Goal: Task Accomplishment & Management: Use online tool/utility

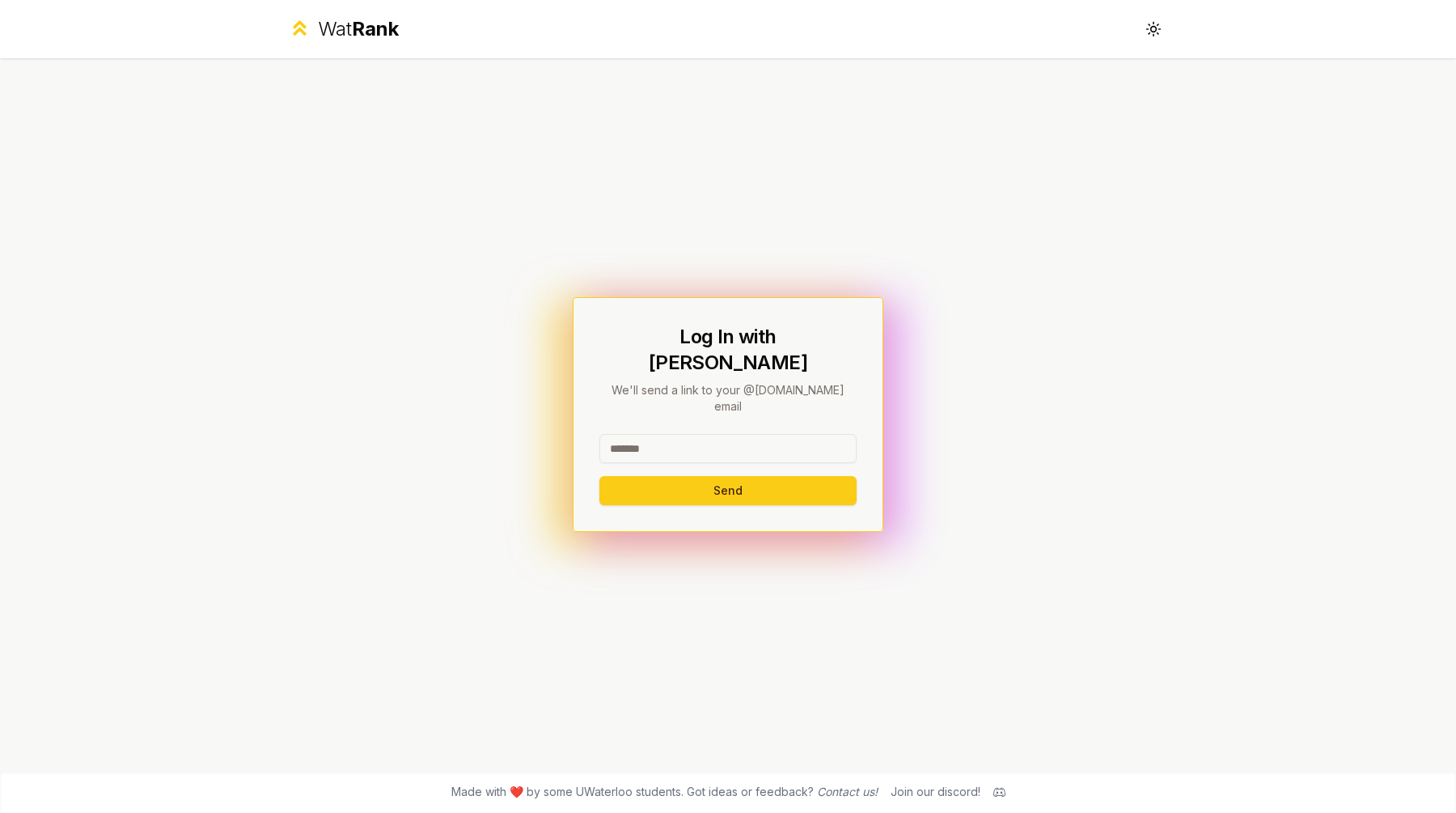
click at [644, 434] on input at bounding box center [728, 448] width 257 height 29
type input "******"
click at [600, 476] on button "Send" at bounding box center [728, 490] width 257 height 29
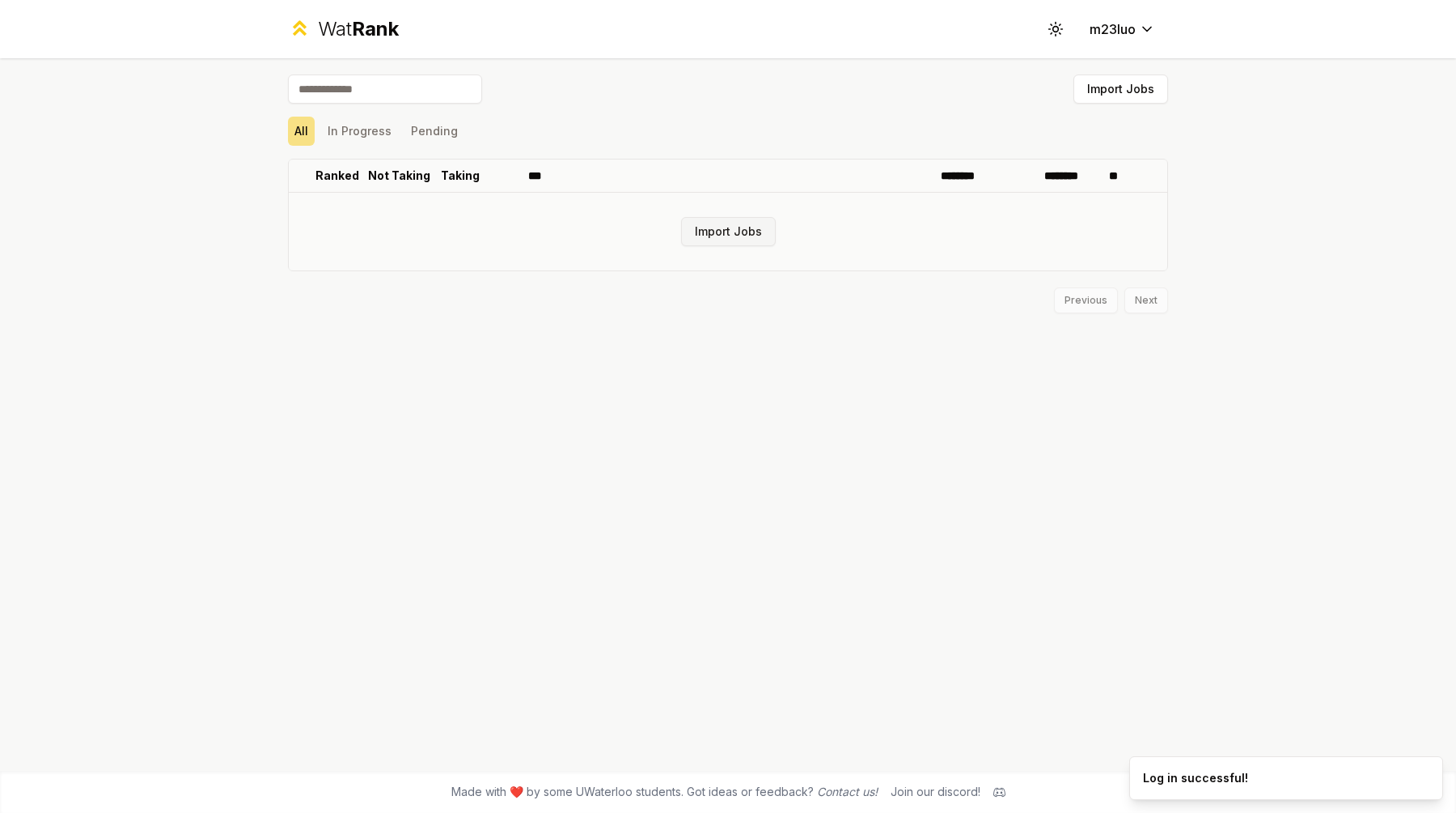
click at [736, 229] on button "Import Jobs" at bounding box center [728, 231] width 95 height 29
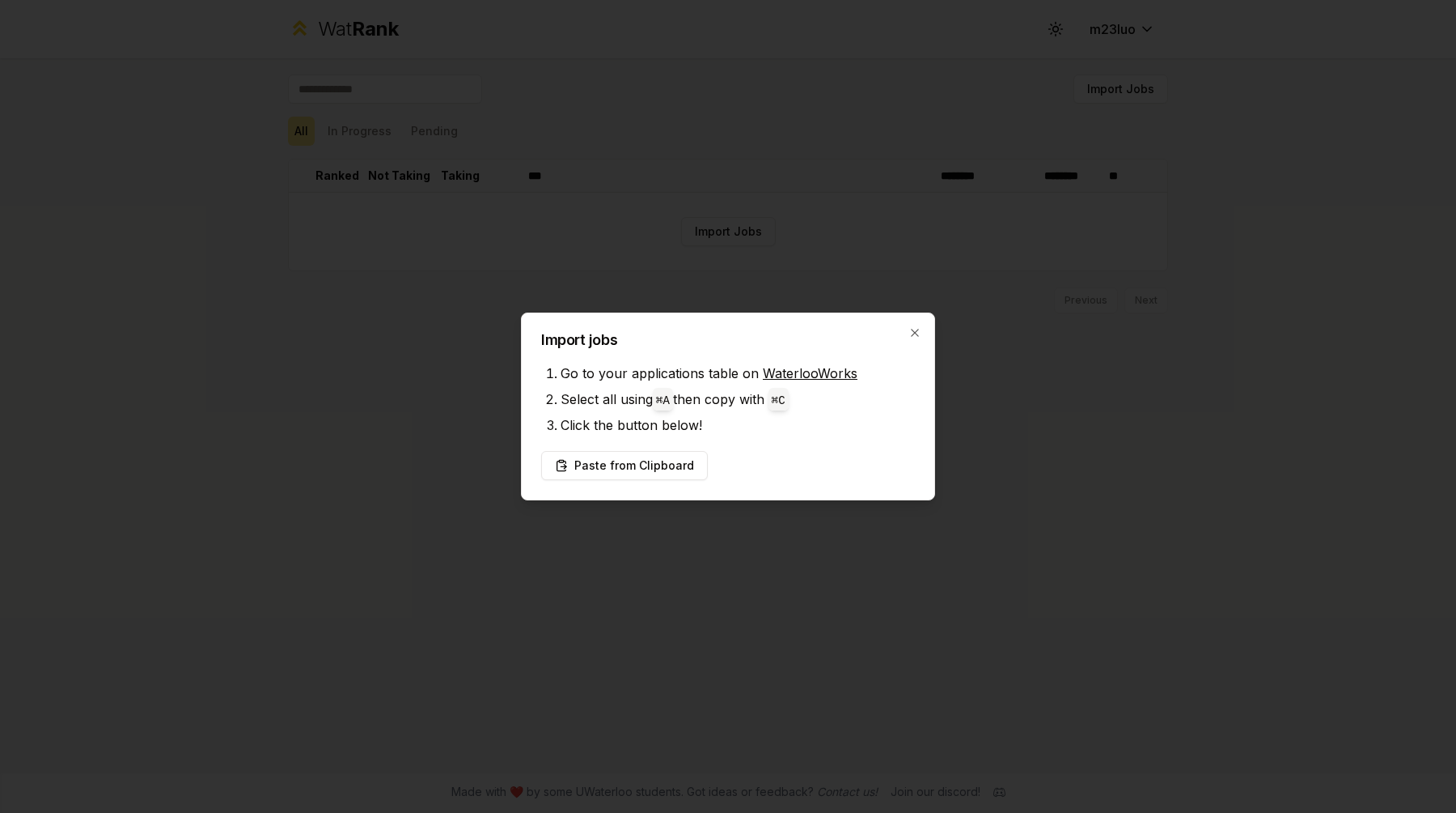
click at [772, 370] on link "WaterlooWorks" at bounding box center [810, 373] width 95 height 16
click at [637, 461] on button "Paste from Clipboard" at bounding box center [624, 465] width 167 height 29
click at [632, 464] on button "Paste from Clipboard" at bounding box center [624, 465] width 167 height 29
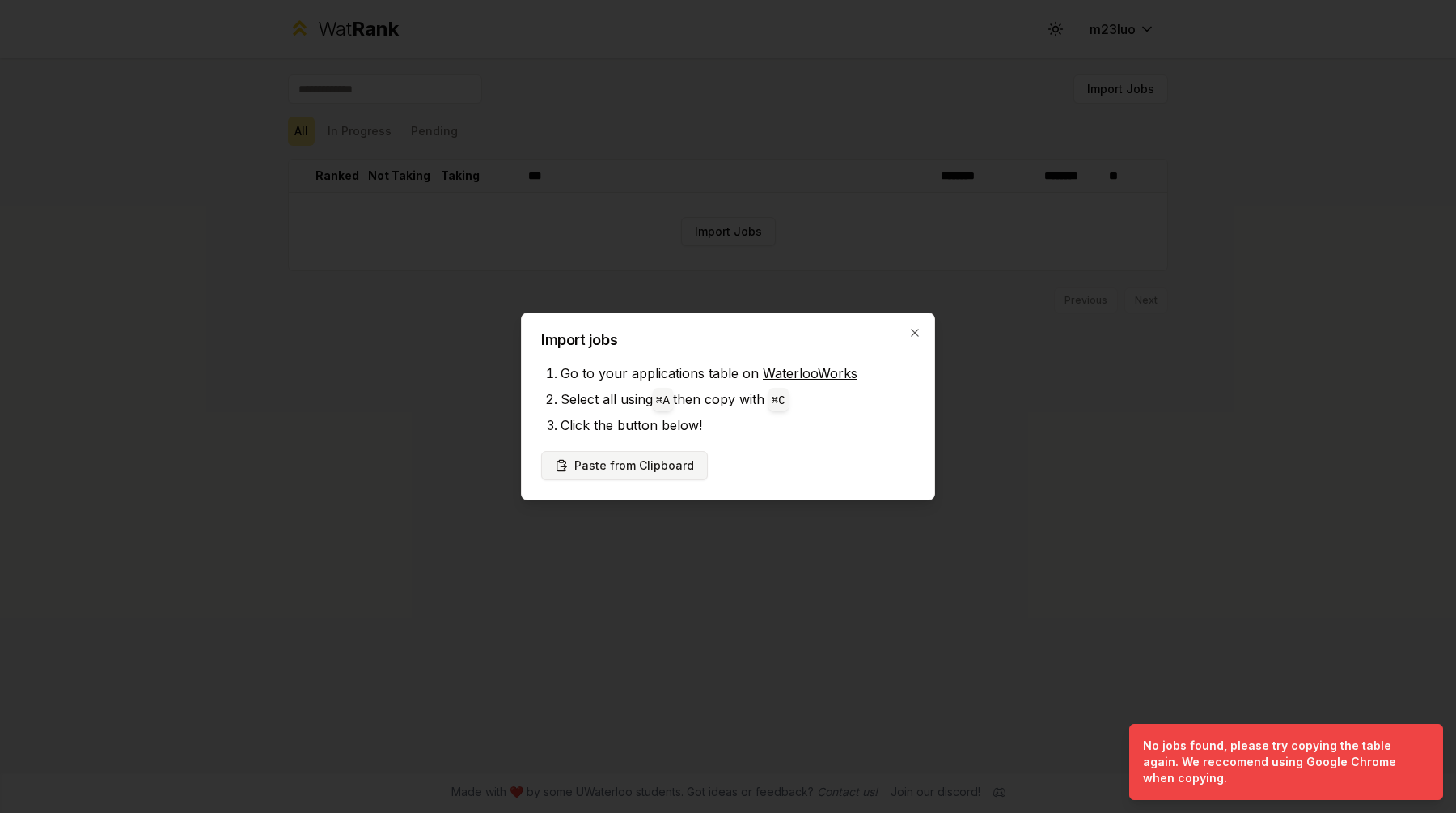
click at [664, 466] on button "Paste from Clipboard" at bounding box center [624, 465] width 167 height 29
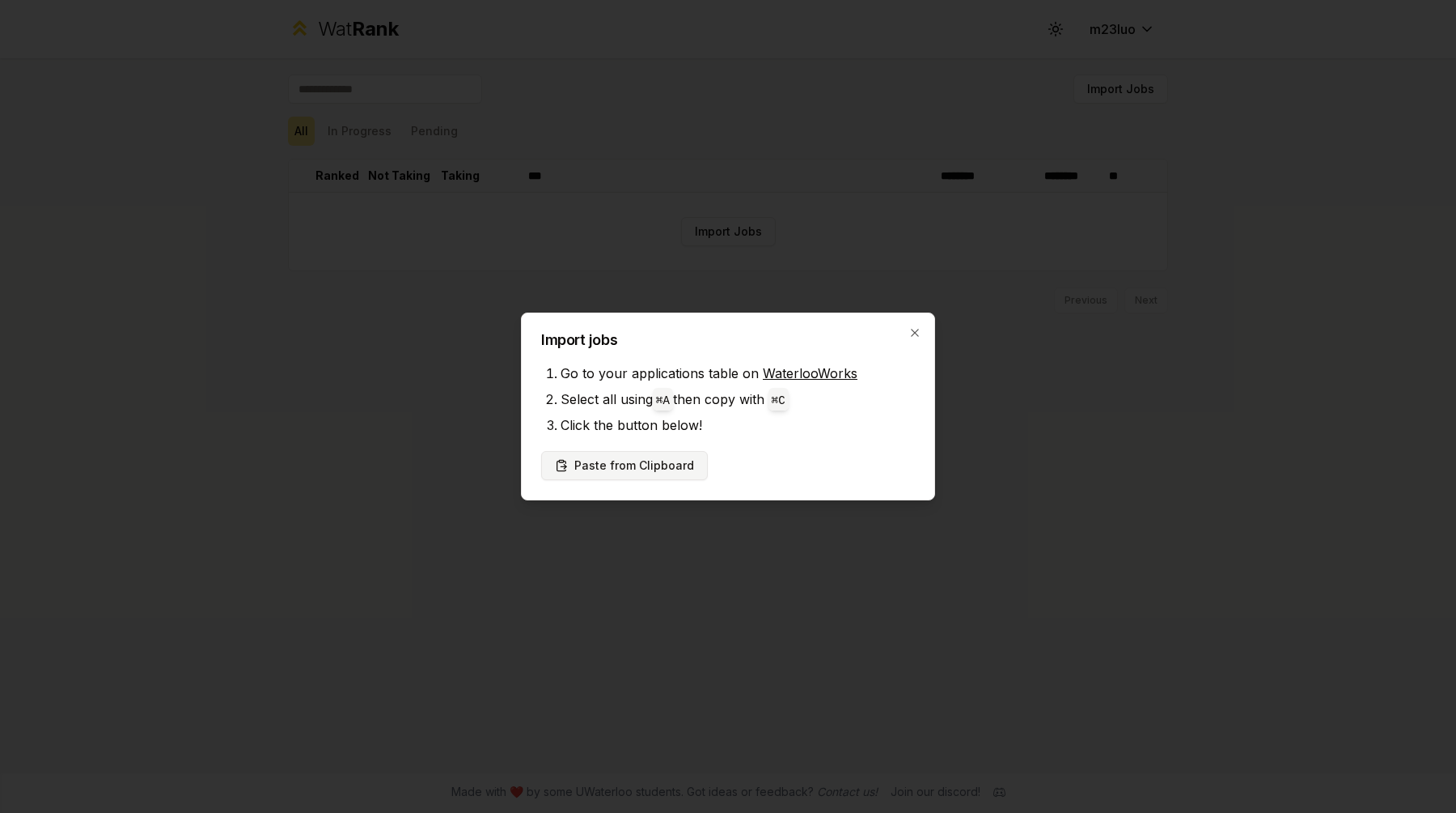
click at [668, 468] on button "Paste from Clipboard" at bounding box center [624, 465] width 167 height 29
click at [592, 467] on button "Paste from Clipboard" at bounding box center [624, 465] width 167 height 29
click at [910, 325] on div "Import jobs Go to your applications table on WaterlooWorks Select all using ⌘ A…" at bounding box center [728, 406] width 414 height 188
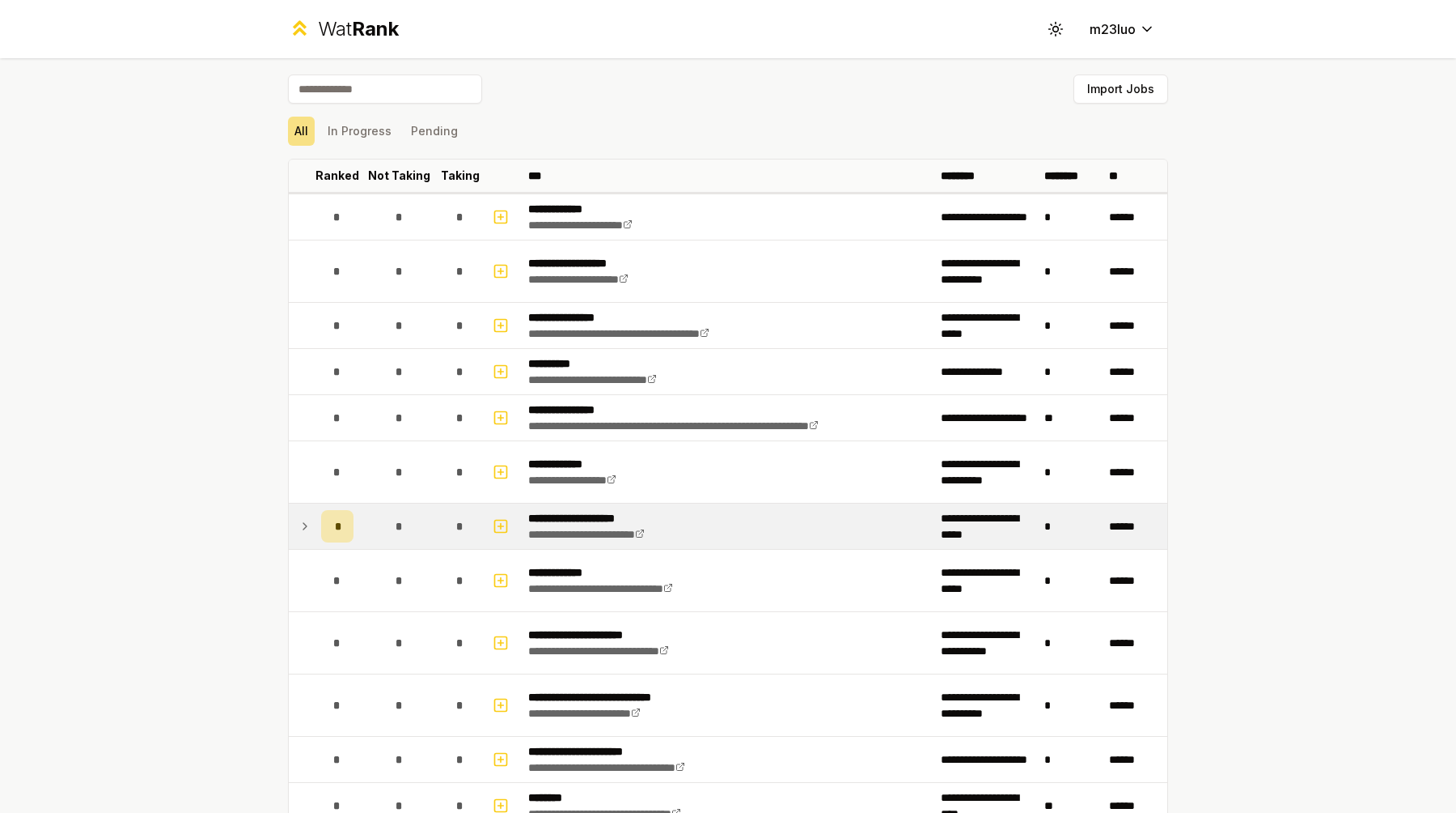
click at [306, 519] on icon at bounding box center [304, 526] width 13 height 19
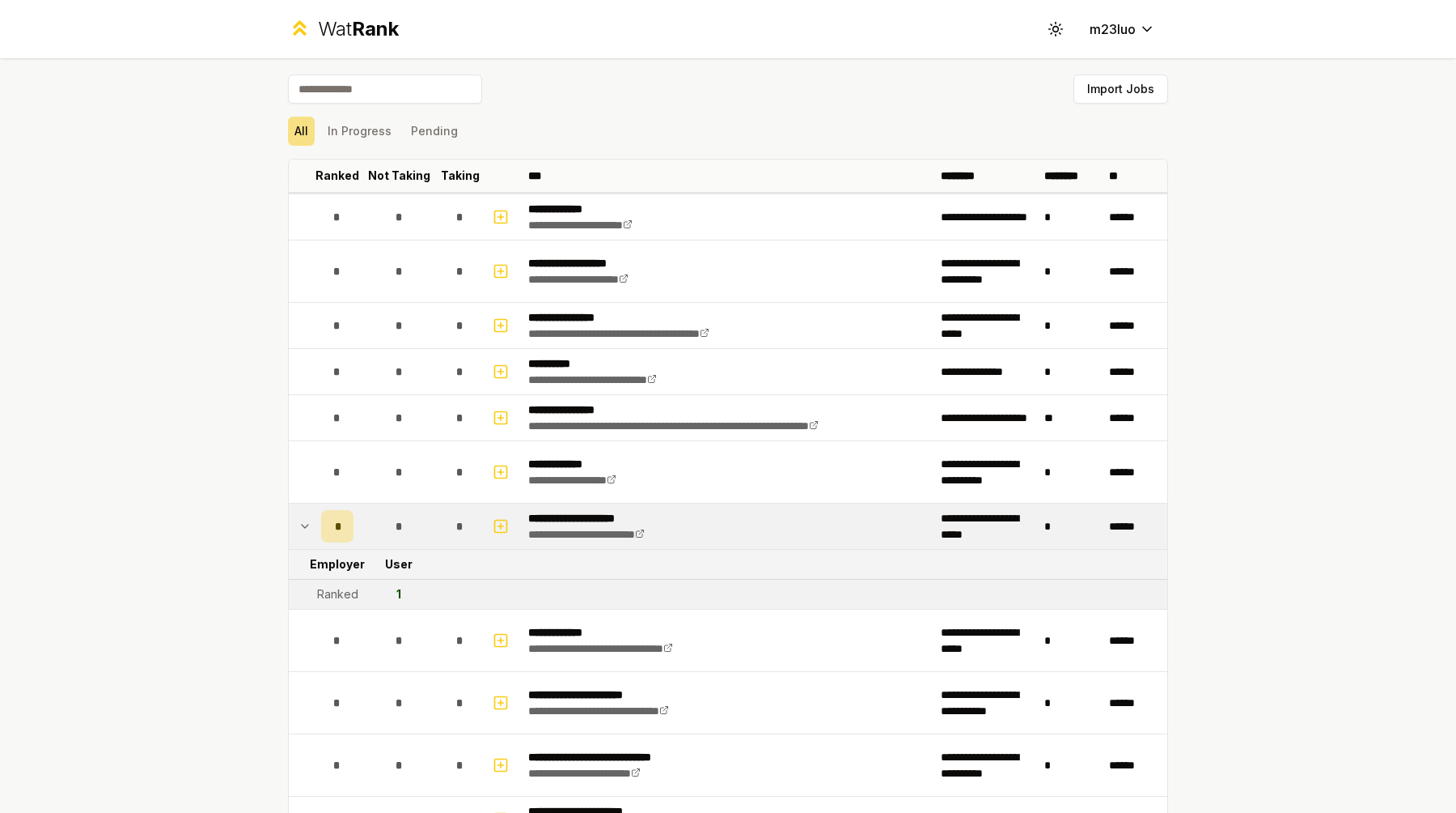
click at [311, 529] on icon at bounding box center [304, 526] width 13 height 19
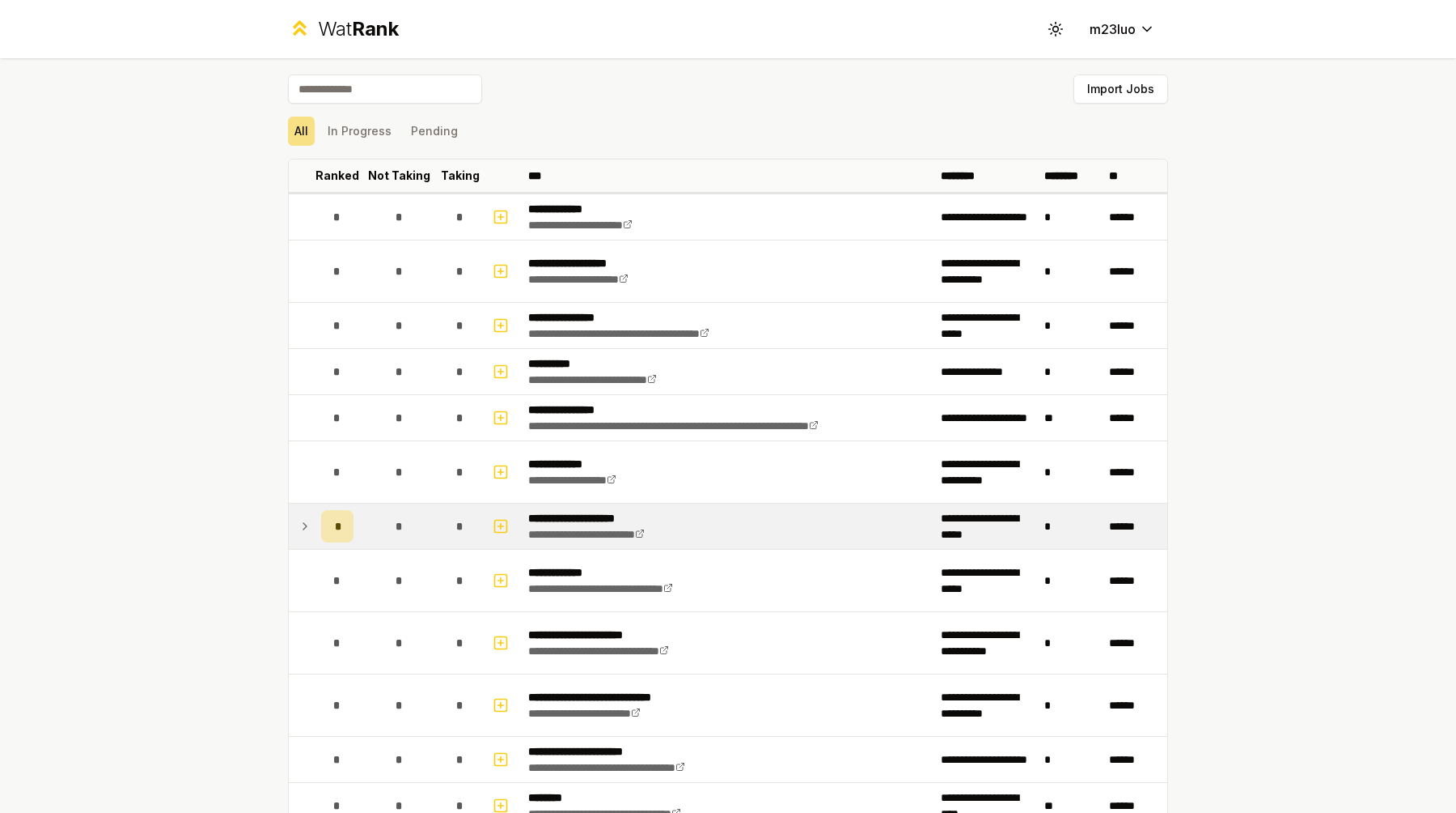
click at [393, 82] on input at bounding box center [385, 89] width 194 height 29
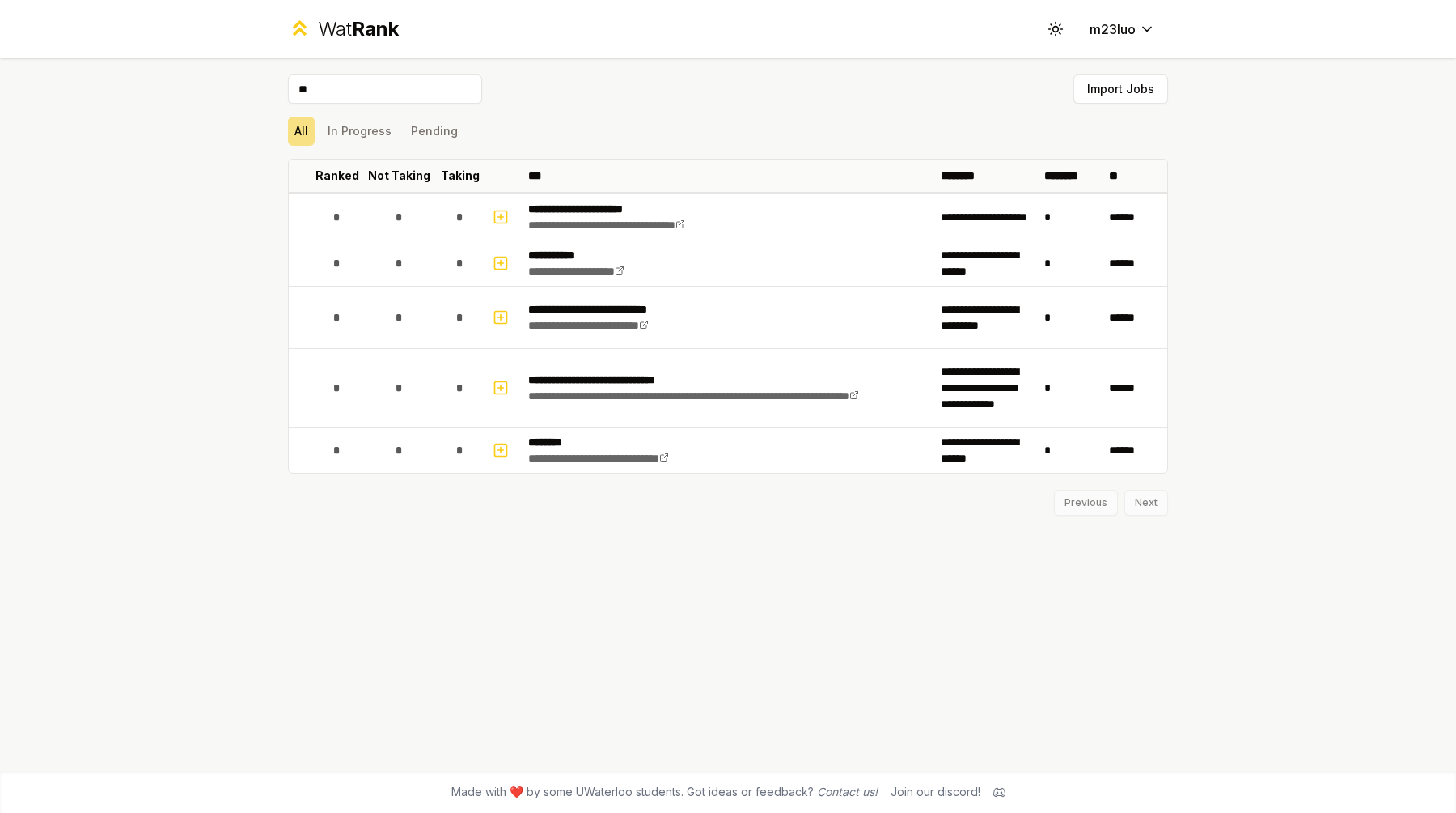
type input "*"
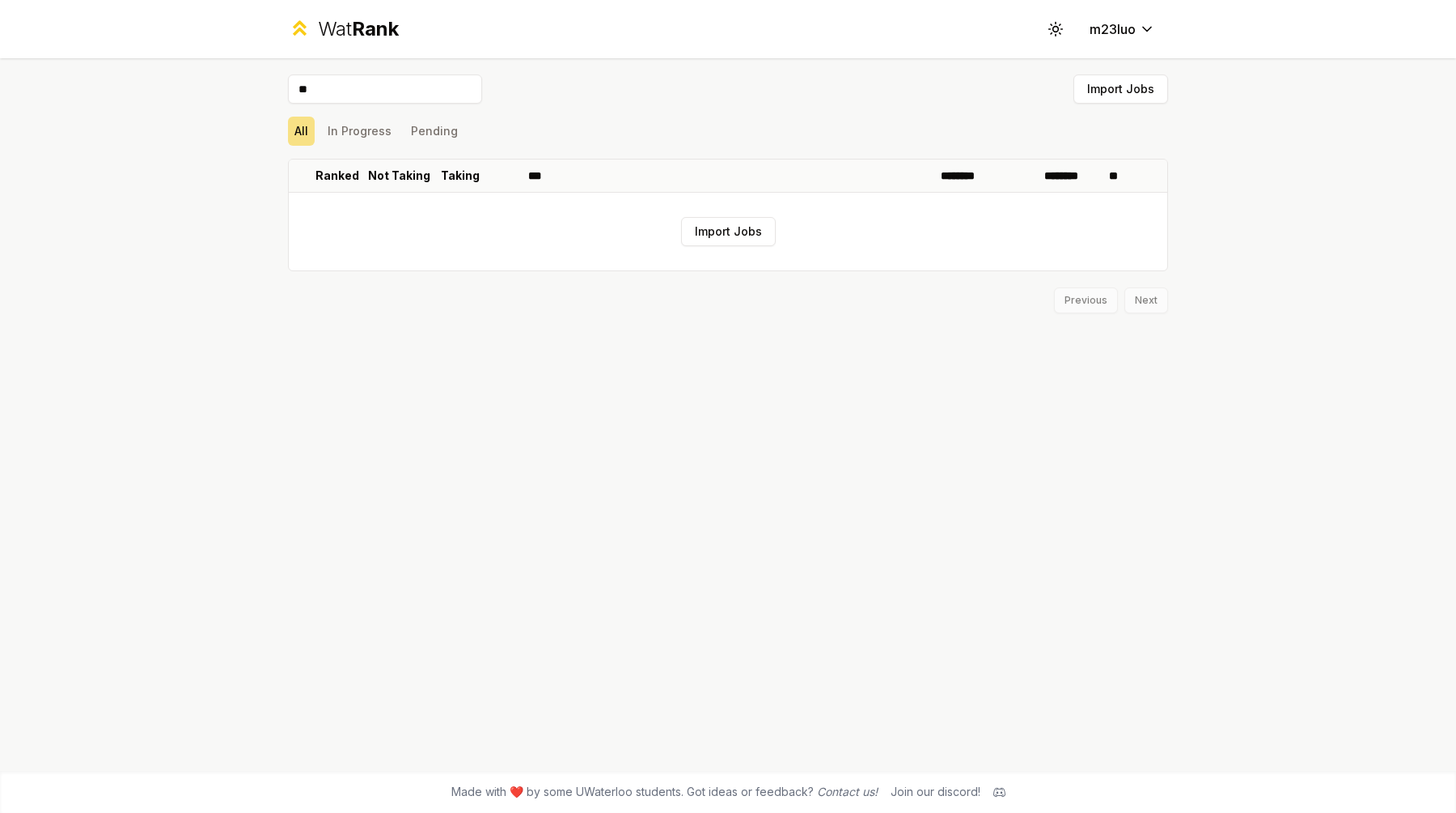
type input "*"
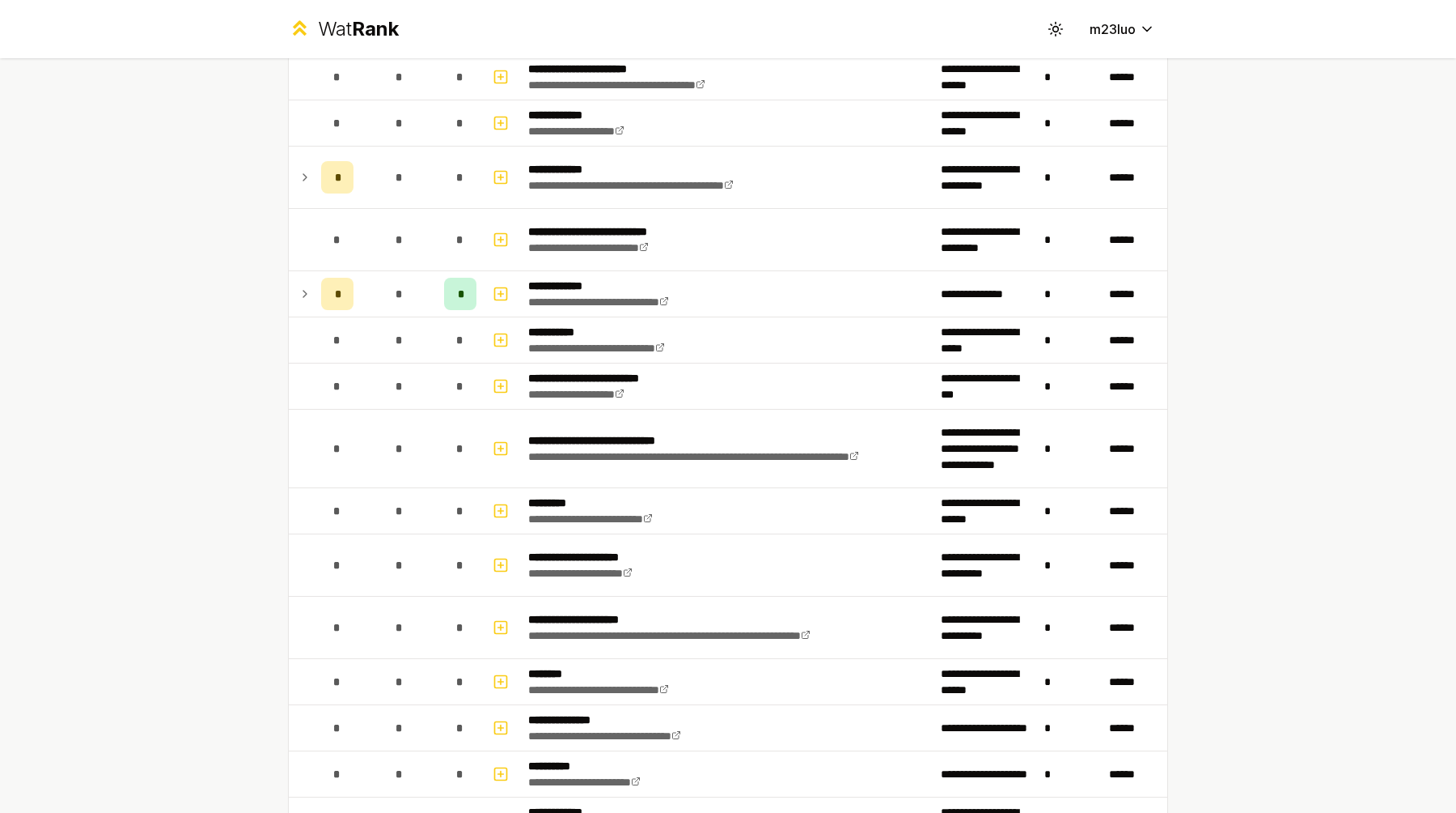
scroll to position [1820, 0]
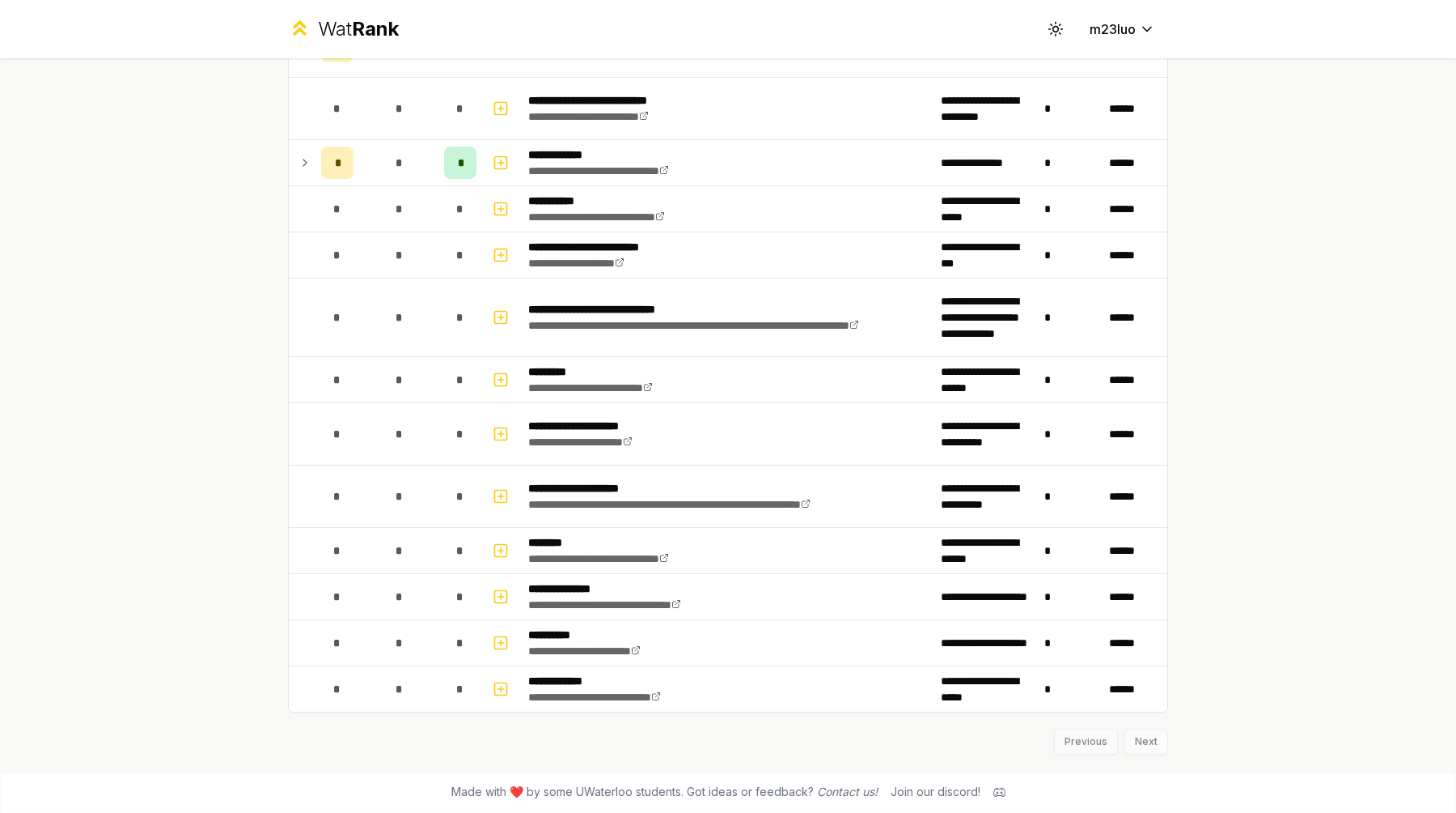
click at [1140, 733] on div "Previous Next" at bounding box center [728, 733] width 880 height 42
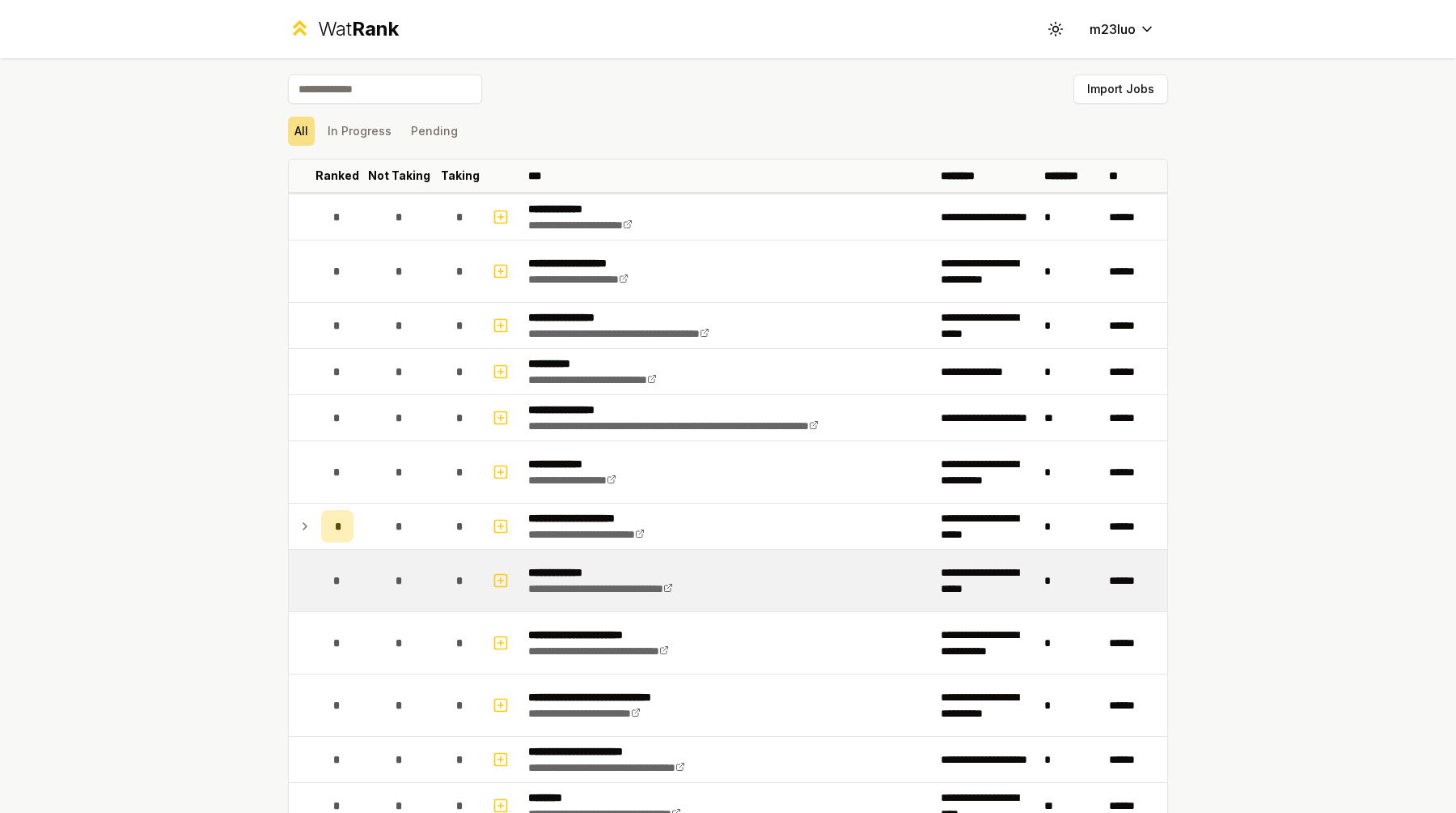
scroll to position [537, 0]
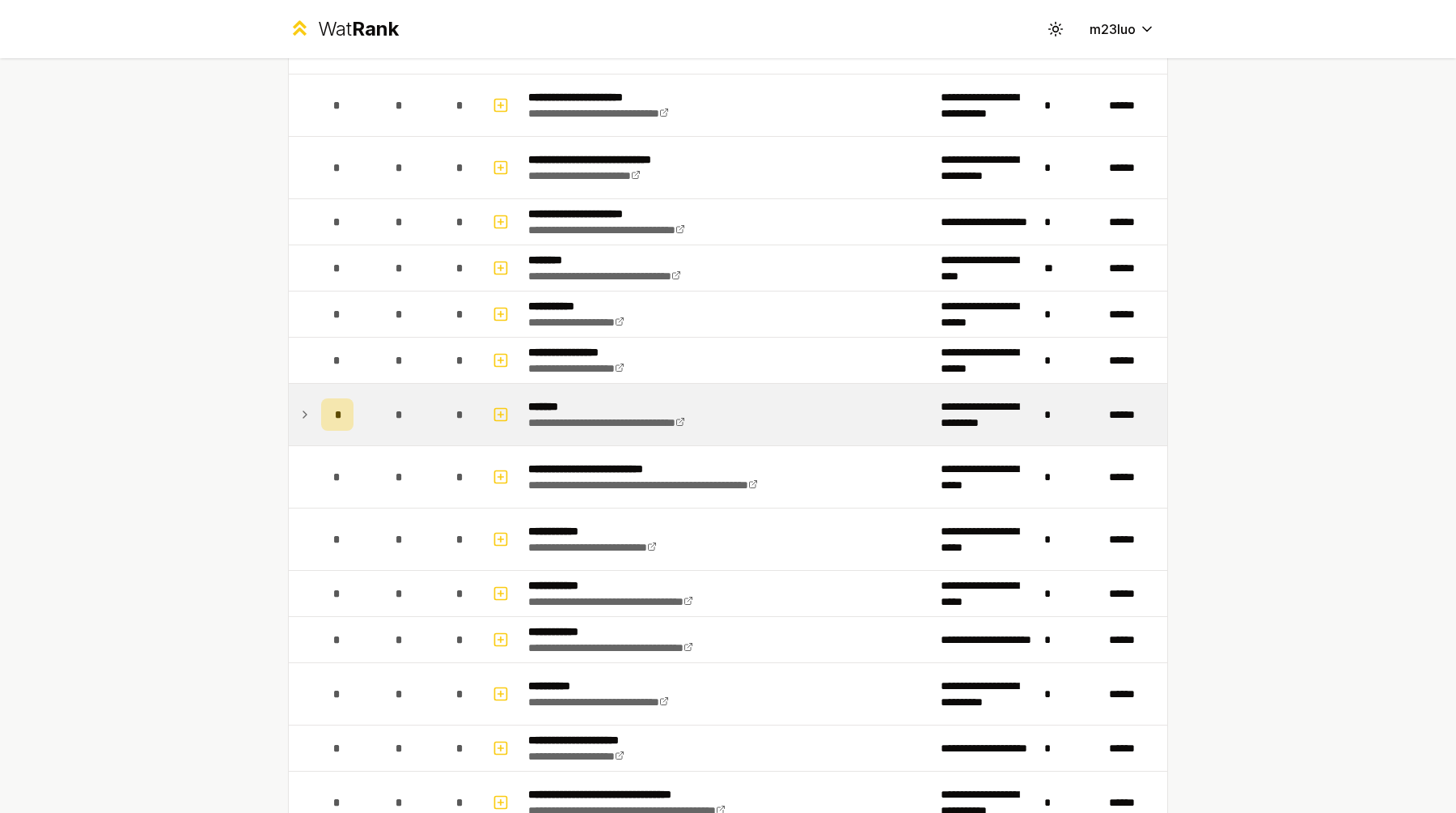
click at [307, 422] on icon at bounding box center [304, 414] width 13 height 19
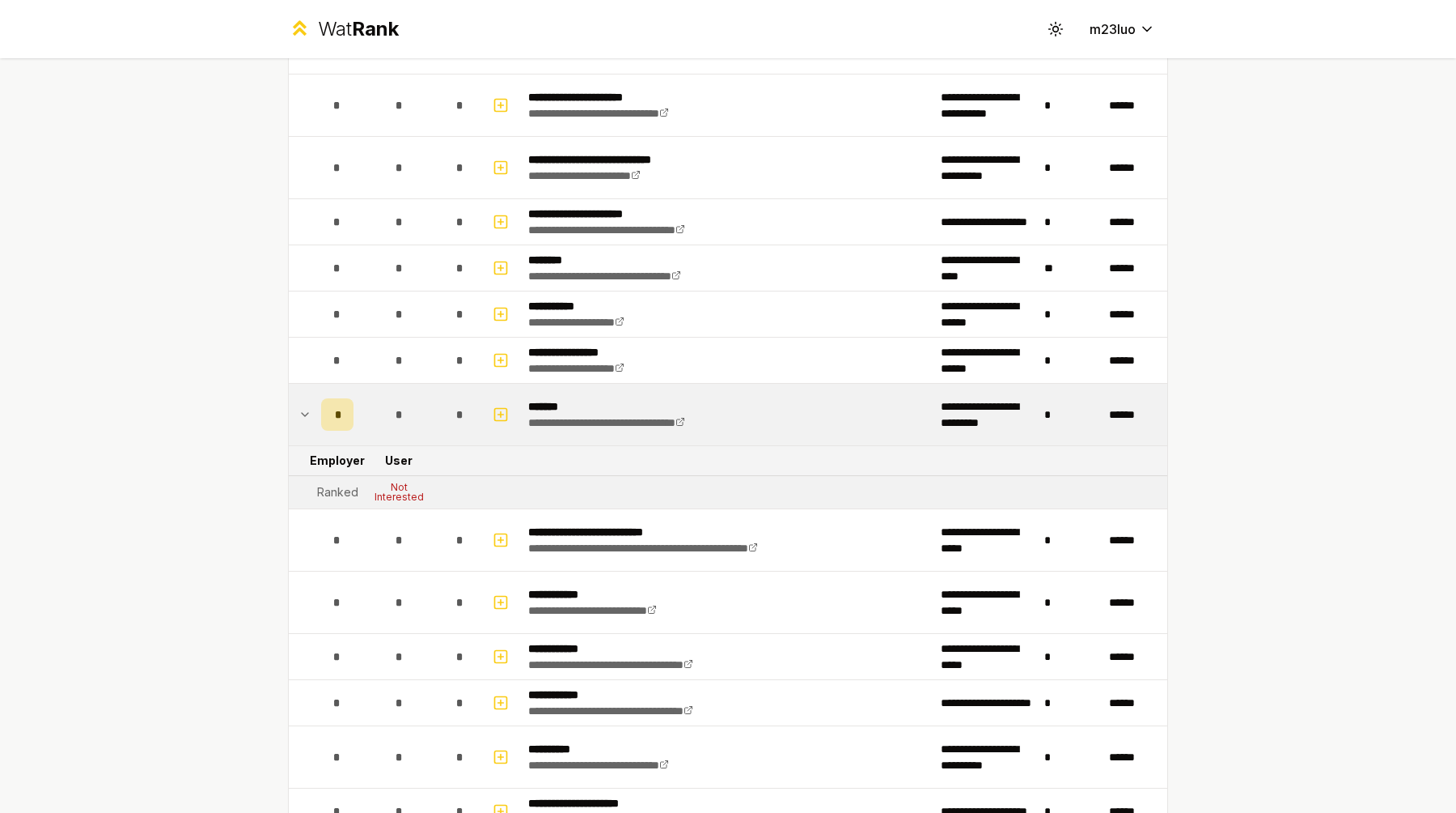
scroll to position [513, 0]
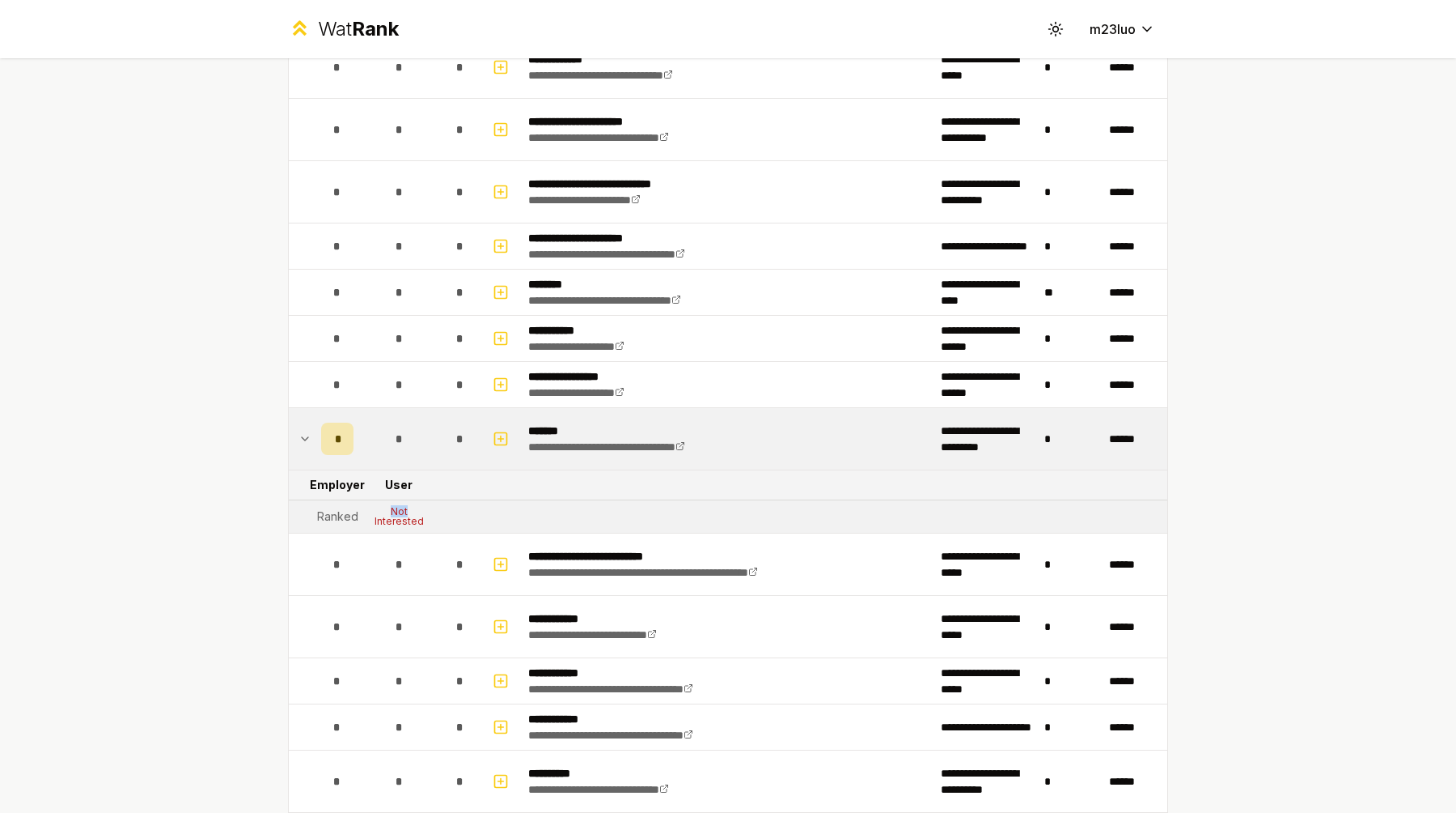
drag, startPoint x: 385, startPoint y: 508, endPoint x: 430, endPoint y: 508, distance: 45.0
click at [430, 508] on div "Not Interested" at bounding box center [398, 516] width 65 height 19
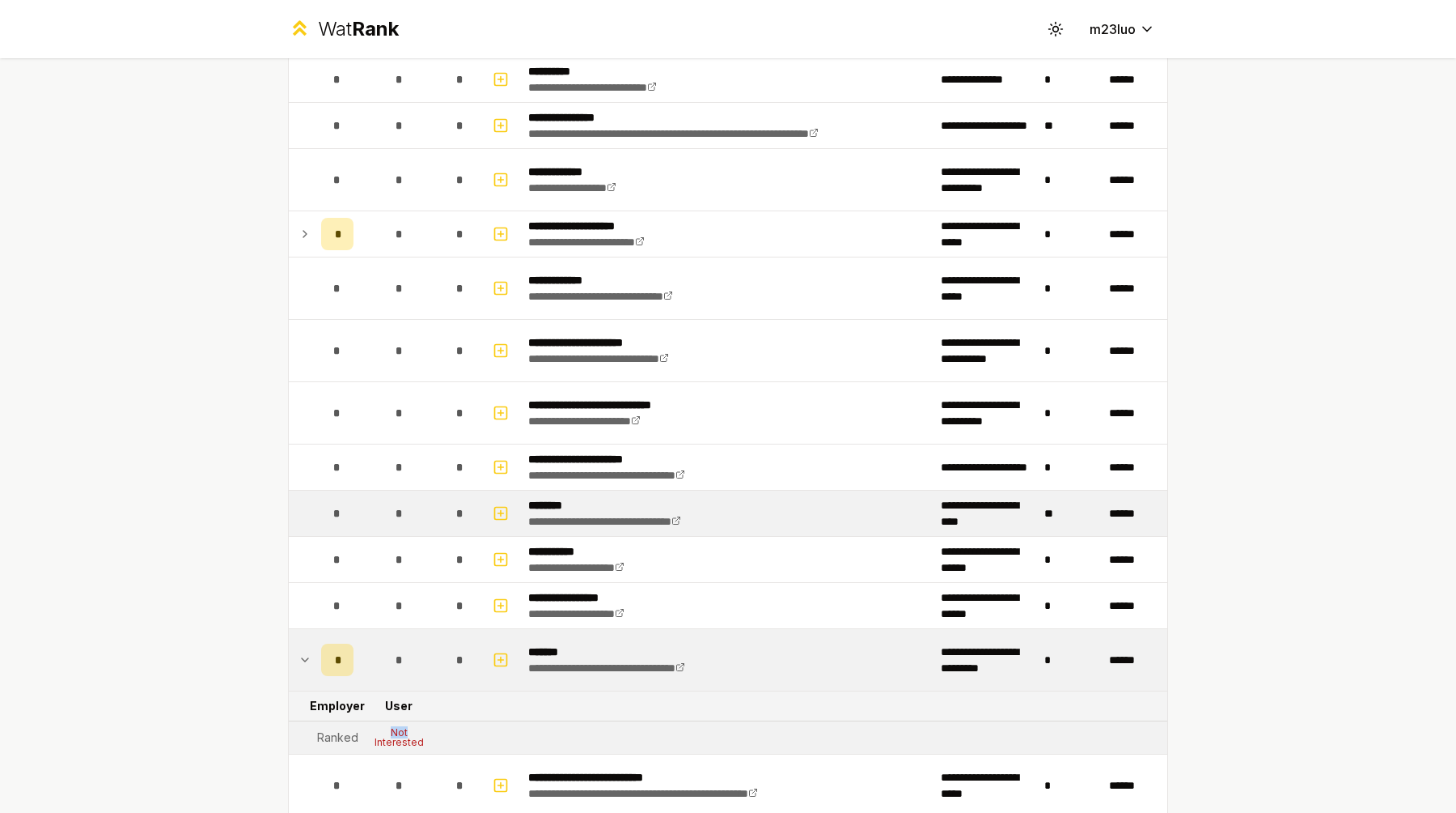
scroll to position [292, 0]
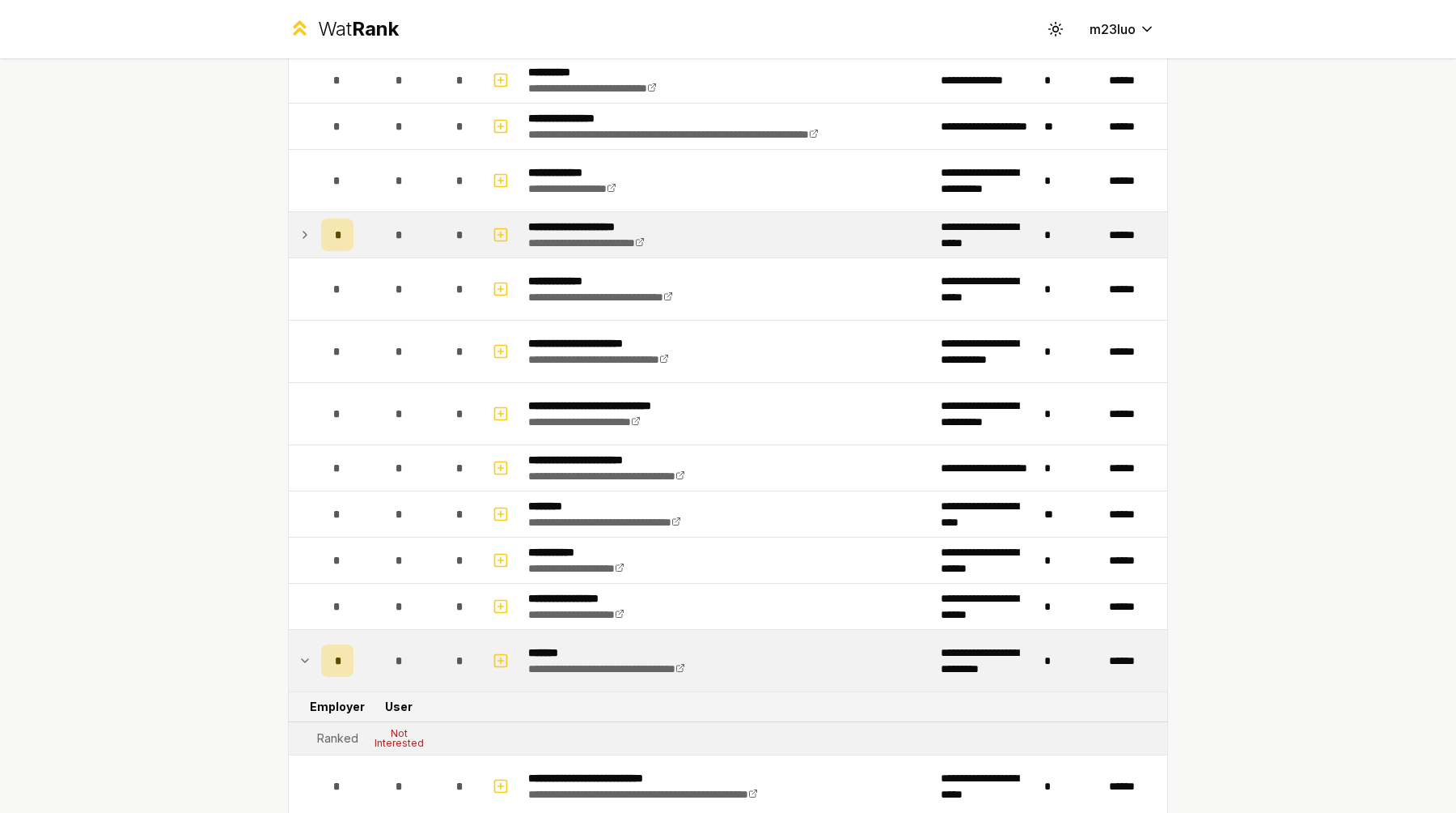
click at [302, 239] on icon at bounding box center [304, 234] width 13 height 19
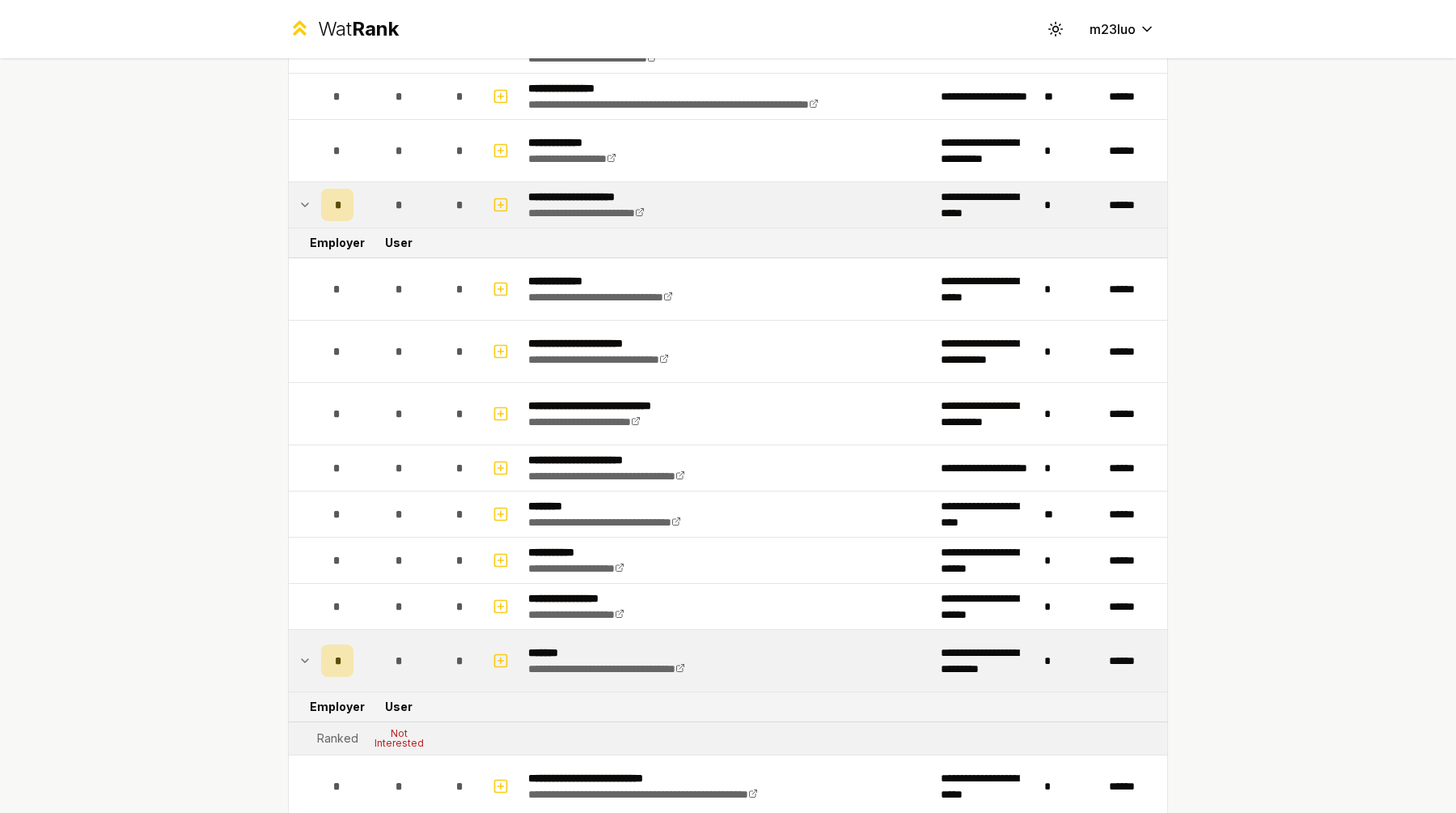
scroll to position [351, 0]
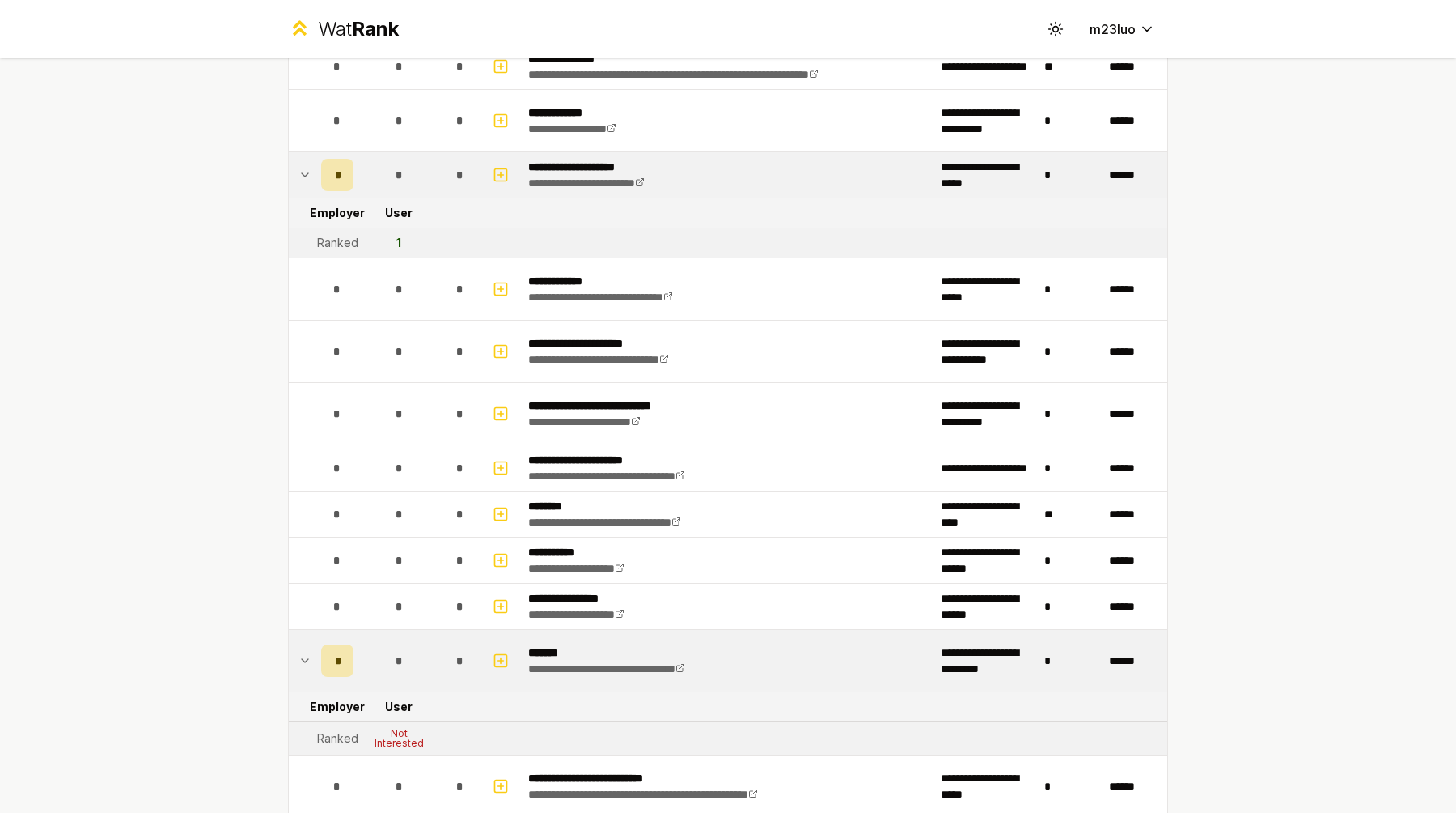
click at [309, 175] on icon at bounding box center [304, 174] width 13 height 19
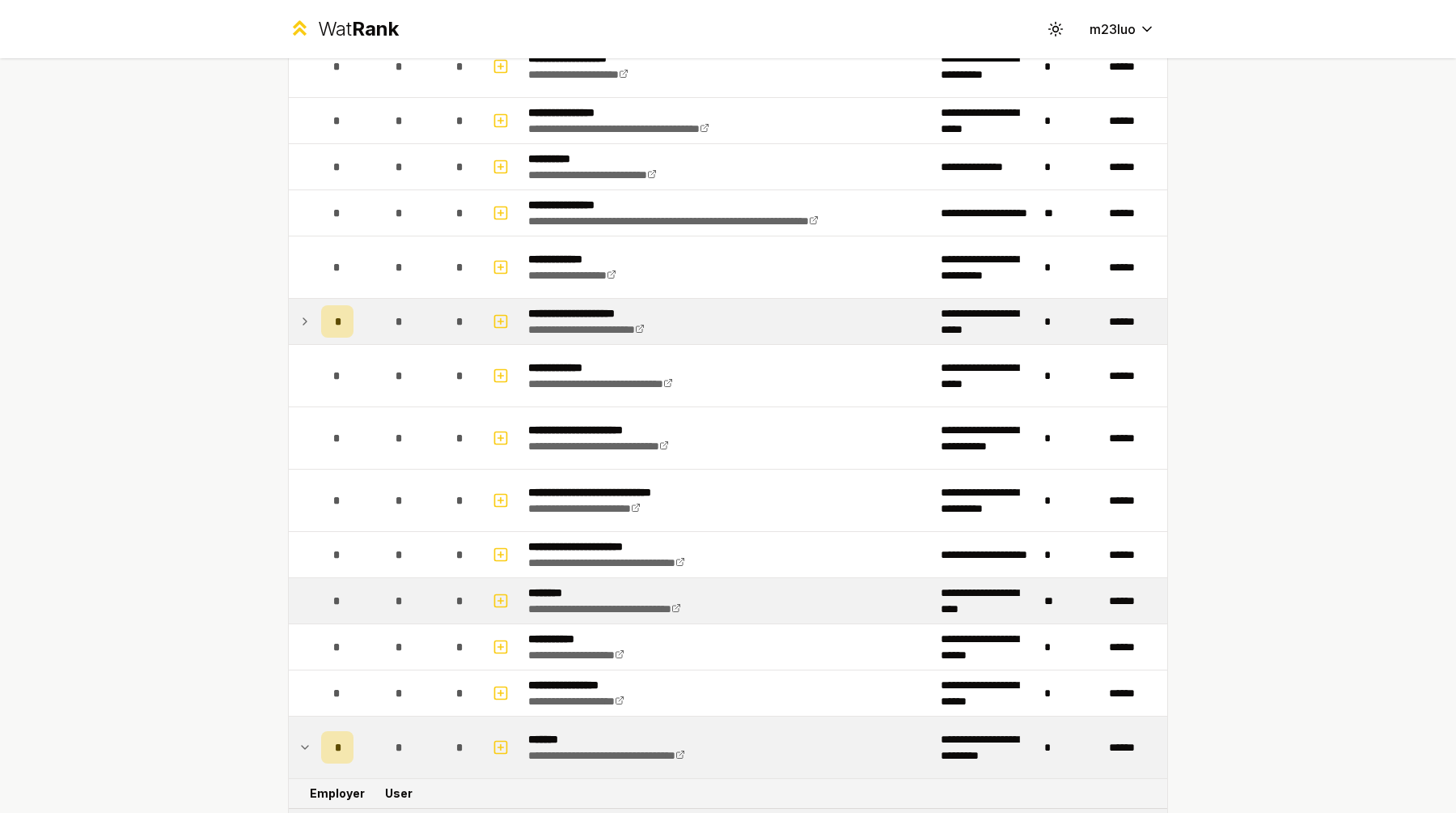
scroll to position [101, 0]
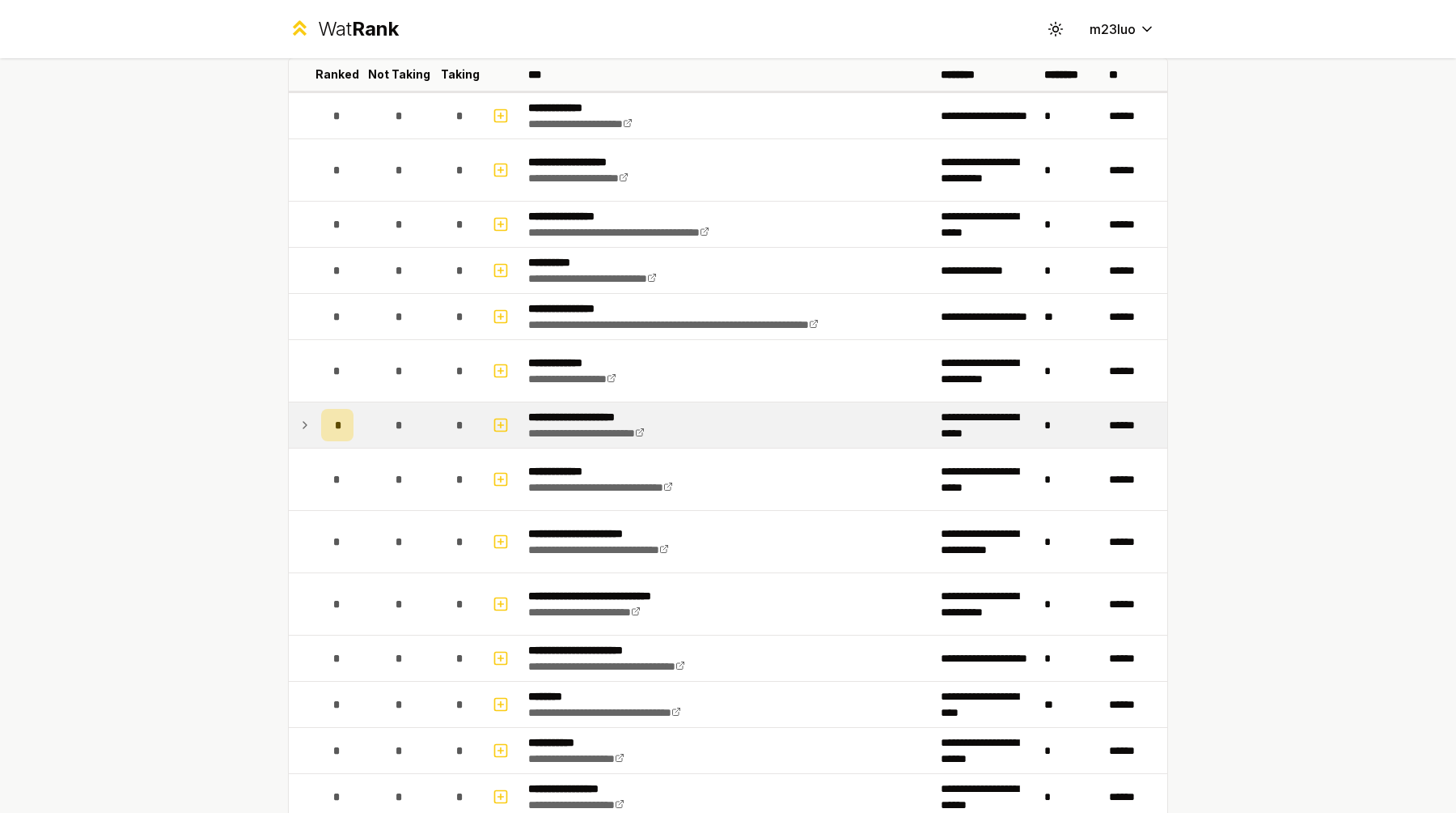
click at [302, 417] on icon at bounding box center [304, 424] width 13 height 19
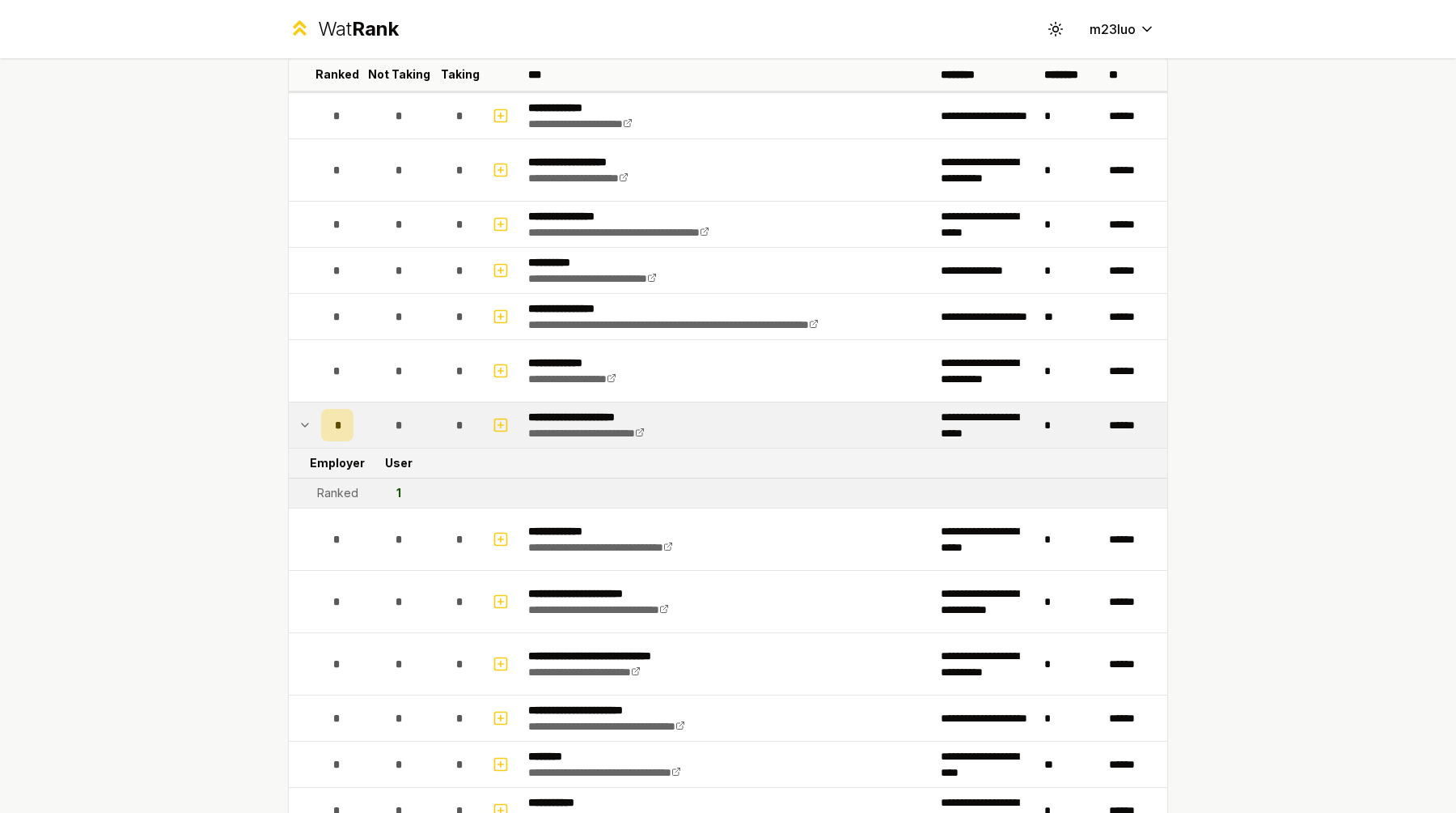
click at [304, 423] on icon at bounding box center [304, 424] width 13 height 19
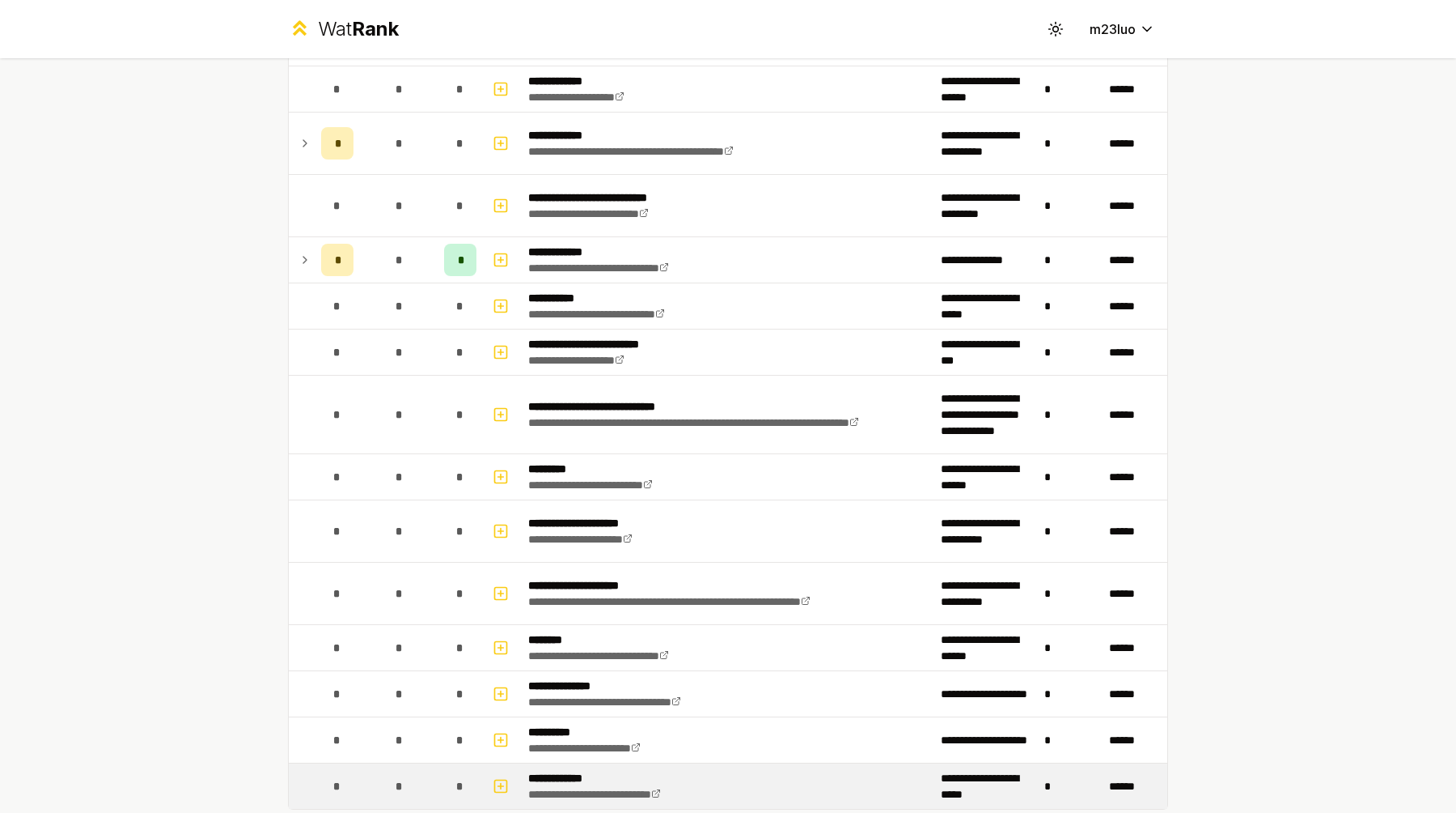
scroll to position [1725, 0]
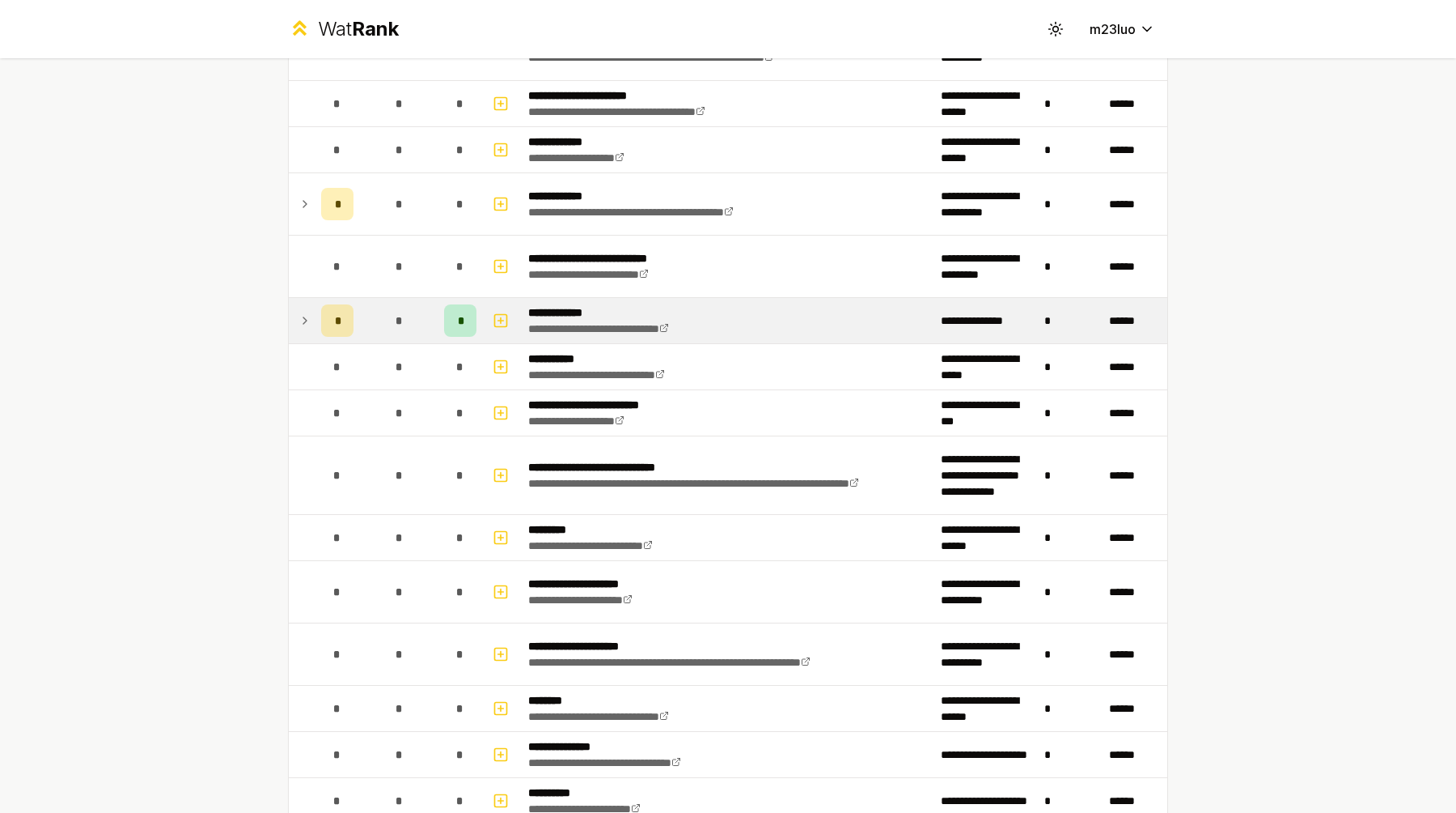
click at [307, 328] on icon at bounding box center [304, 320] width 13 height 19
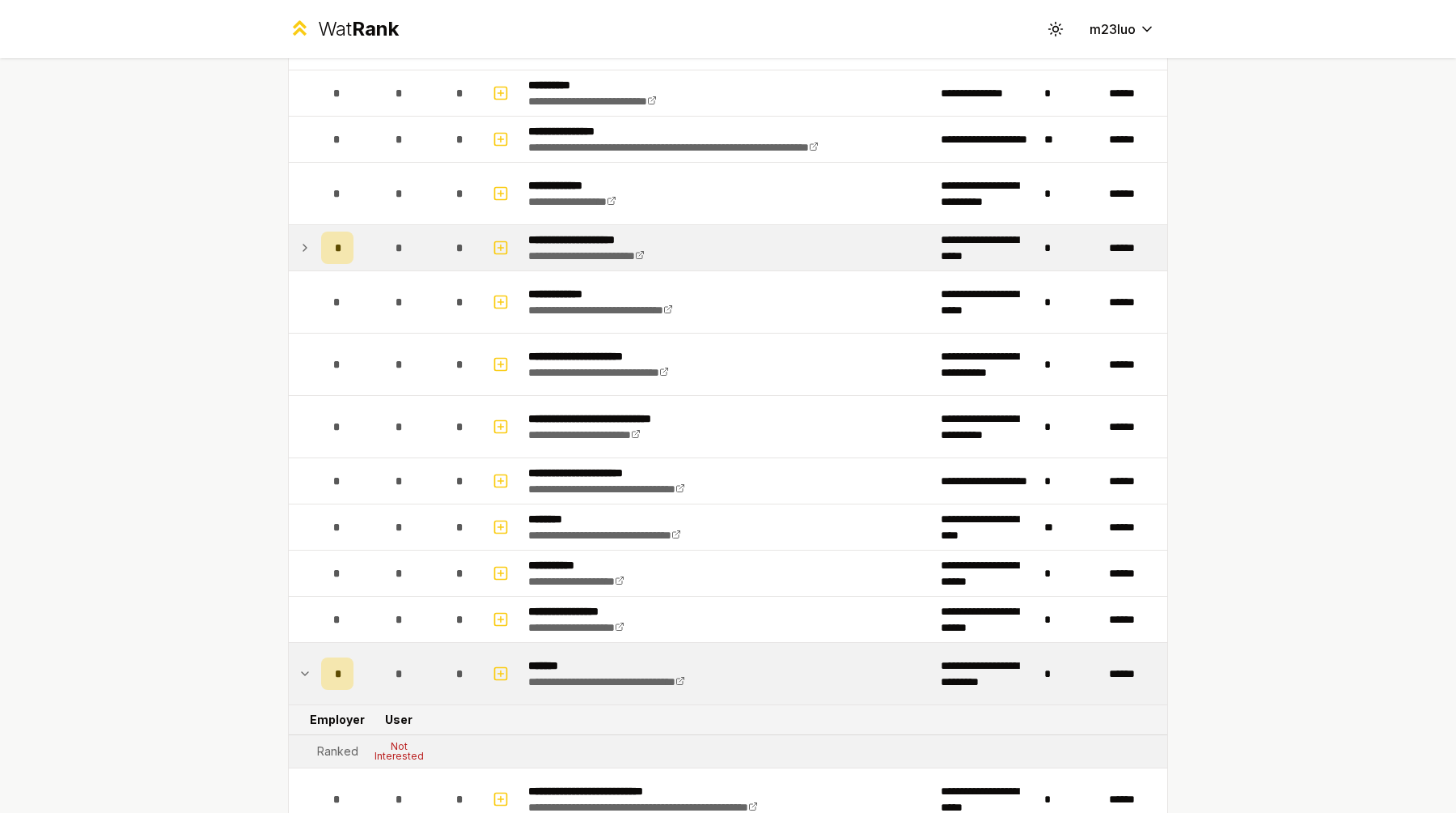
scroll to position [261, 0]
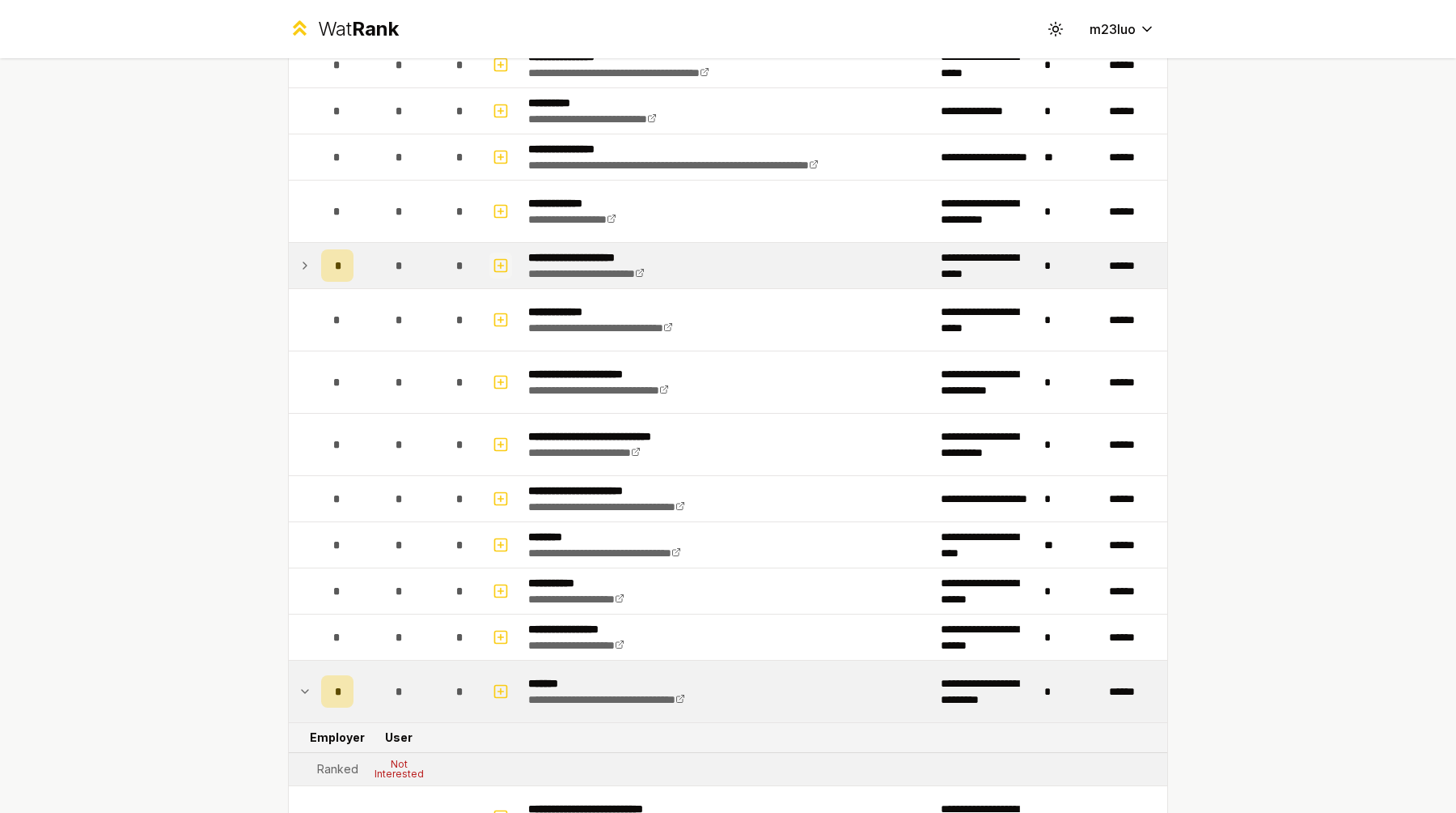
click at [501, 267] on icon "button" at bounding box center [501, 265] width 0 height 6
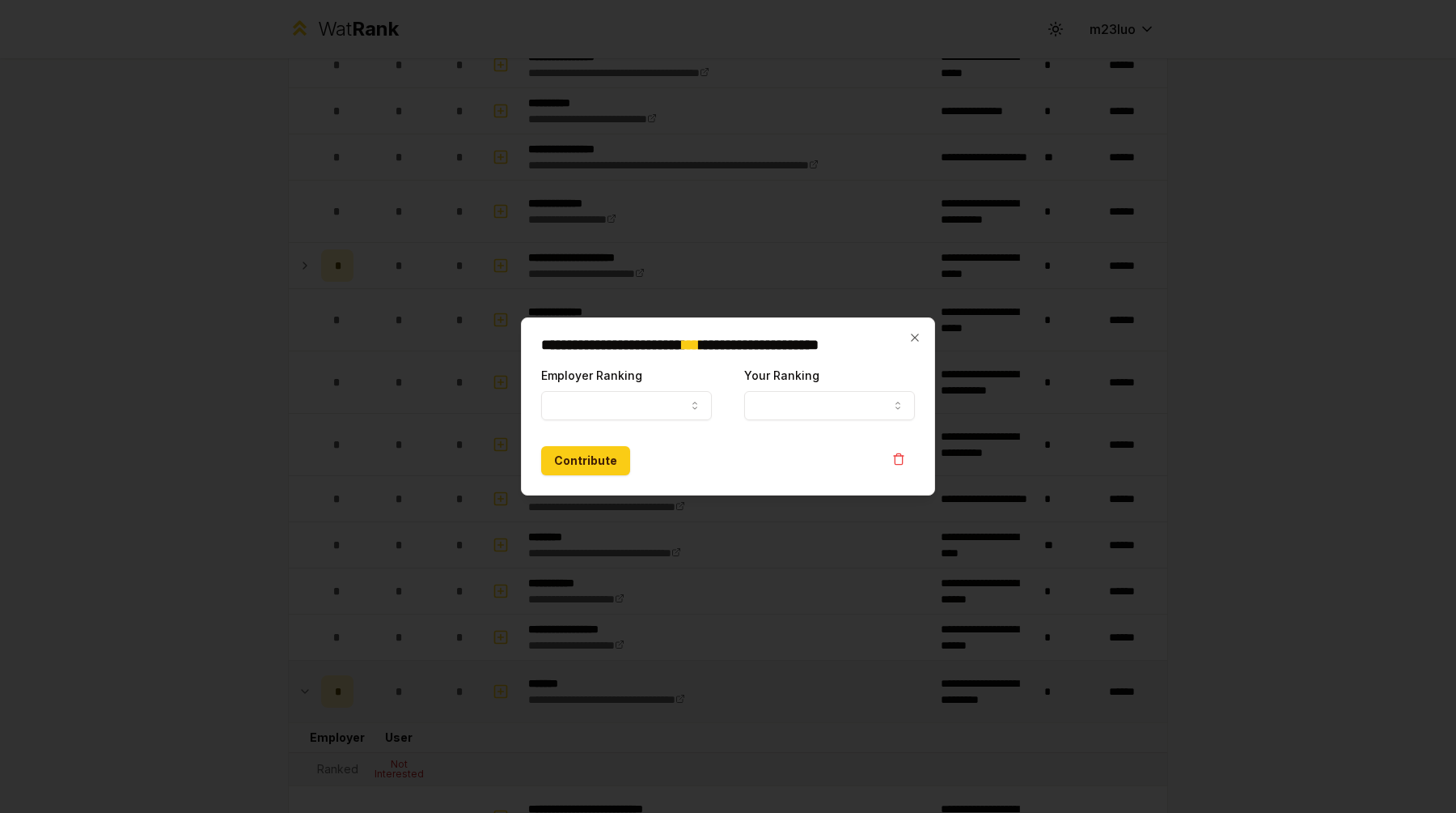
select select
click at [918, 336] on icon "button" at bounding box center [915, 337] width 13 height 13
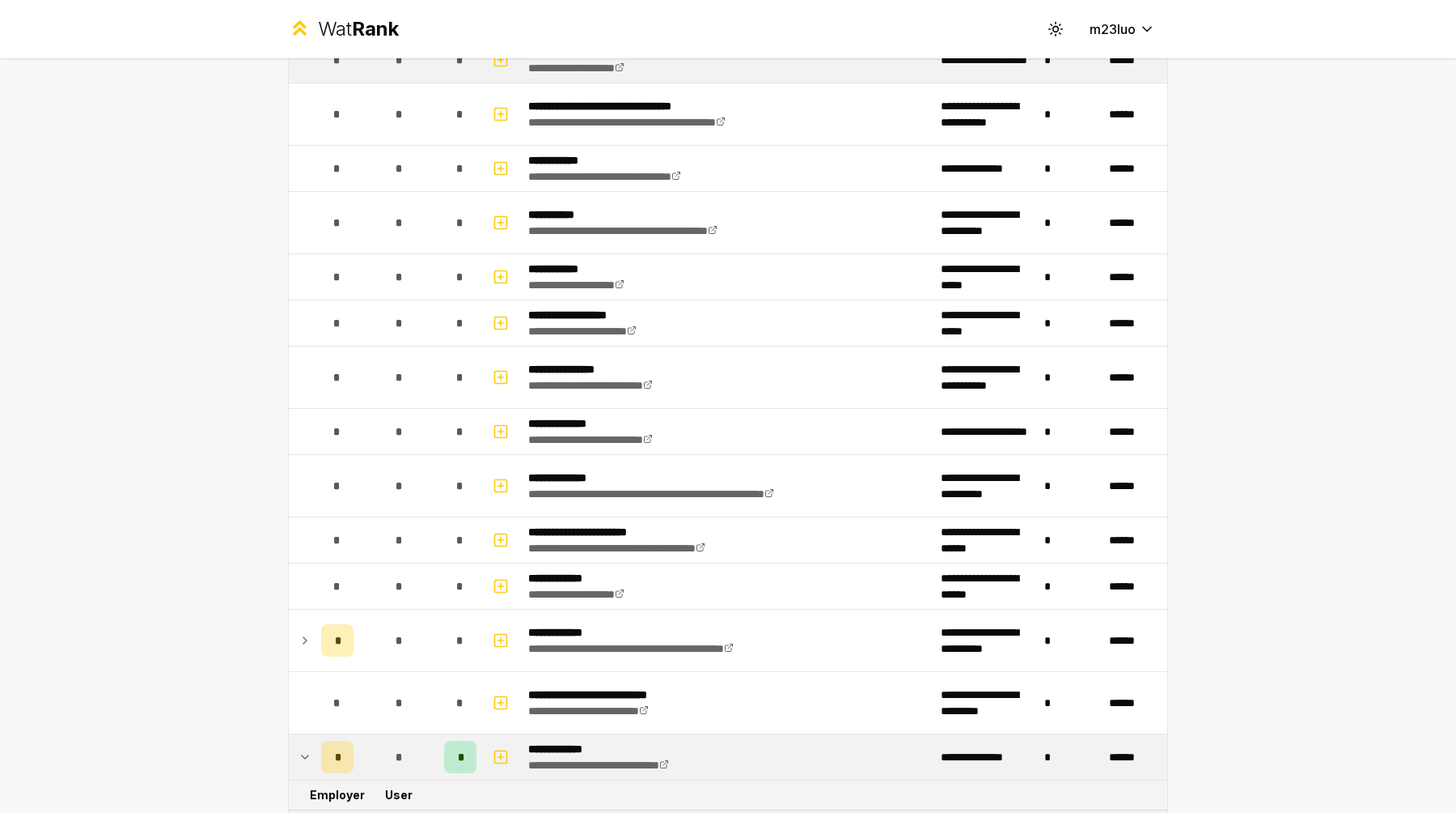
scroll to position [1033, 0]
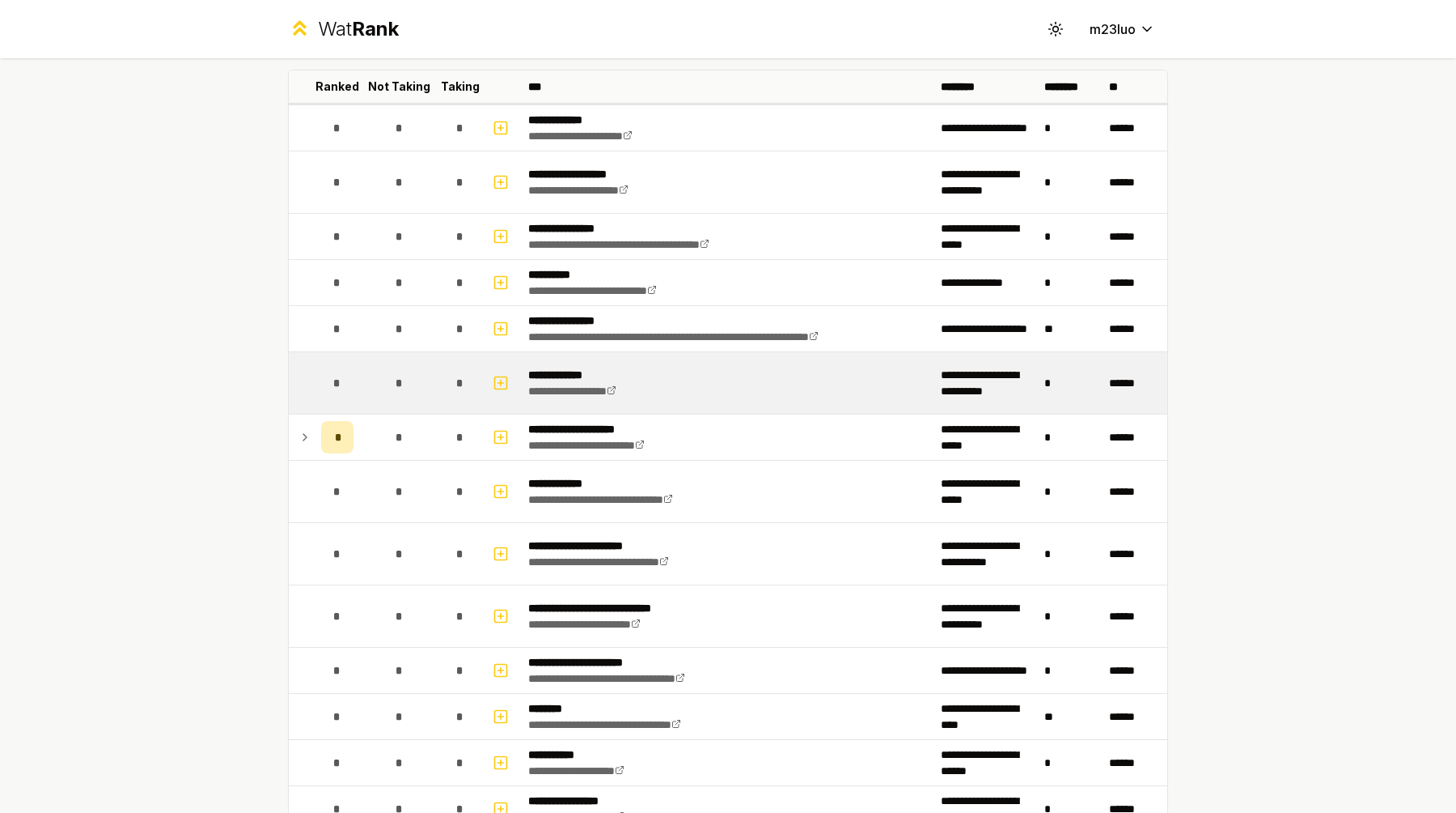
scroll to position [537, 0]
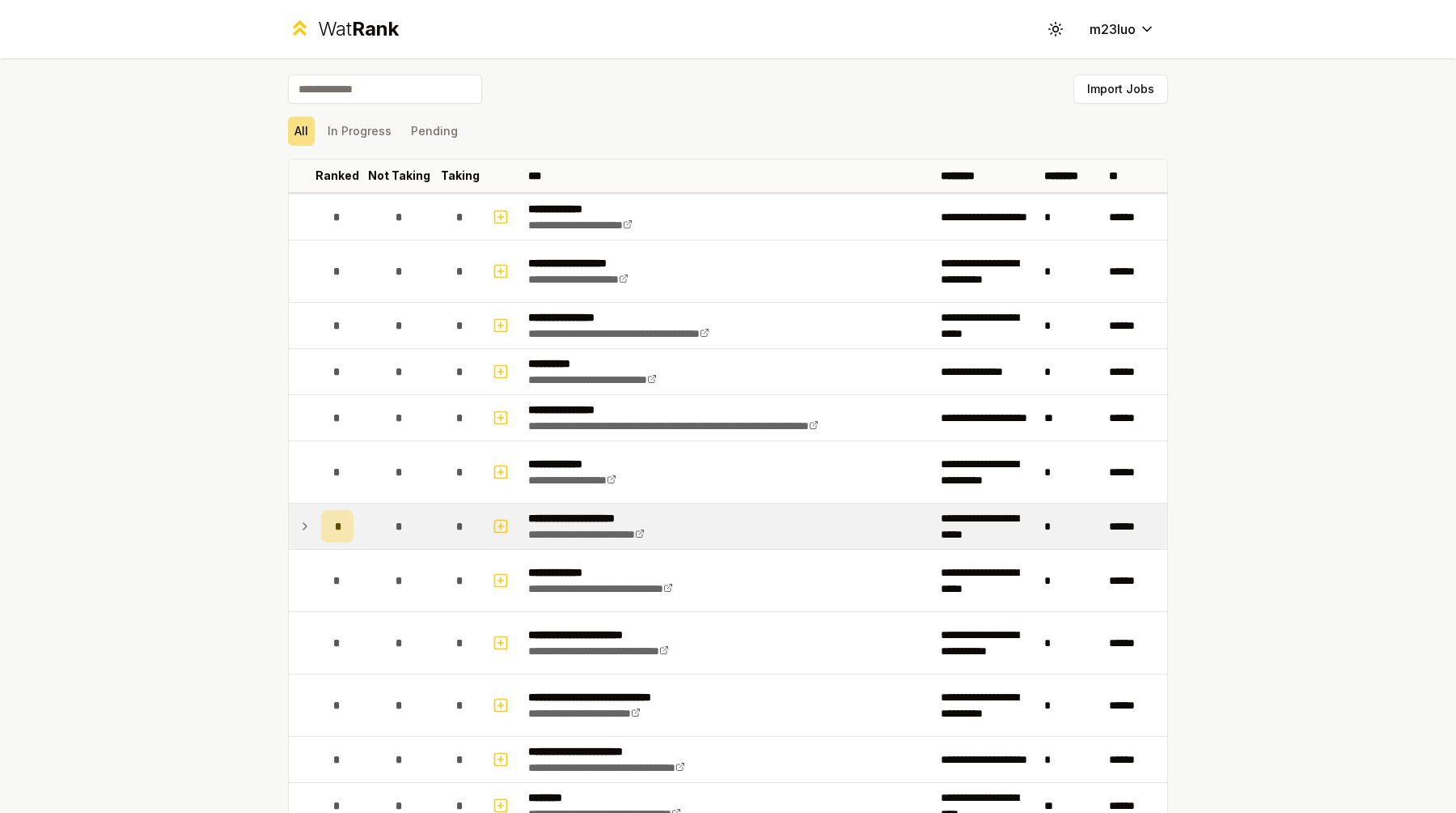
click at [309, 526] on icon at bounding box center [304, 526] width 13 height 19
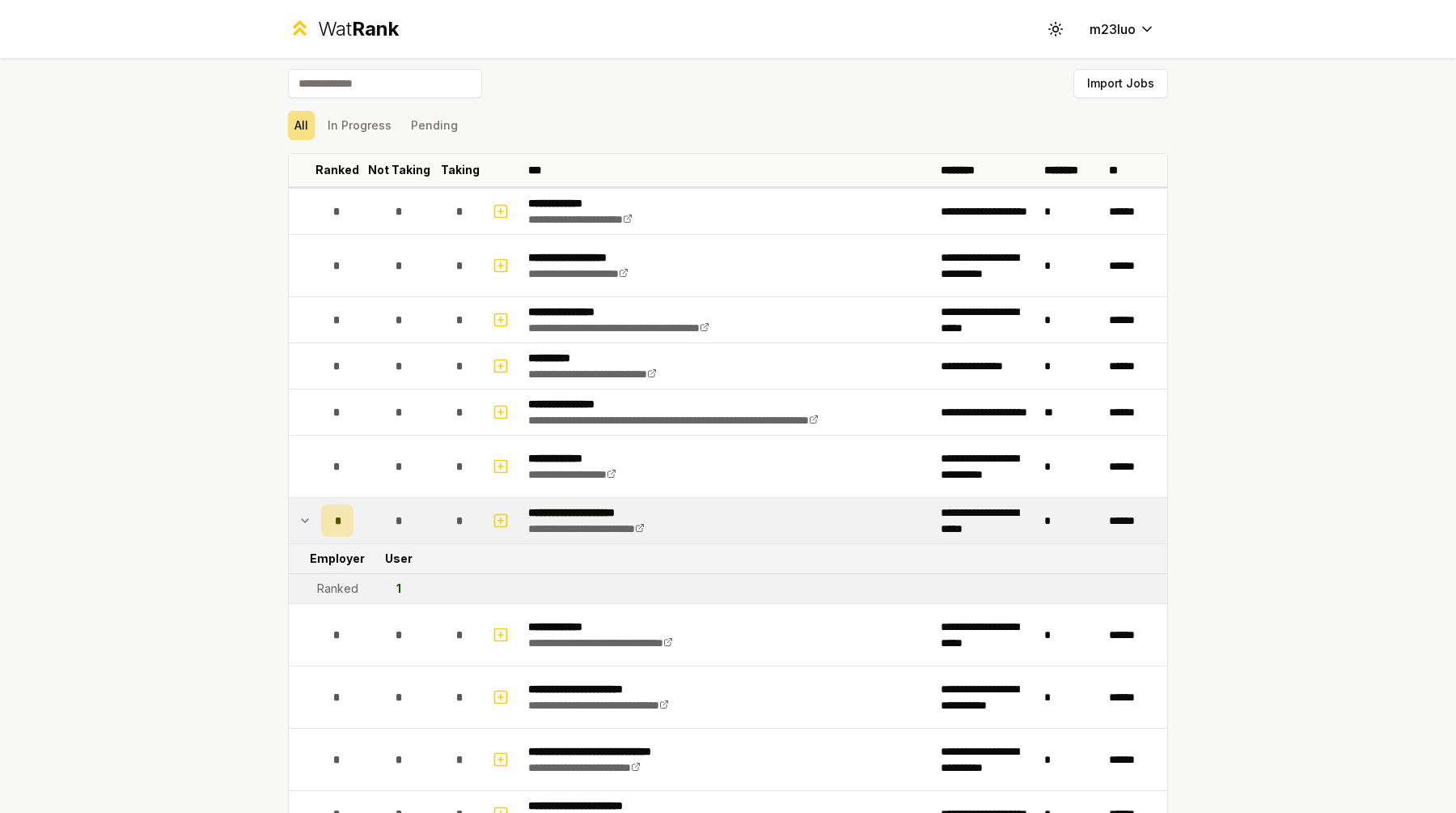
scroll to position [598, 0]
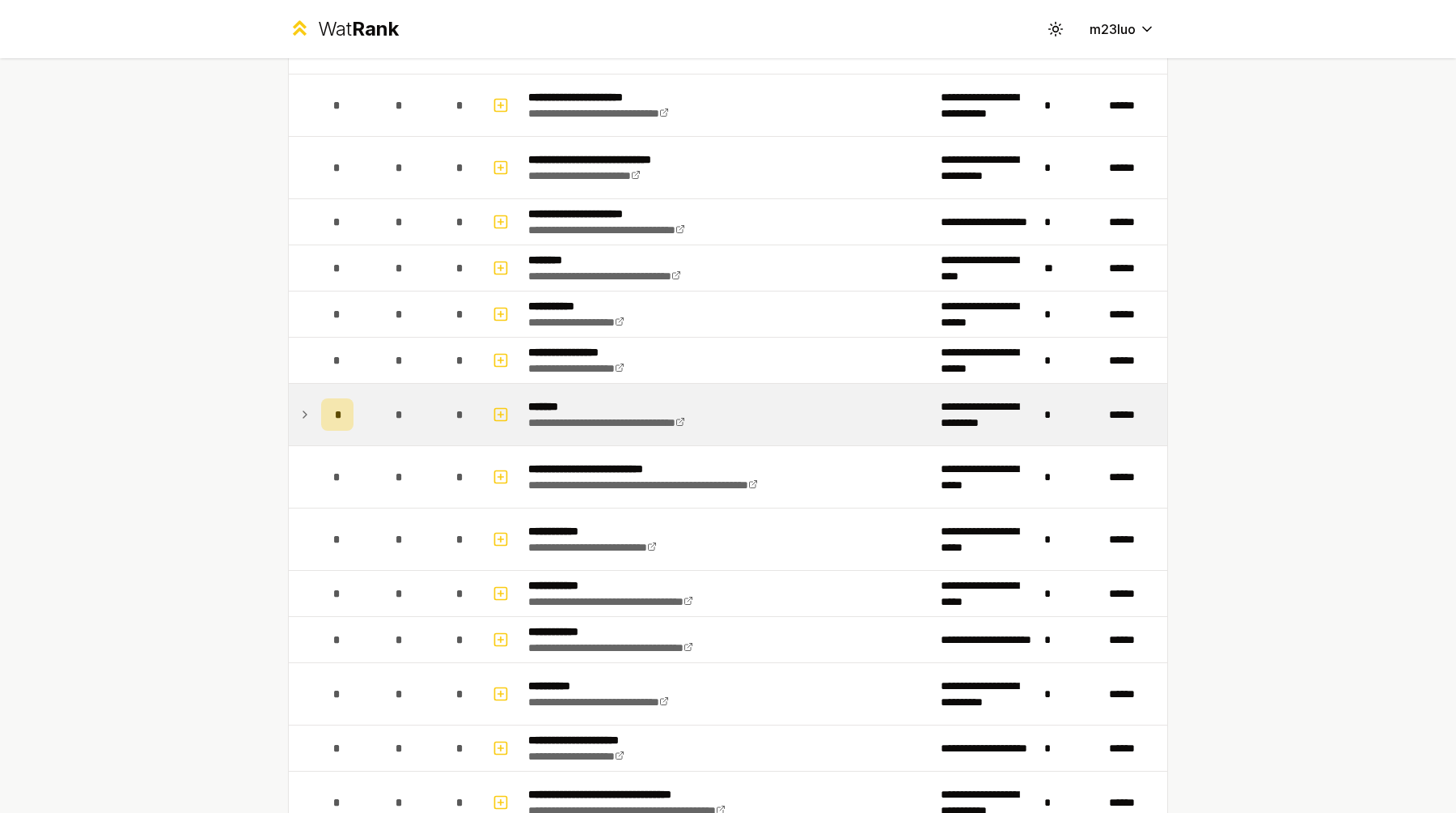
click at [297, 414] on td at bounding box center [302, 414] width 26 height 61
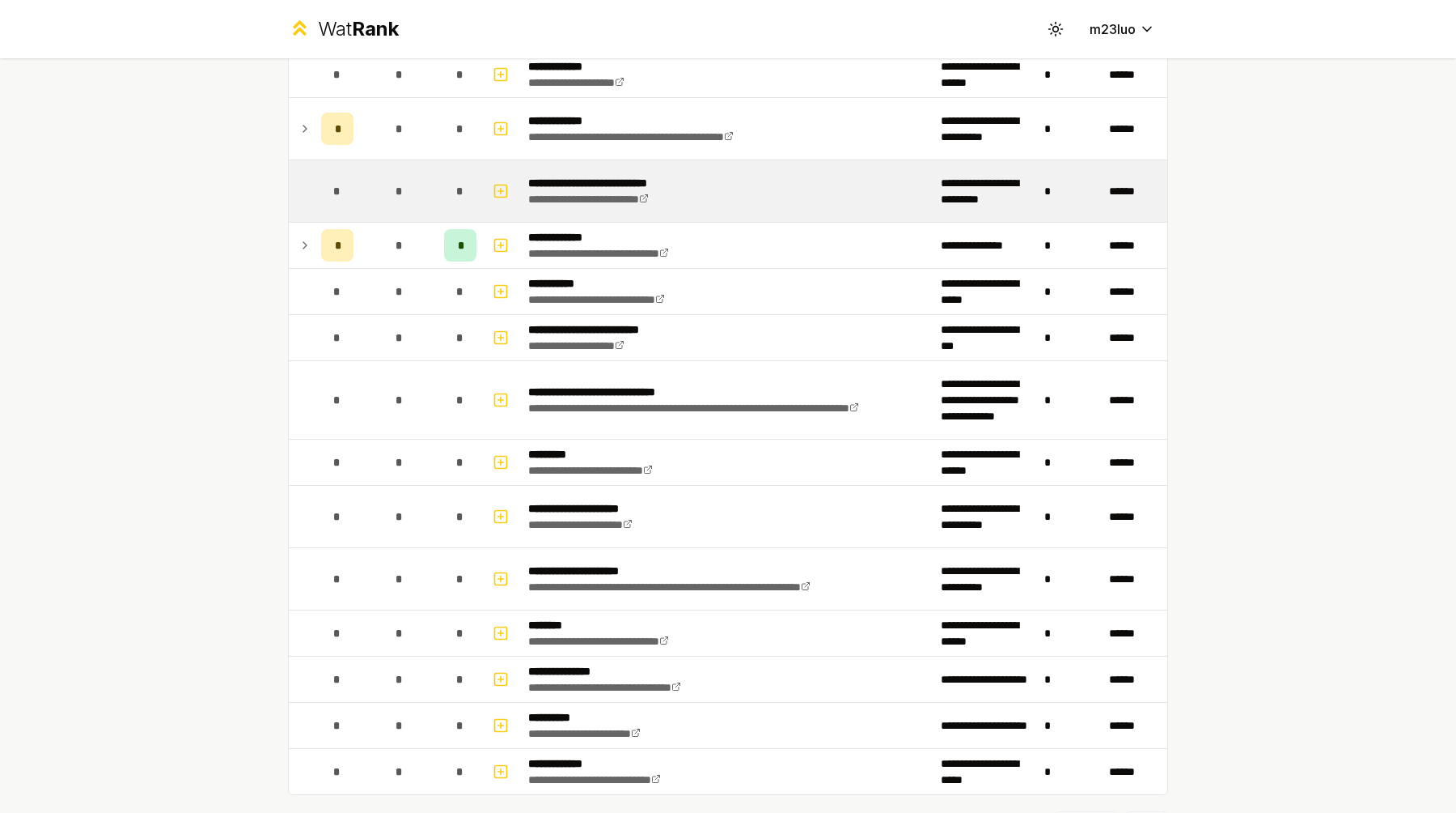
scroll to position [1877, 0]
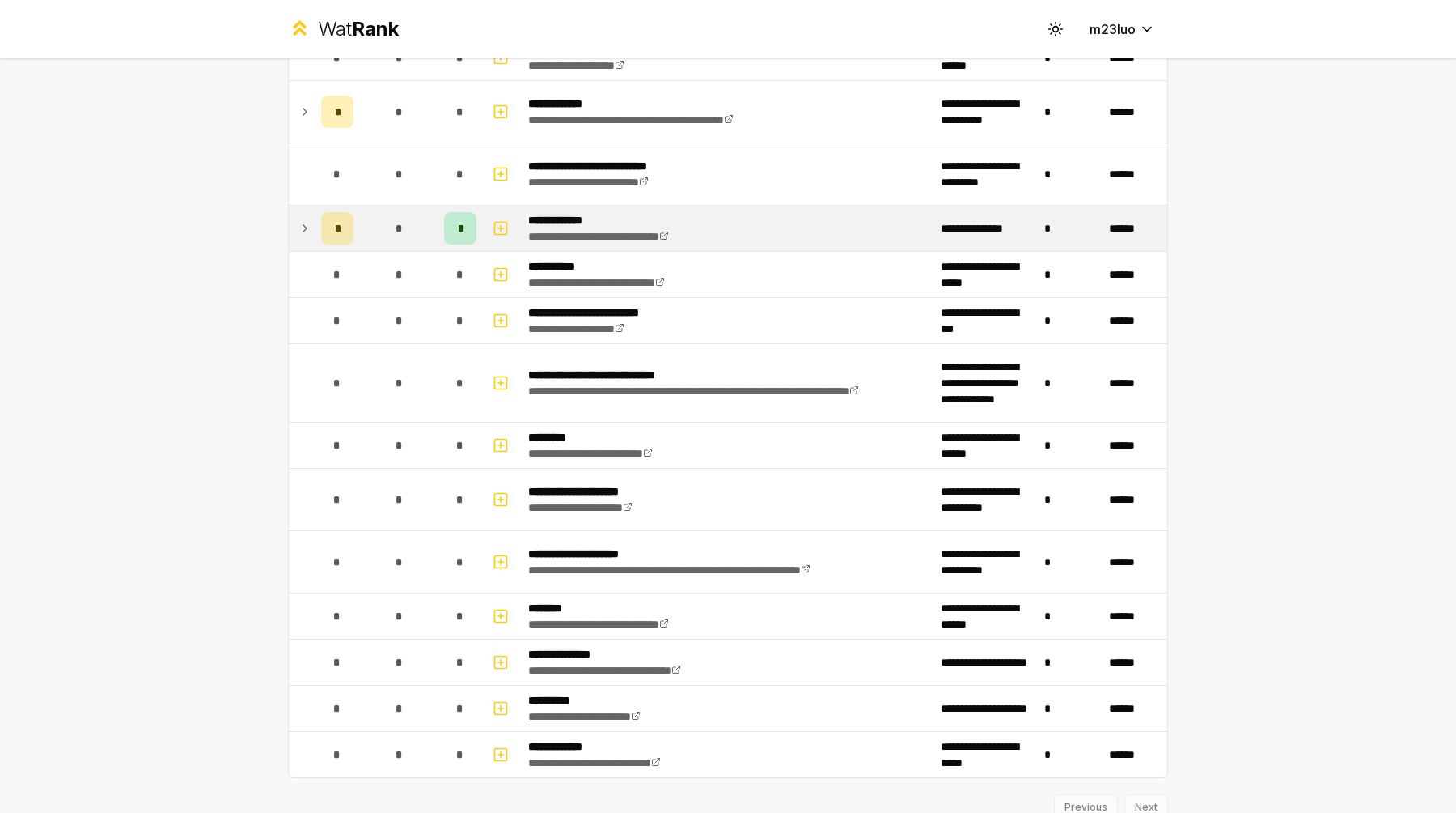
click at [304, 234] on icon at bounding box center [304, 228] width 13 height 19
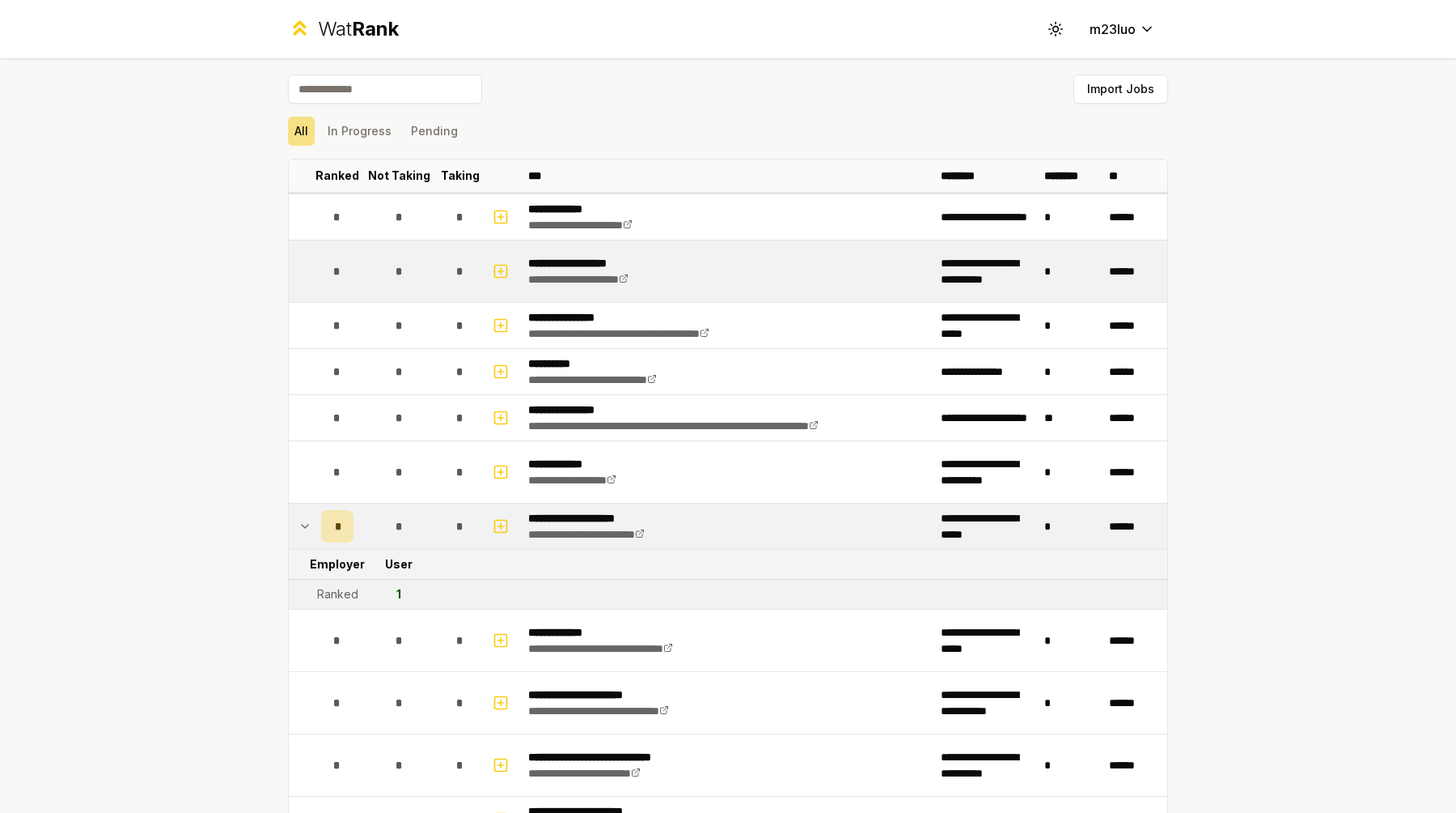
scroll to position [10, 0]
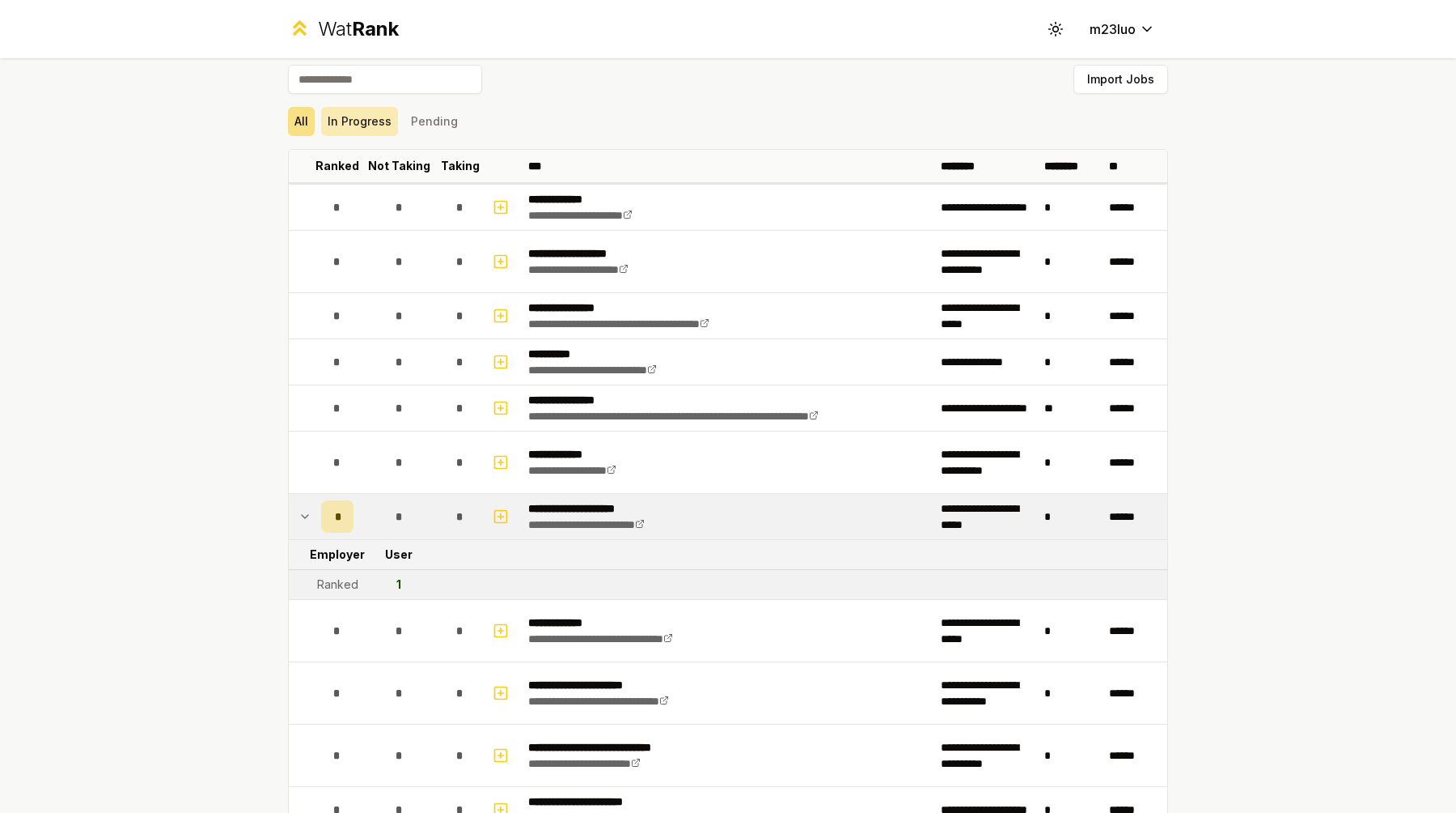
click at [376, 124] on button "In Progress" at bounding box center [359, 121] width 77 height 29
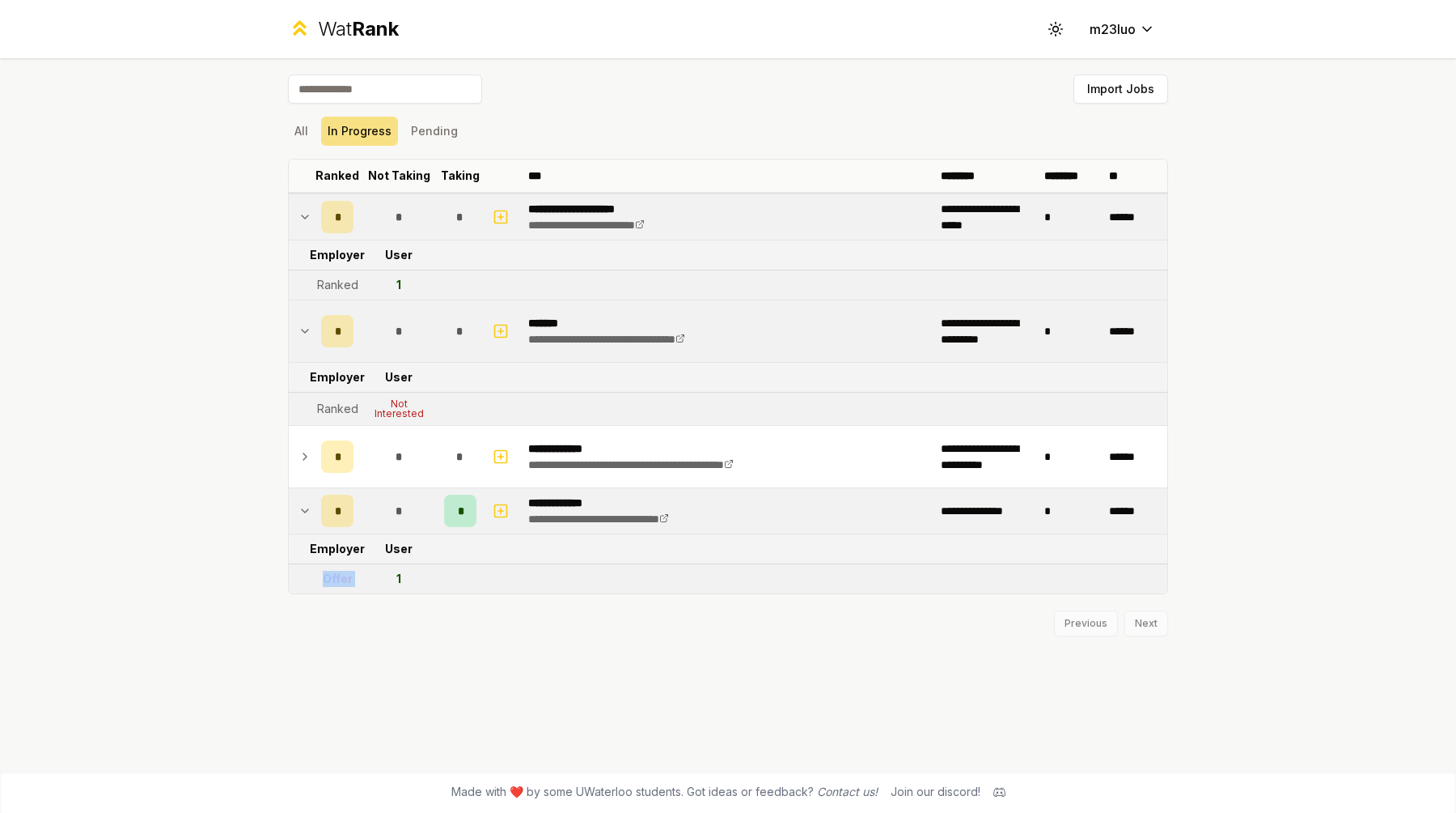
drag, startPoint x: 361, startPoint y: 577, endPoint x: 324, endPoint y: 577, distance: 37.0
click at [324, 577] on tr "Offer 1" at bounding box center [728, 578] width 879 height 29
click at [335, 578] on div "Offer" at bounding box center [338, 578] width 30 height 16
click at [303, 133] on button "All" at bounding box center [302, 131] width 27 height 29
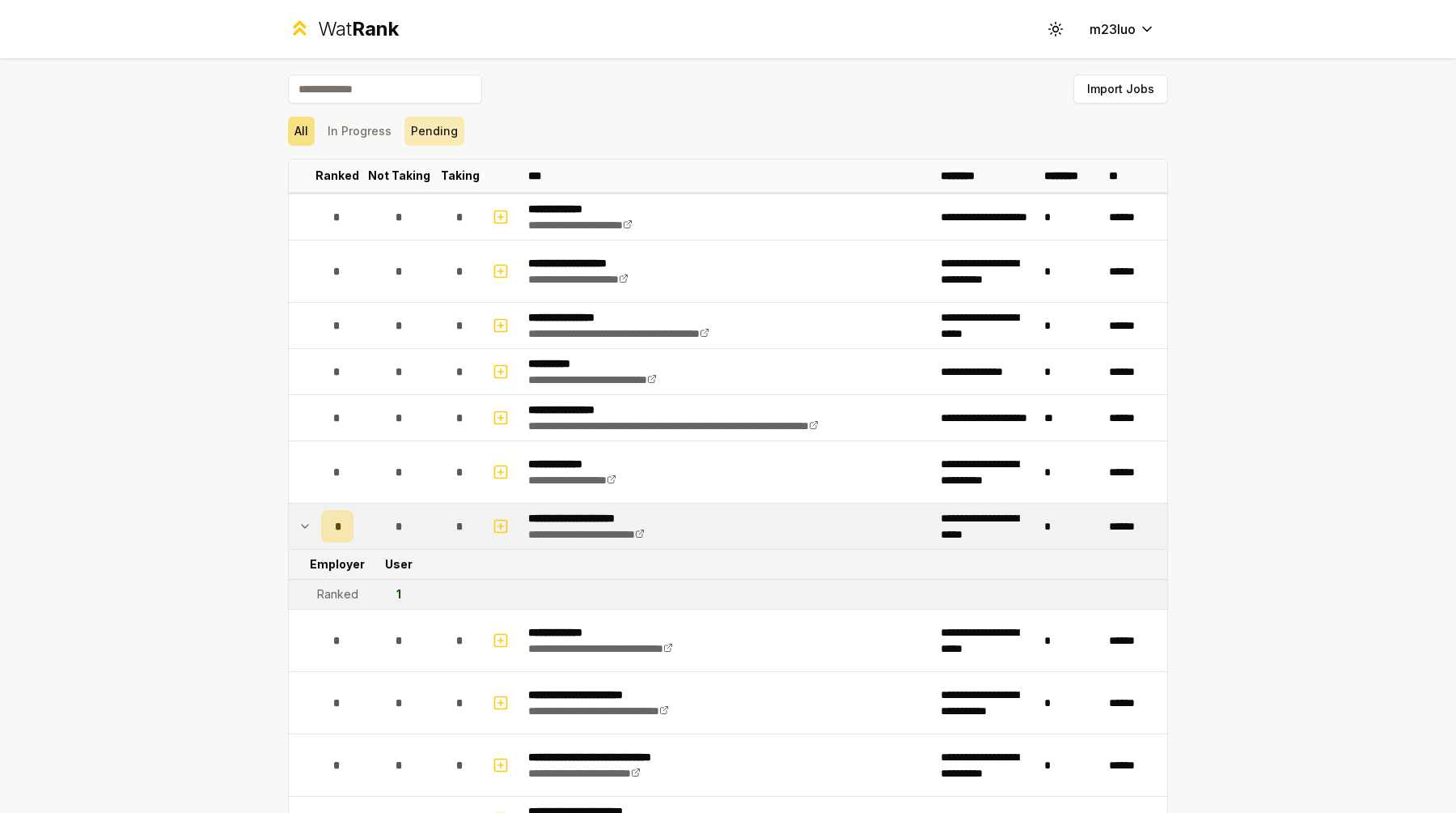
click at [440, 134] on button "Pending" at bounding box center [434, 131] width 59 height 29
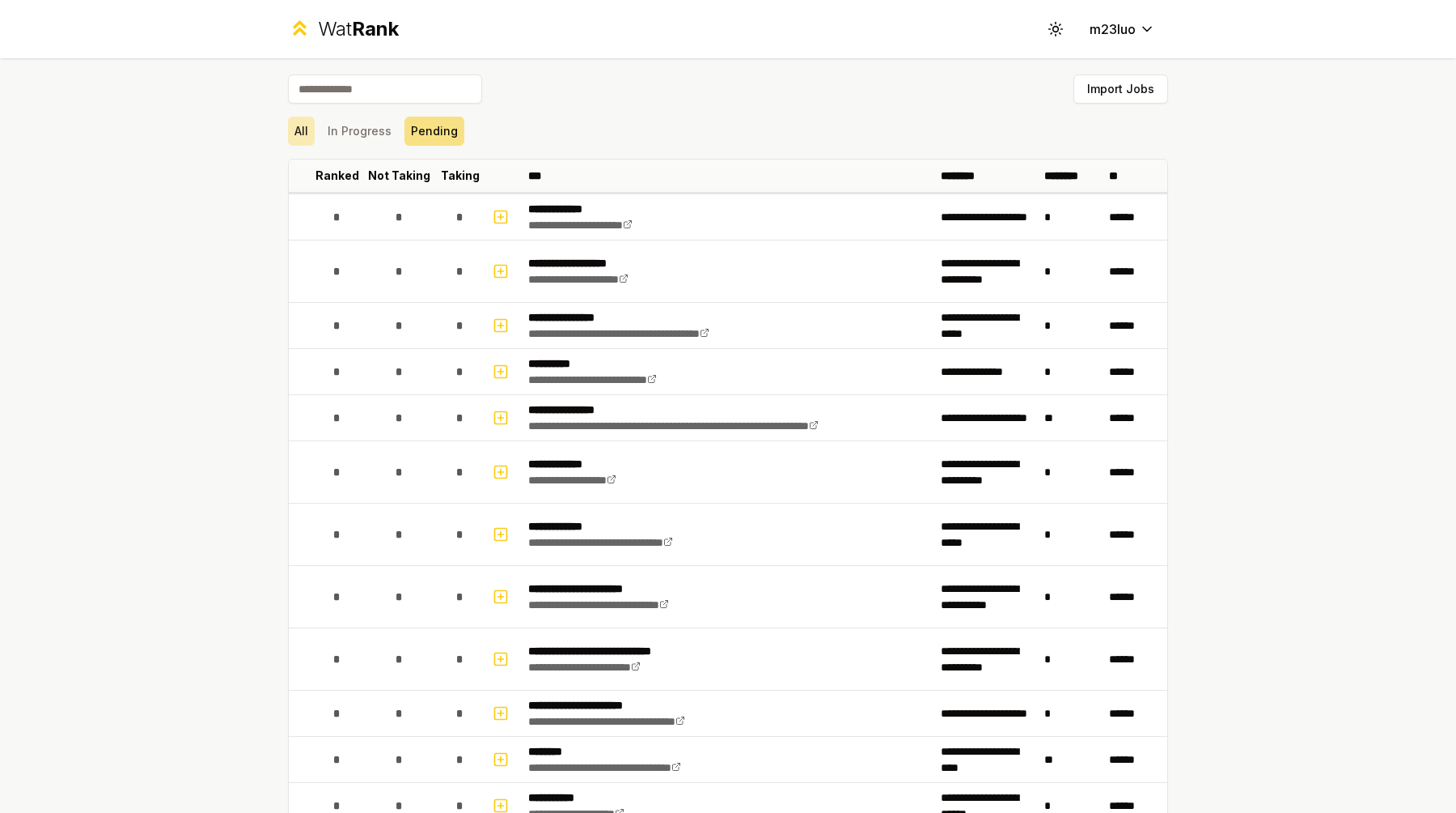
click at [314, 142] on button "All" at bounding box center [302, 131] width 27 height 29
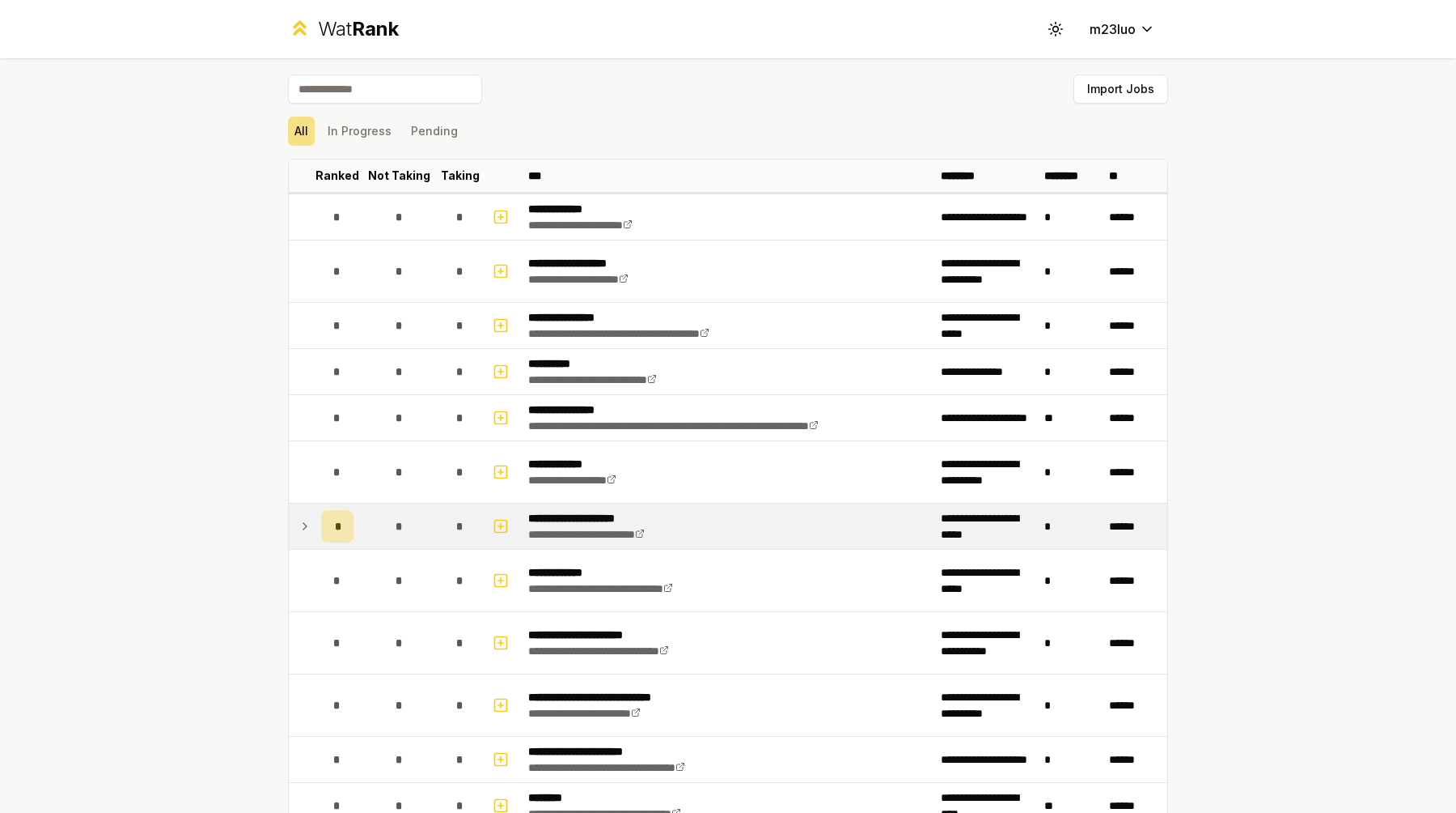
click at [304, 529] on icon at bounding box center [304, 526] width 13 height 19
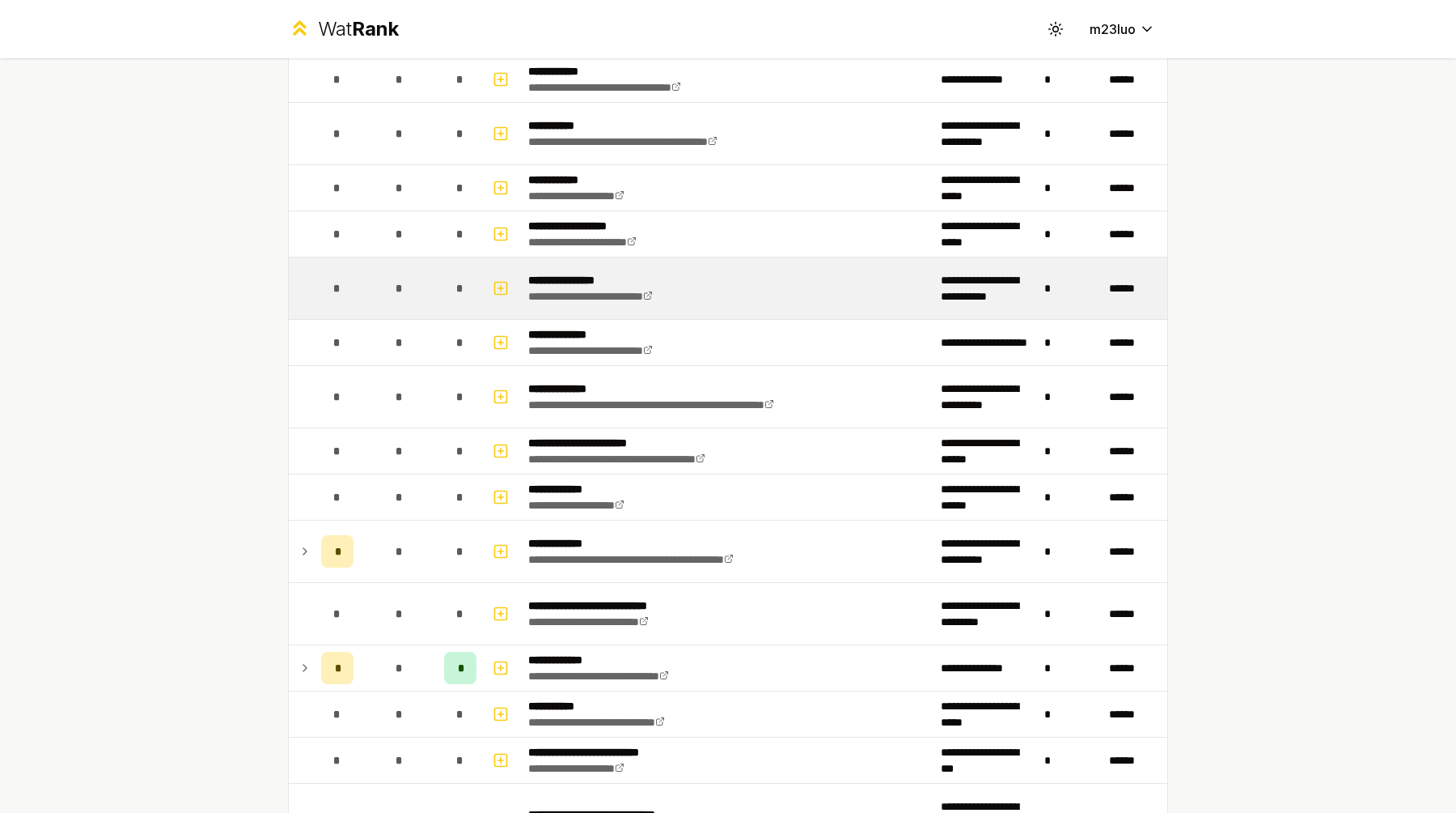
scroll to position [1435, 0]
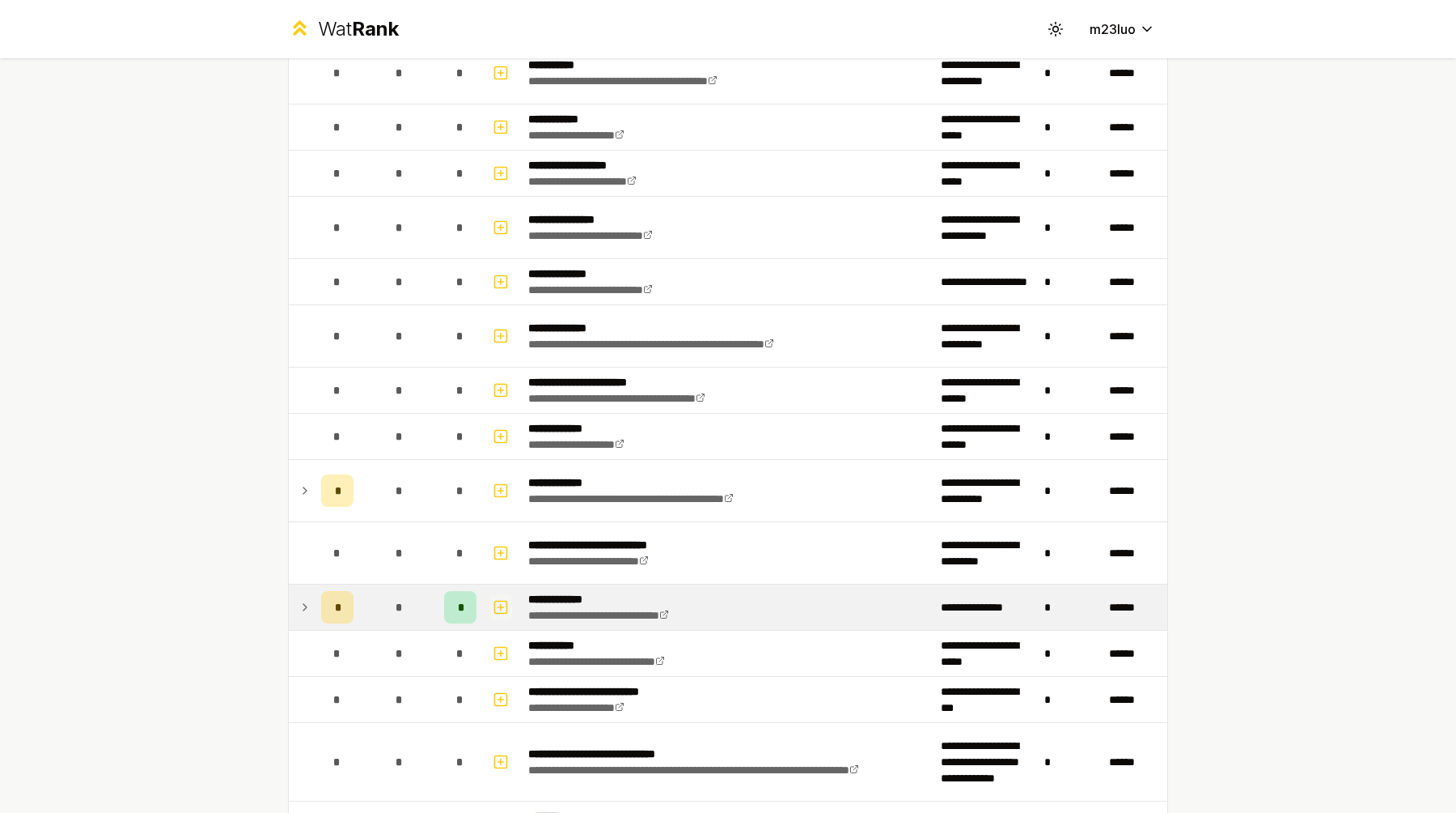
click at [507, 603] on rect "button" at bounding box center [501, 607] width 12 height 12
select select
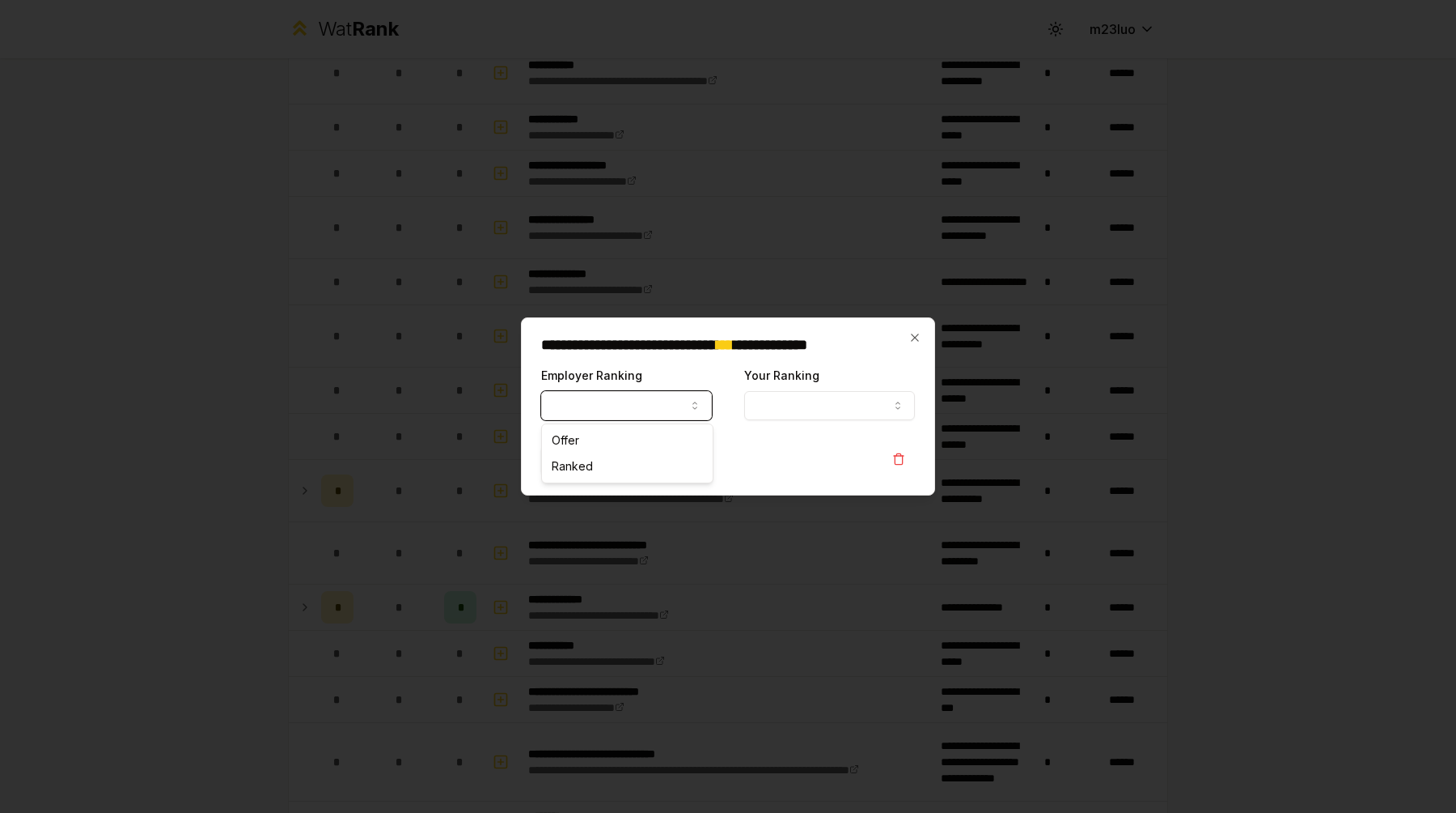
click at [665, 414] on button "Employer Ranking" at bounding box center [627, 405] width 171 height 29
select select "******"
click at [814, 390] on div "**********" at bounding box center [829, 393] width 171 height 55
click at [814, 396] on button "Your Ranking" at bounding box center [829, 405] width 171 height 29
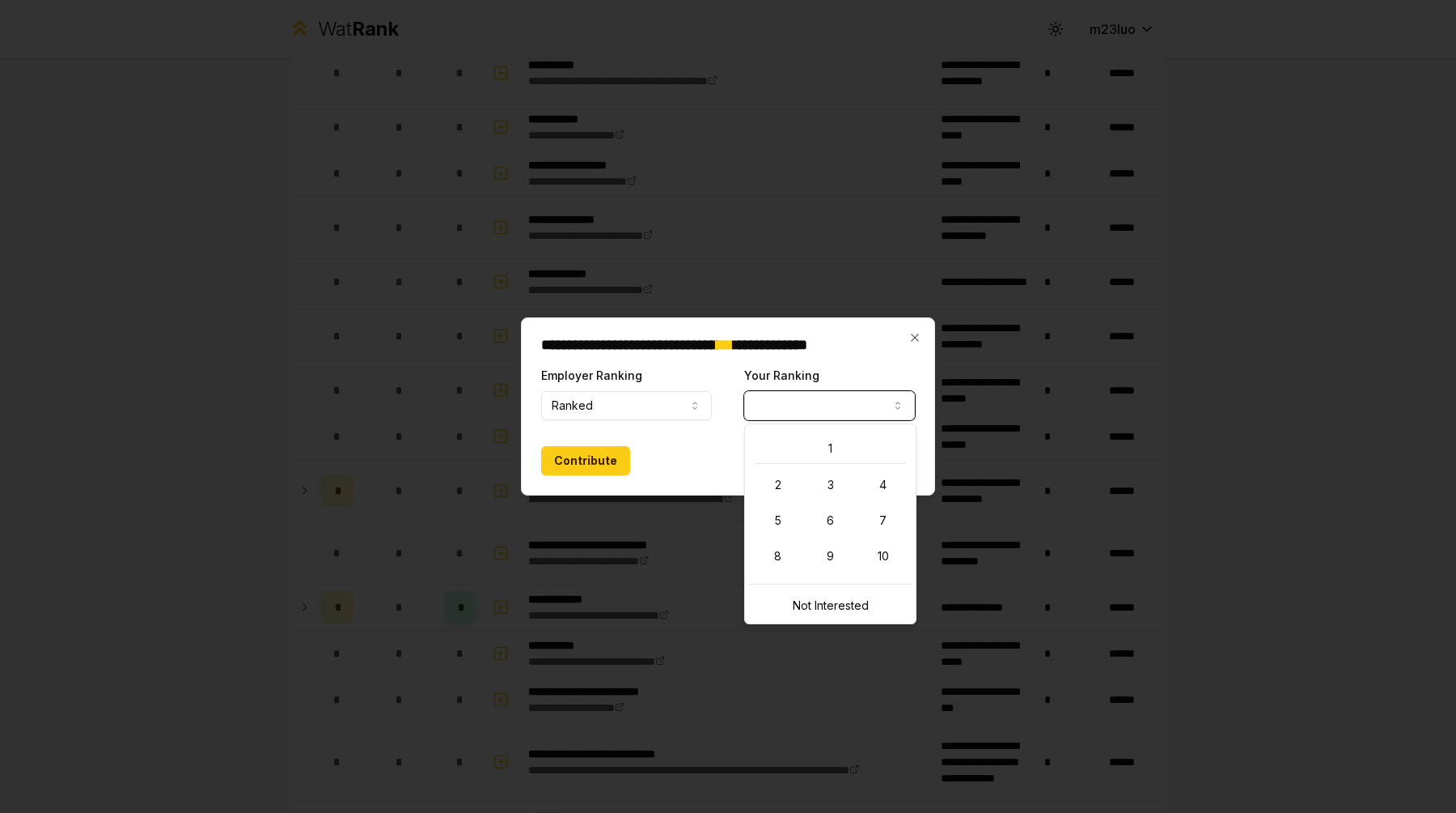
click at [690, 448] on div "Contribute" at bounding box center [728, 460] width 374 height 29
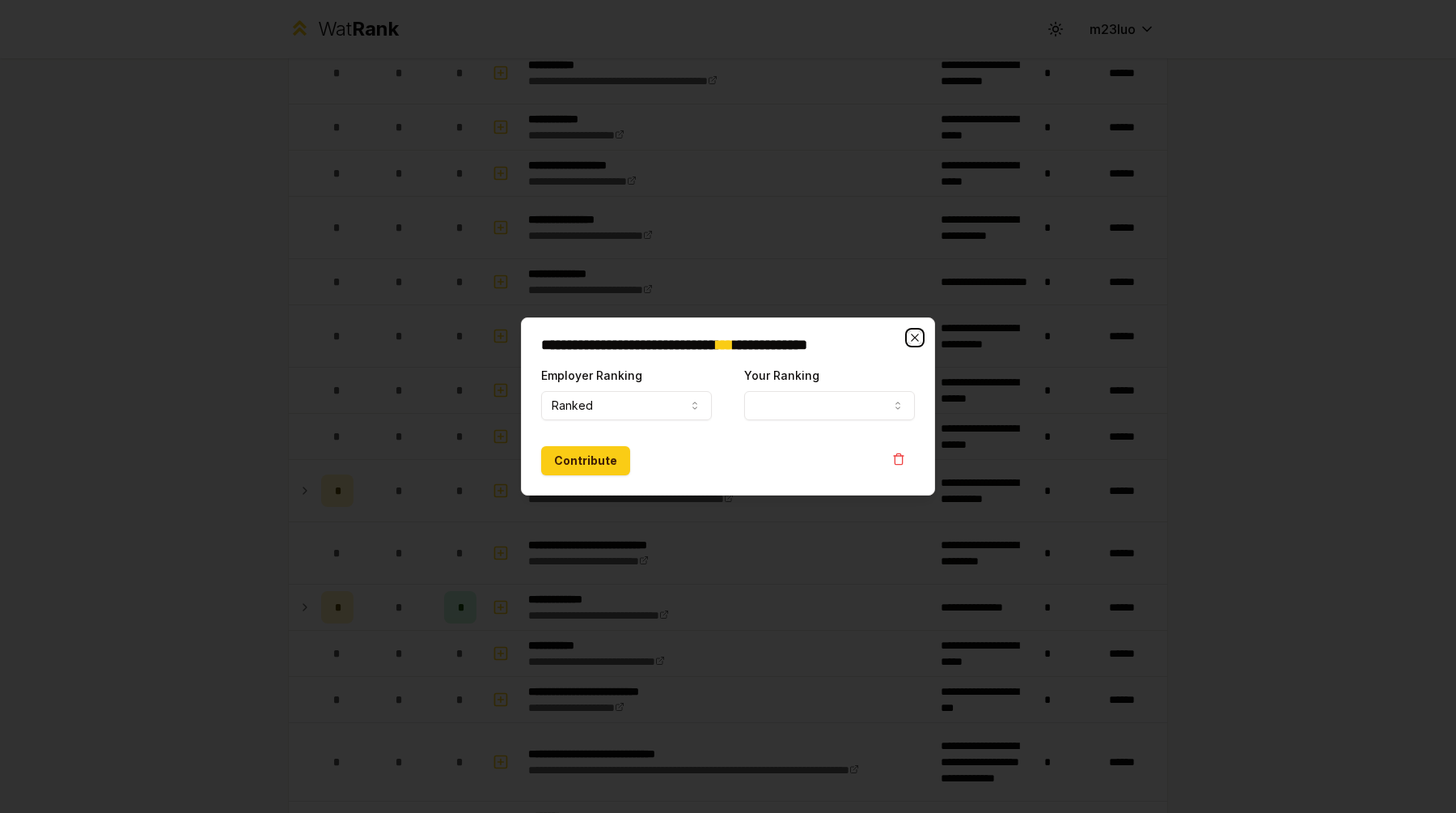
click at [914, 335] on icon "button" at bounding box center [915, 337] width 13 height 13
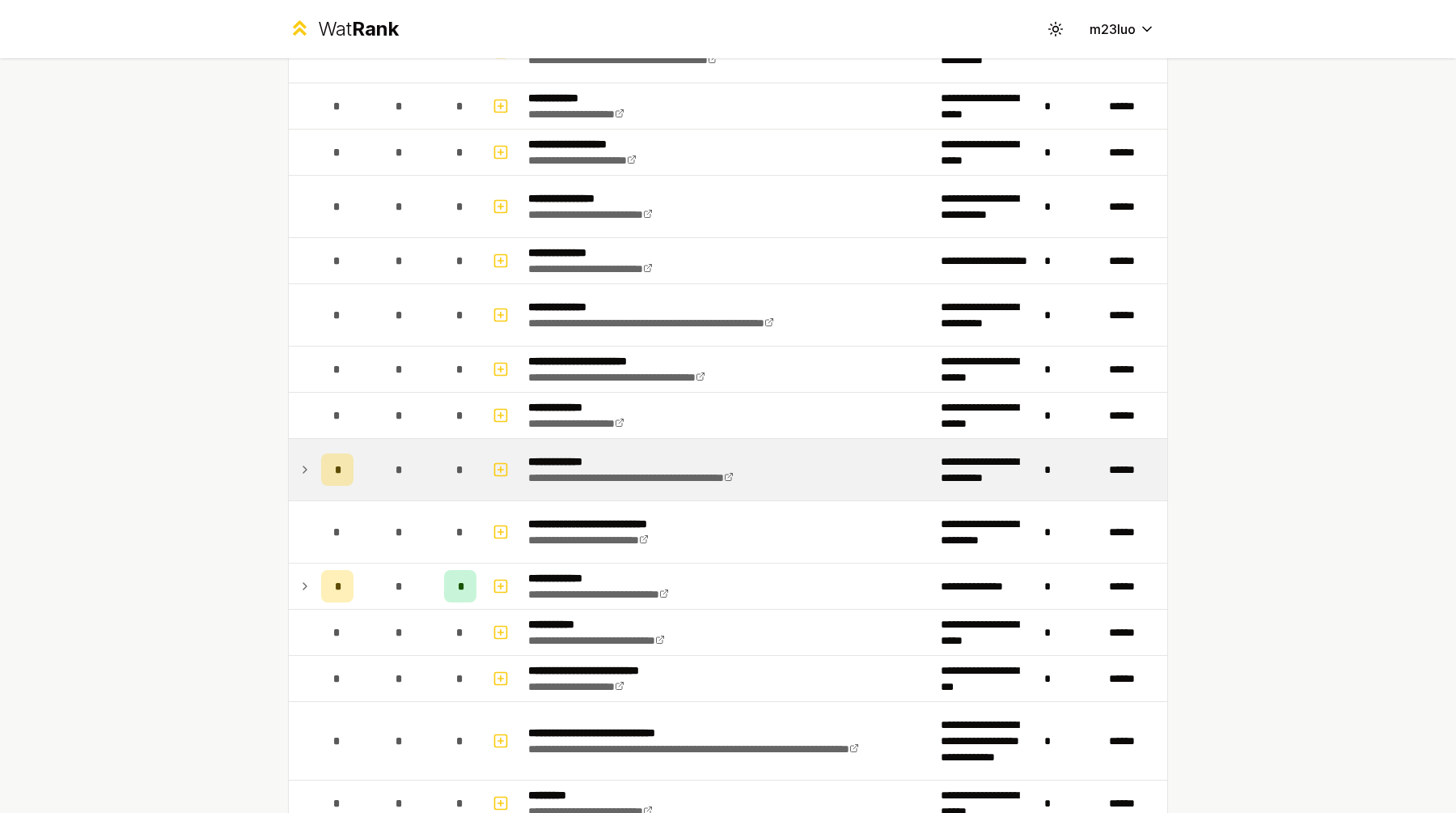
scroll to position [1462, 0]
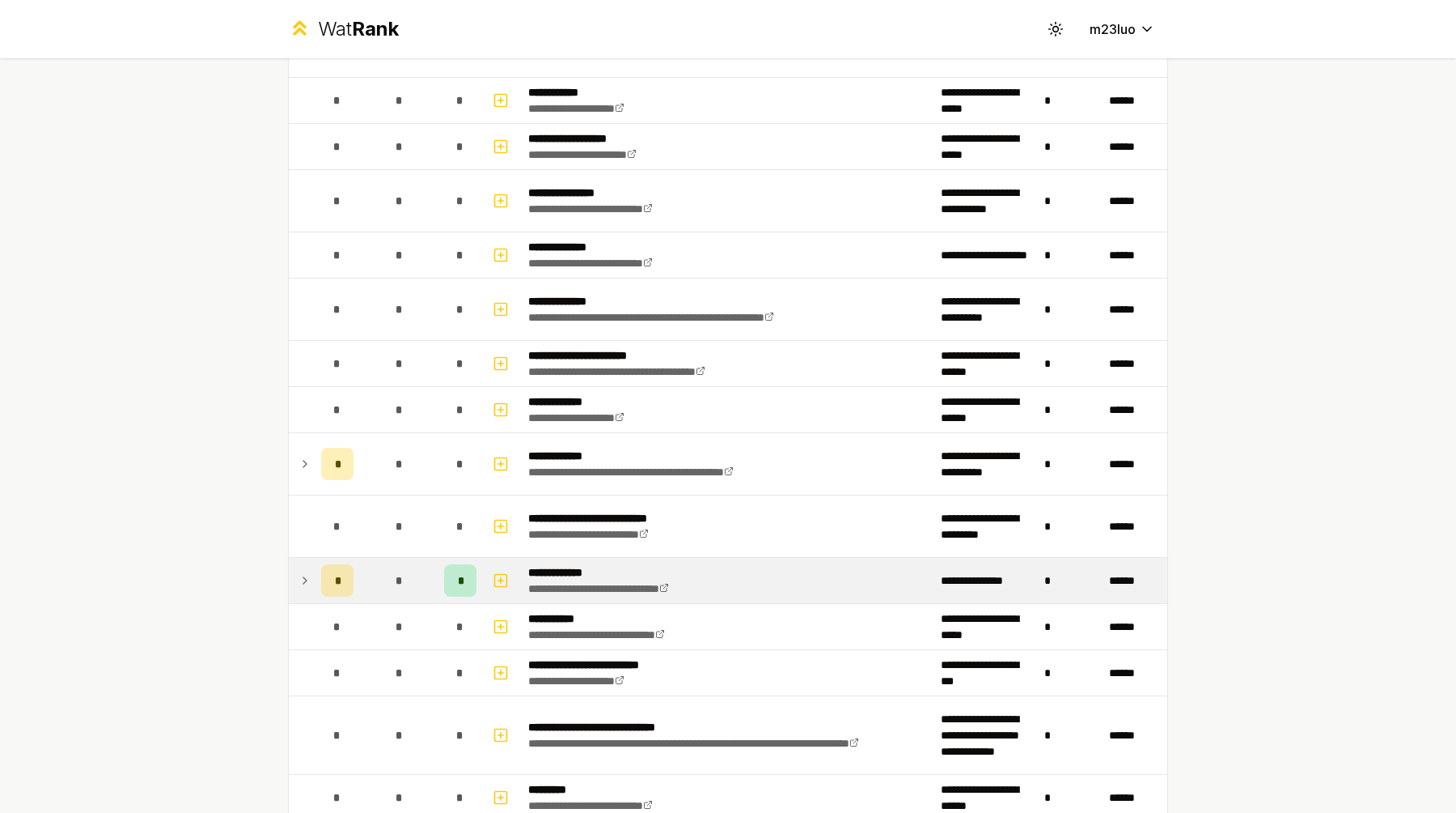
click at [309, 582] on icon at bounding box center [304, 580] width 13 height 19
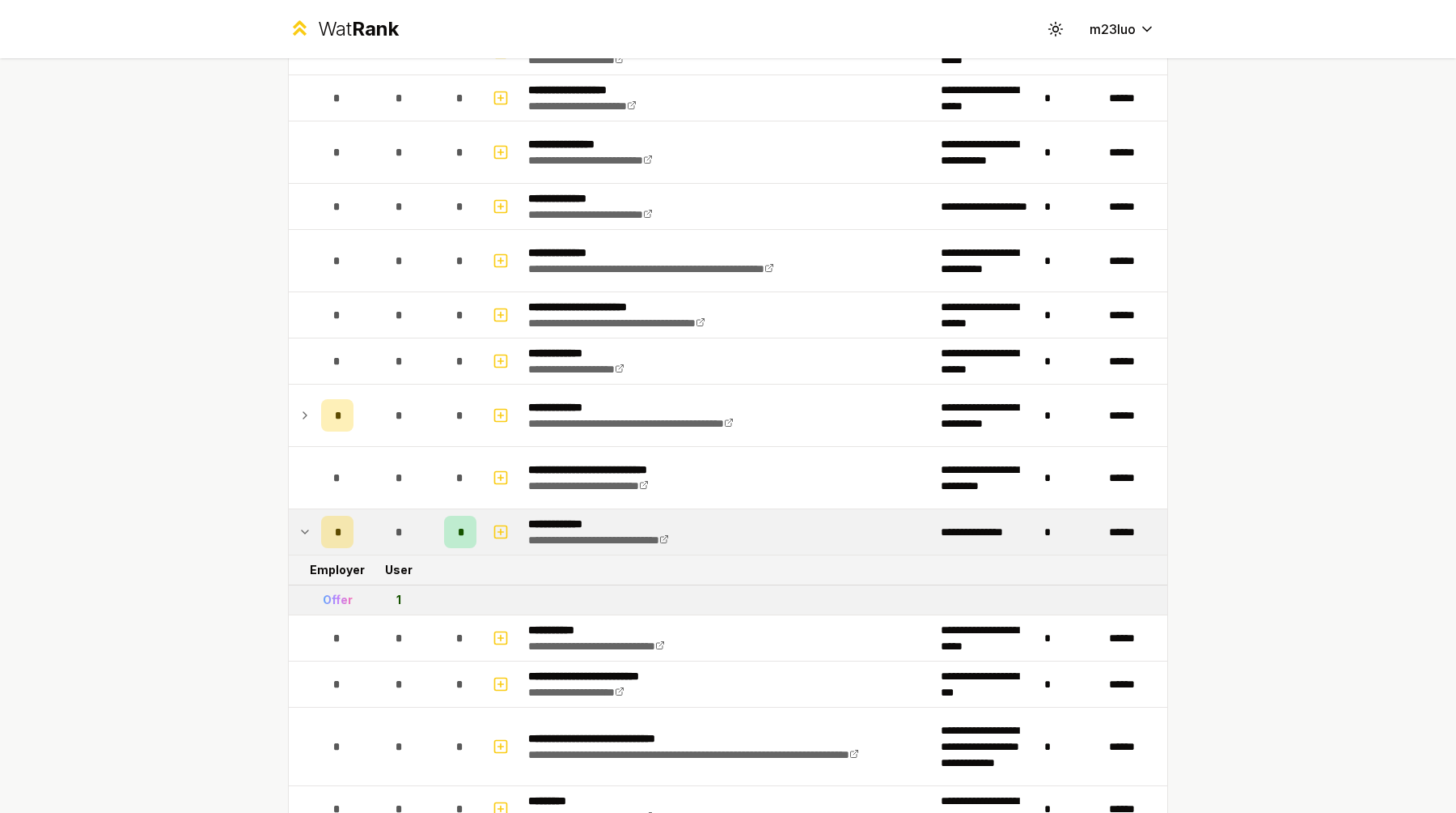
scroll to position [1509, 0]
click at [503, 530] on icon "button" at bounding box center [500, 532] width 16 height 19
select select
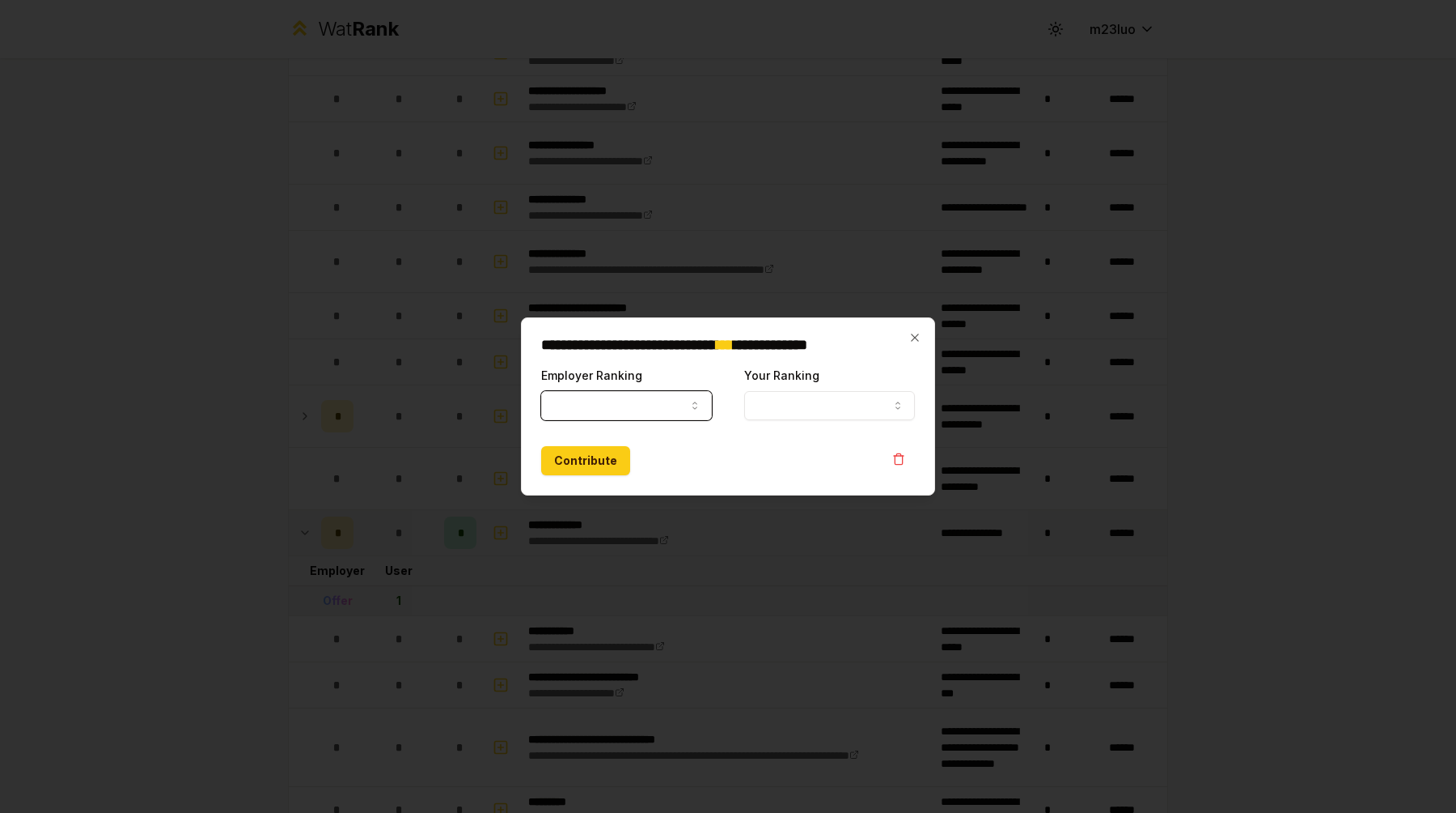
click at [676, 394] on button "Employer Ranking" at bounding box center [627, 405] width 171 height 29
select select "******"
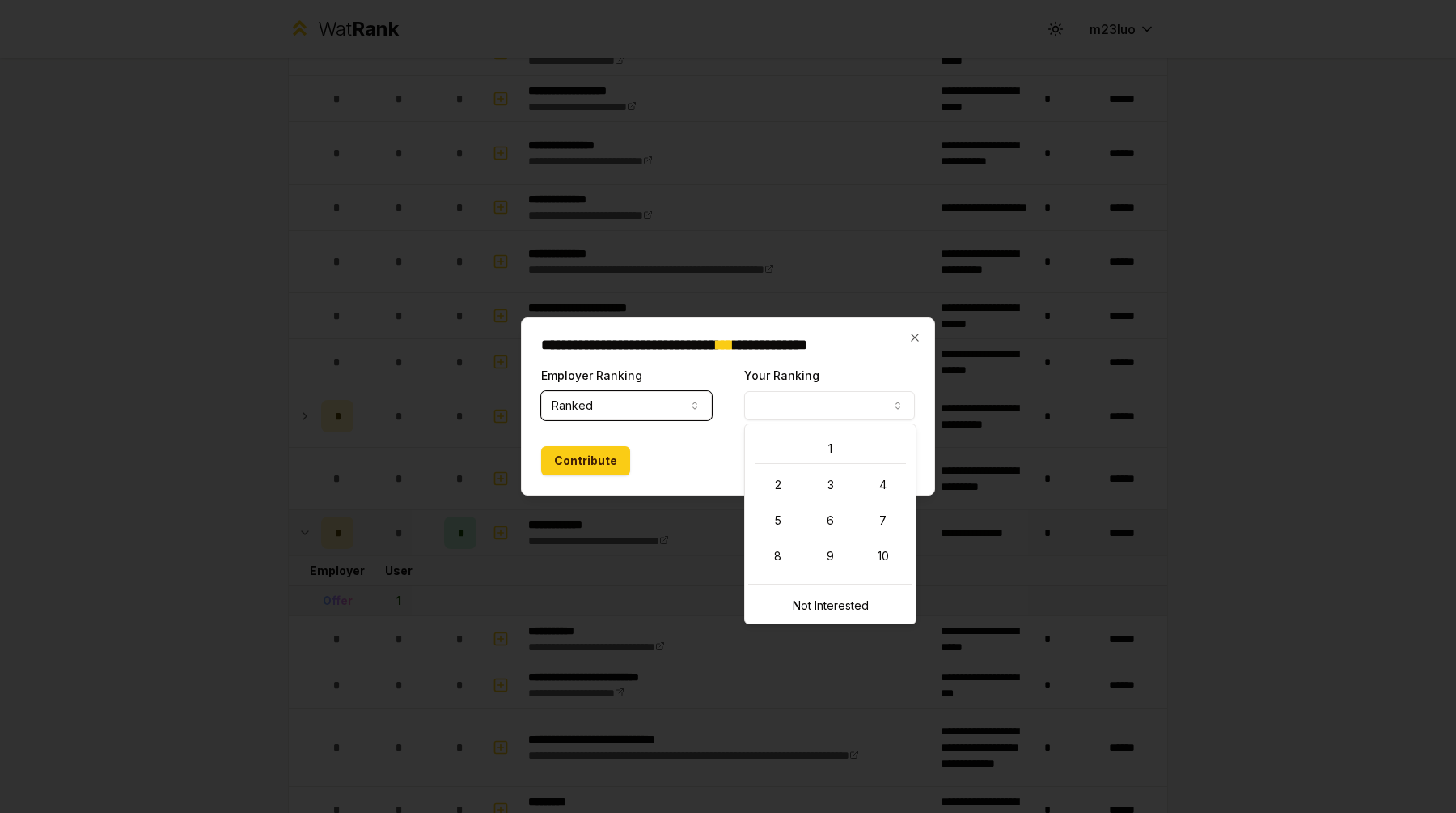
click at [875, 409] on button "Your Ranking" at bounding box center [829, 405] width 171 height 29
select select "*"
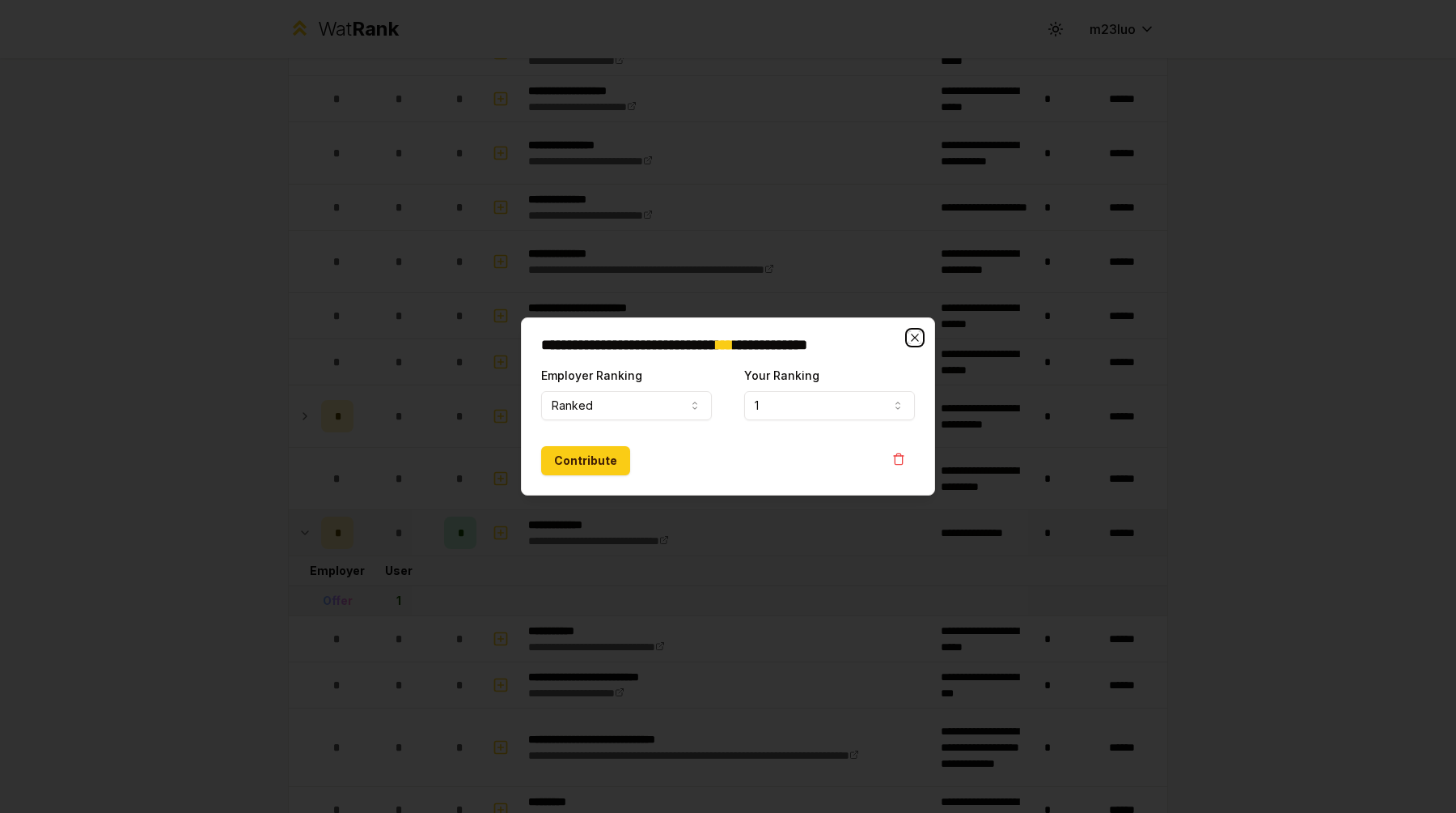
click at [916, 340] on icon "button" at bounding box center [915, 337] width 13 height 13
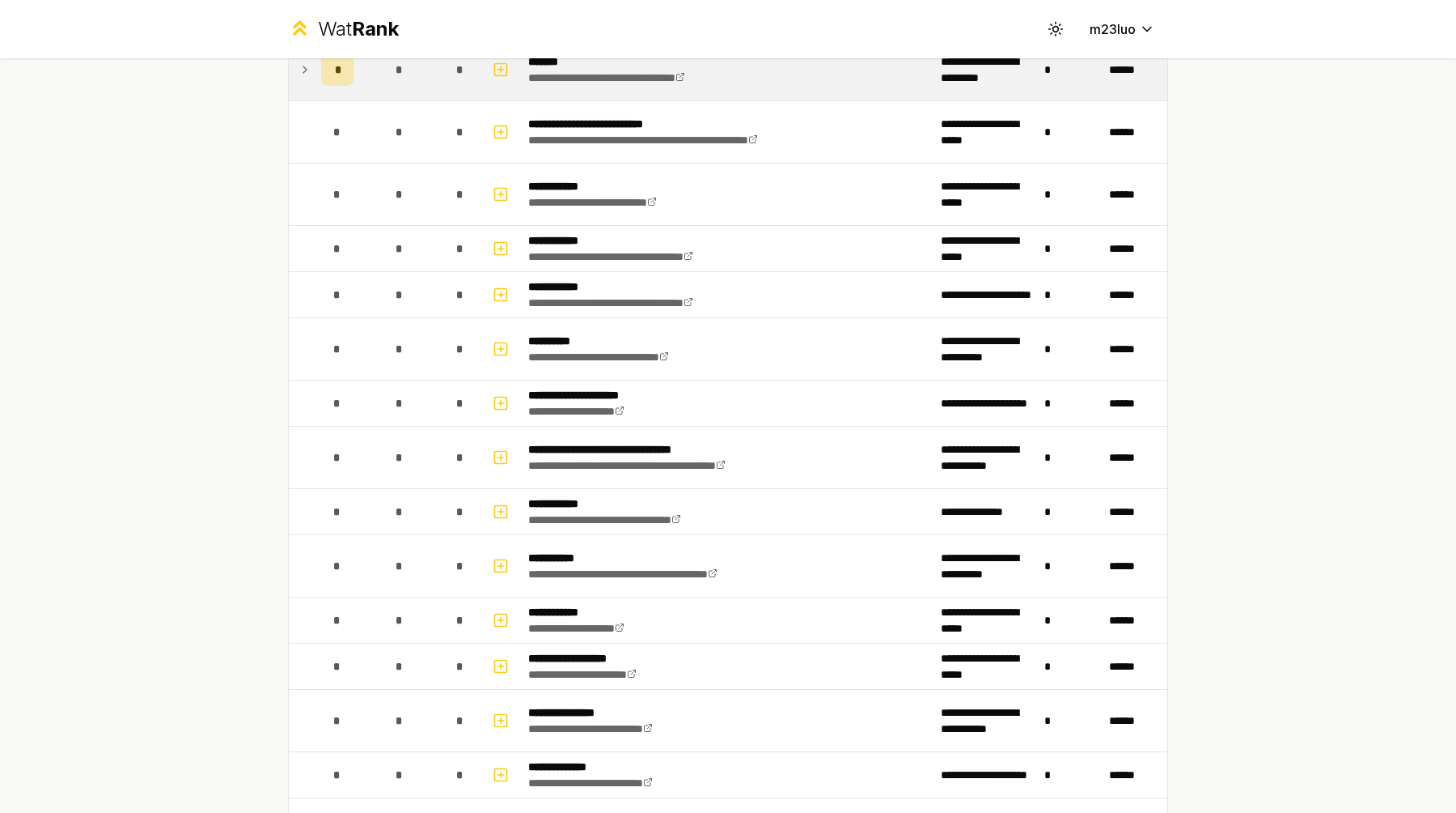
scroll to position [739, 0]
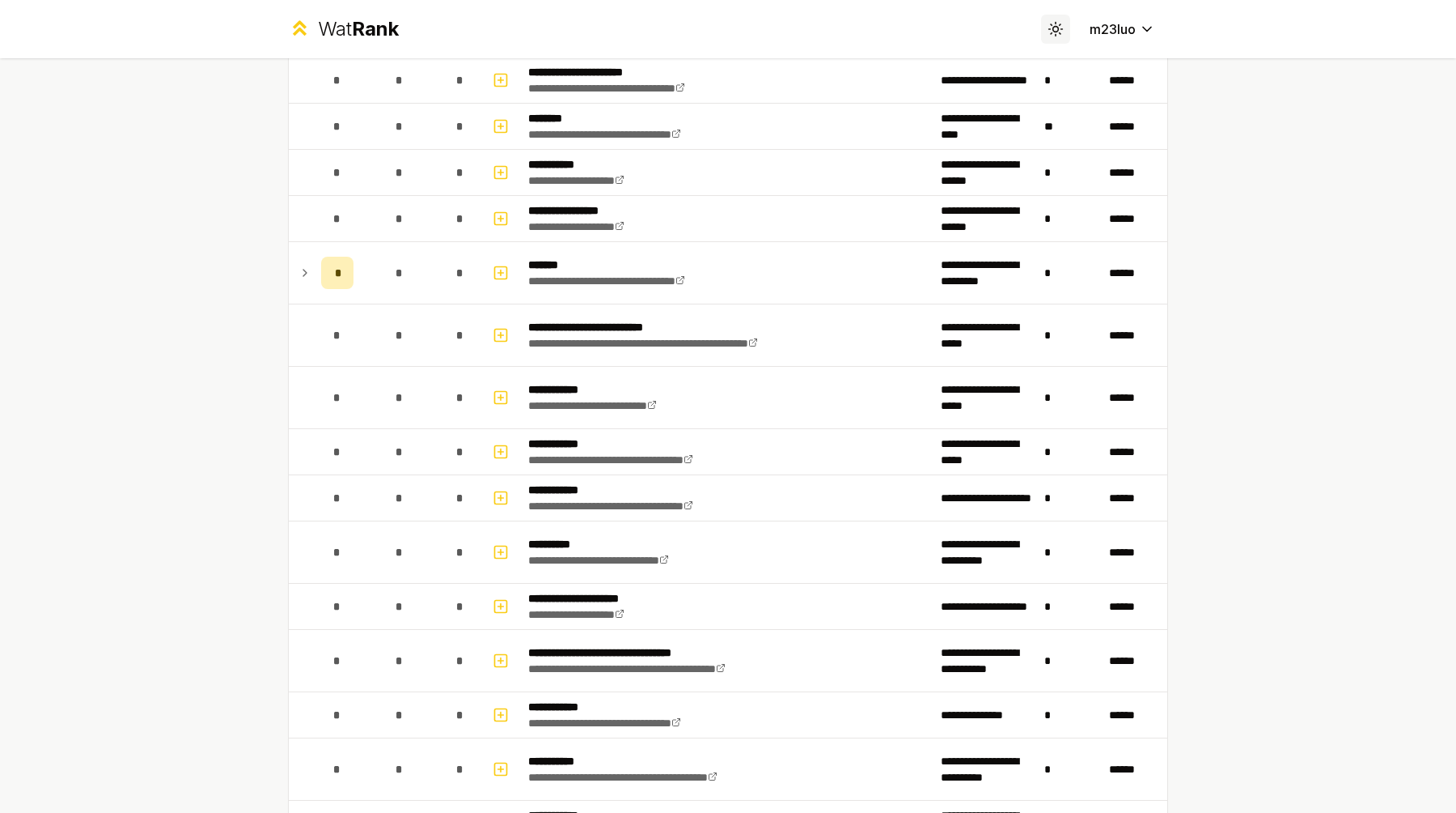
click at [1063, 28] on button "Toggle theme" at bounding box center [1056, 28] width 29 height 29
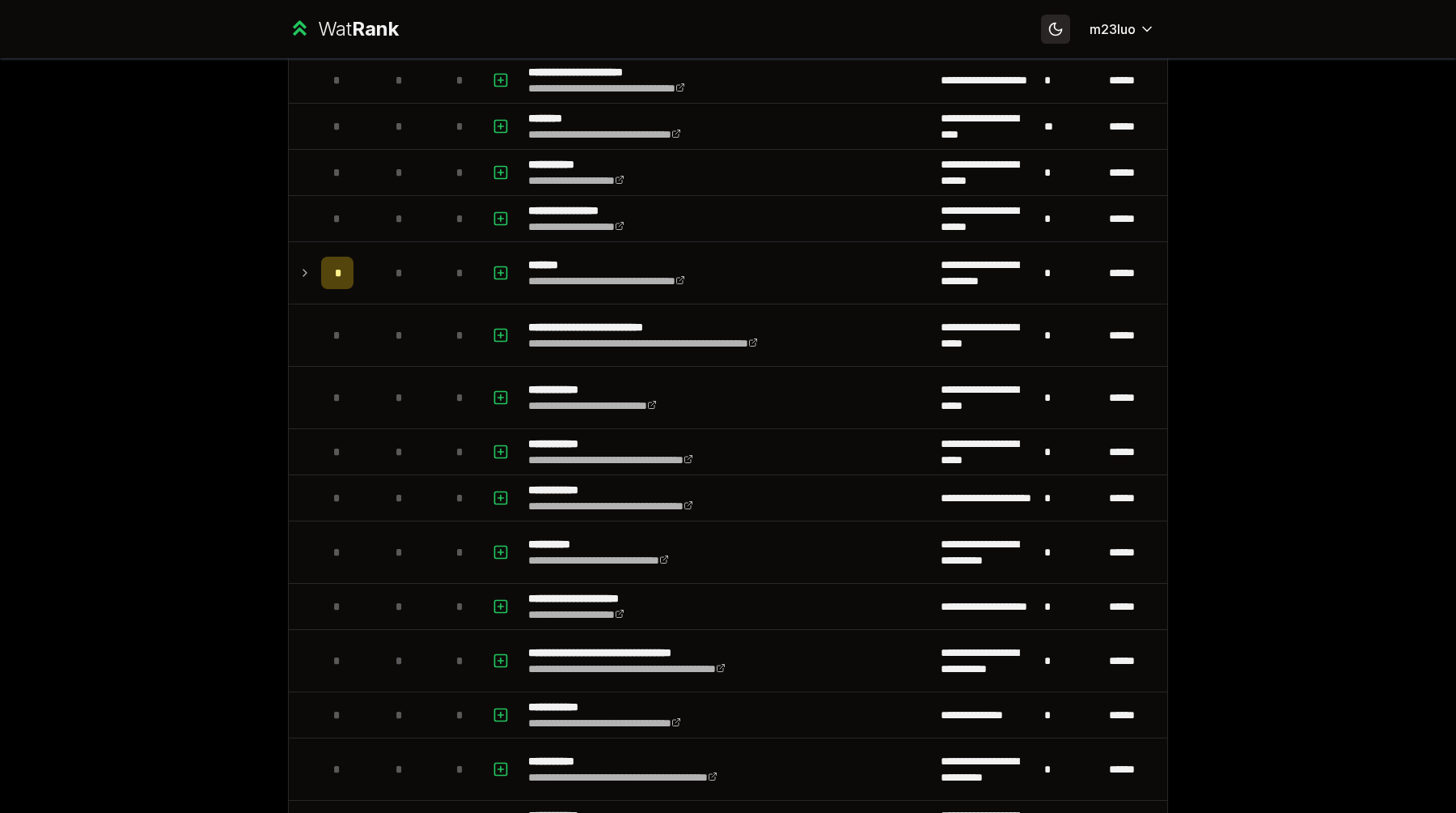
click at [1056, 34] on icon at bounding box center [1056, 29] width 12 height 12
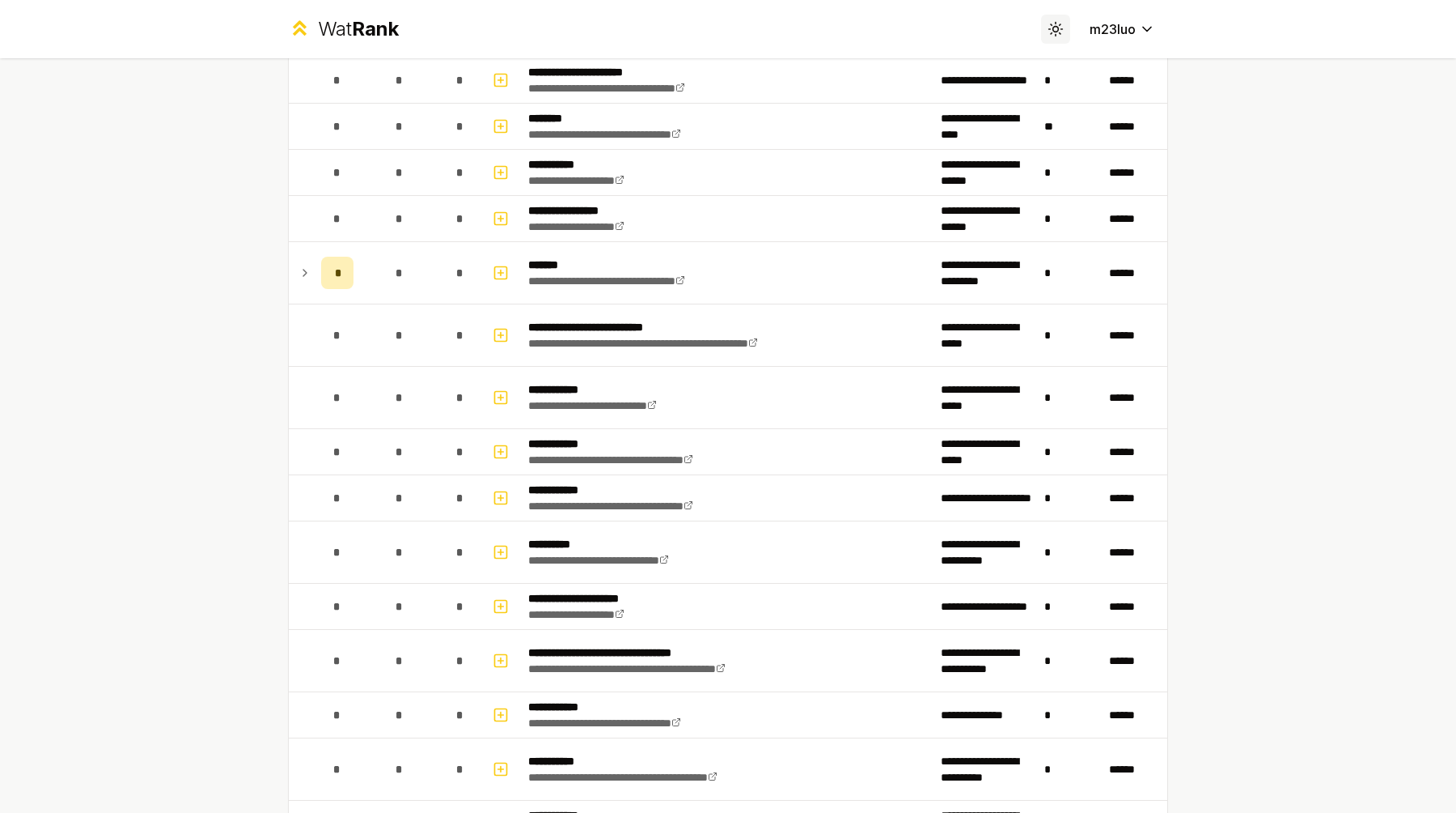
click at [1056, 34] on icon at bounding box center [1056, 28] width 15 height 15
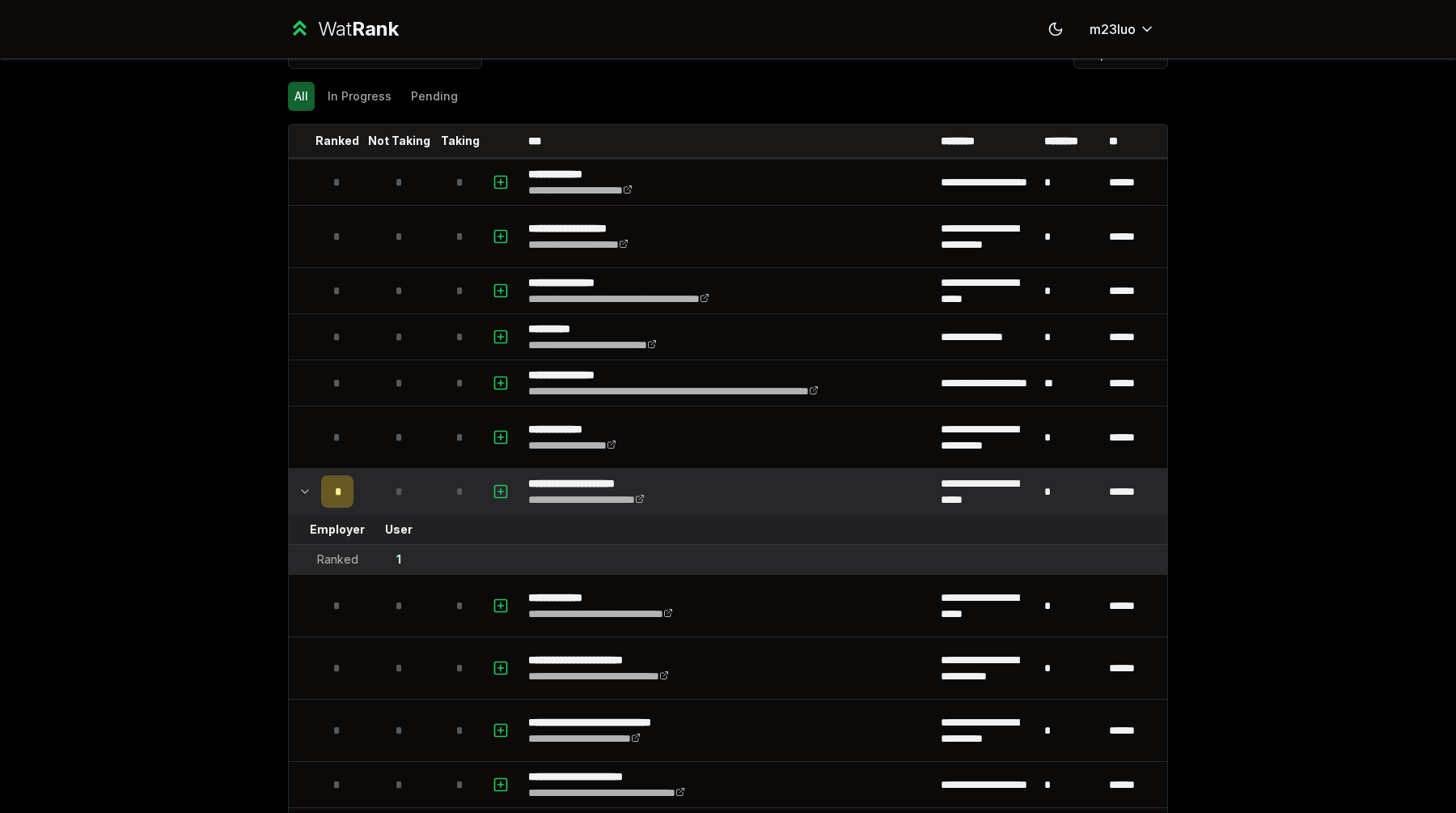
scroll to position [0, 0]
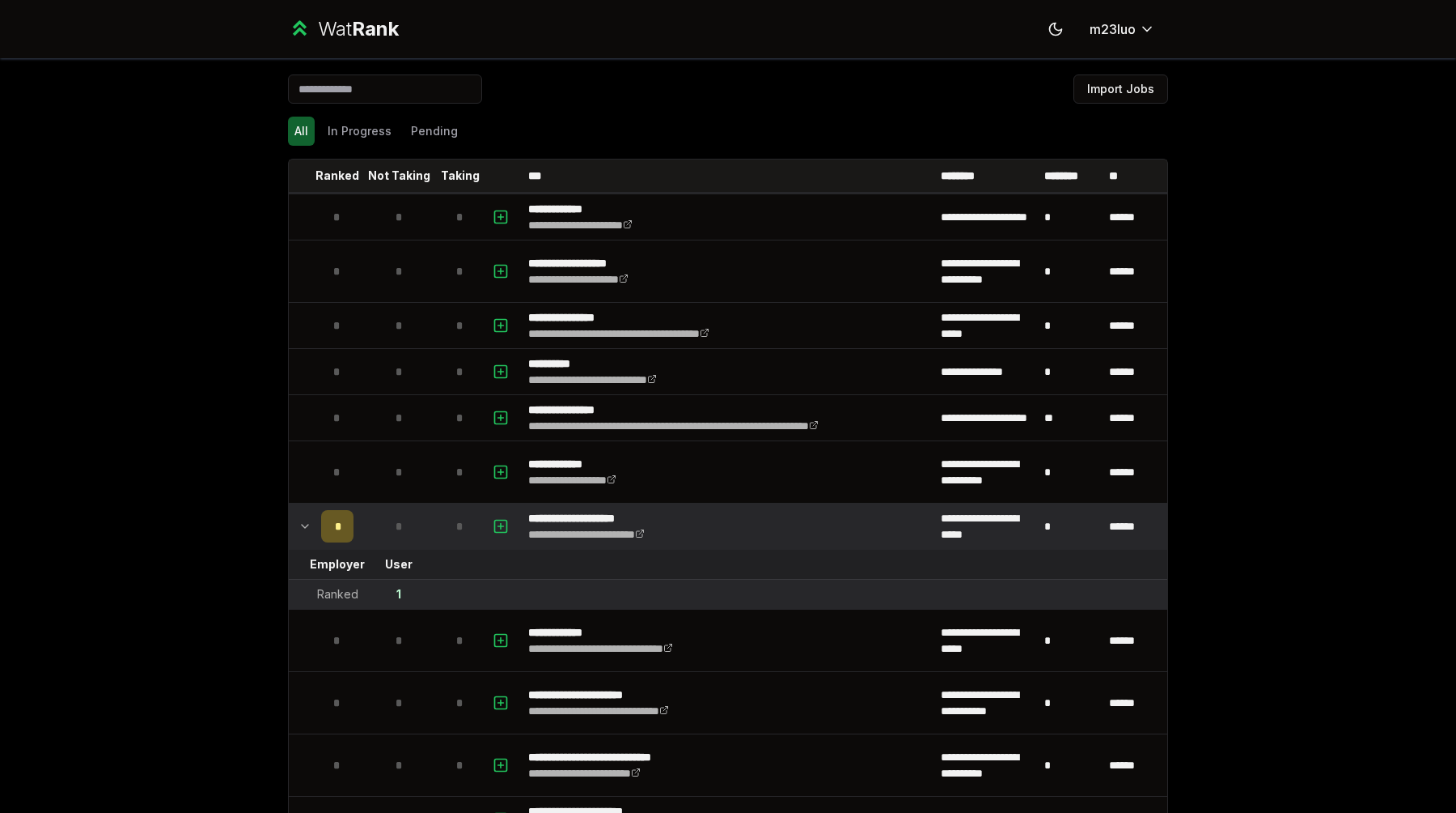
click at [338, 32] on div "Wat Rank" at bounding box center [359, 28] width 81 height 26
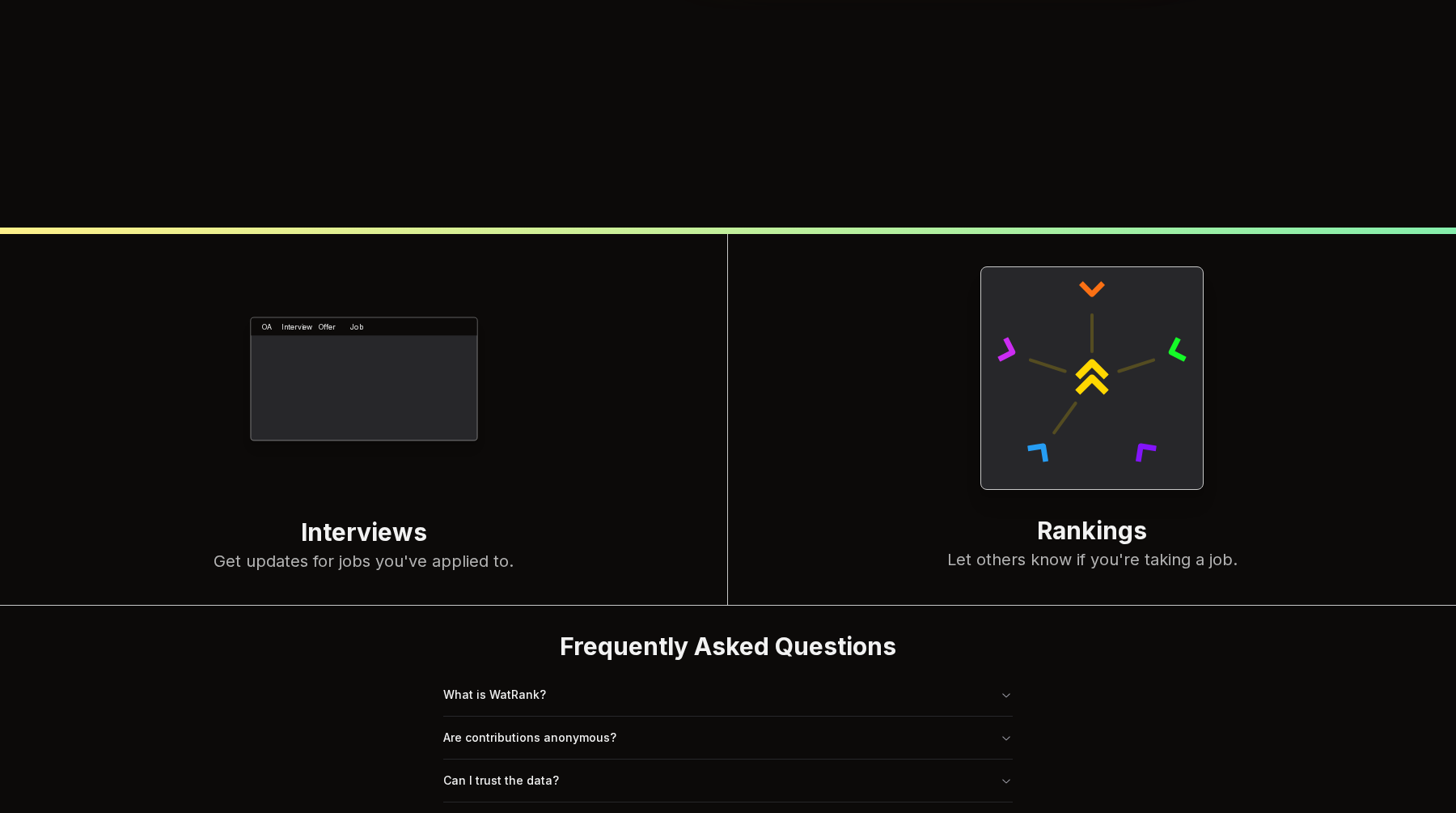
scroll to position [624, 0]
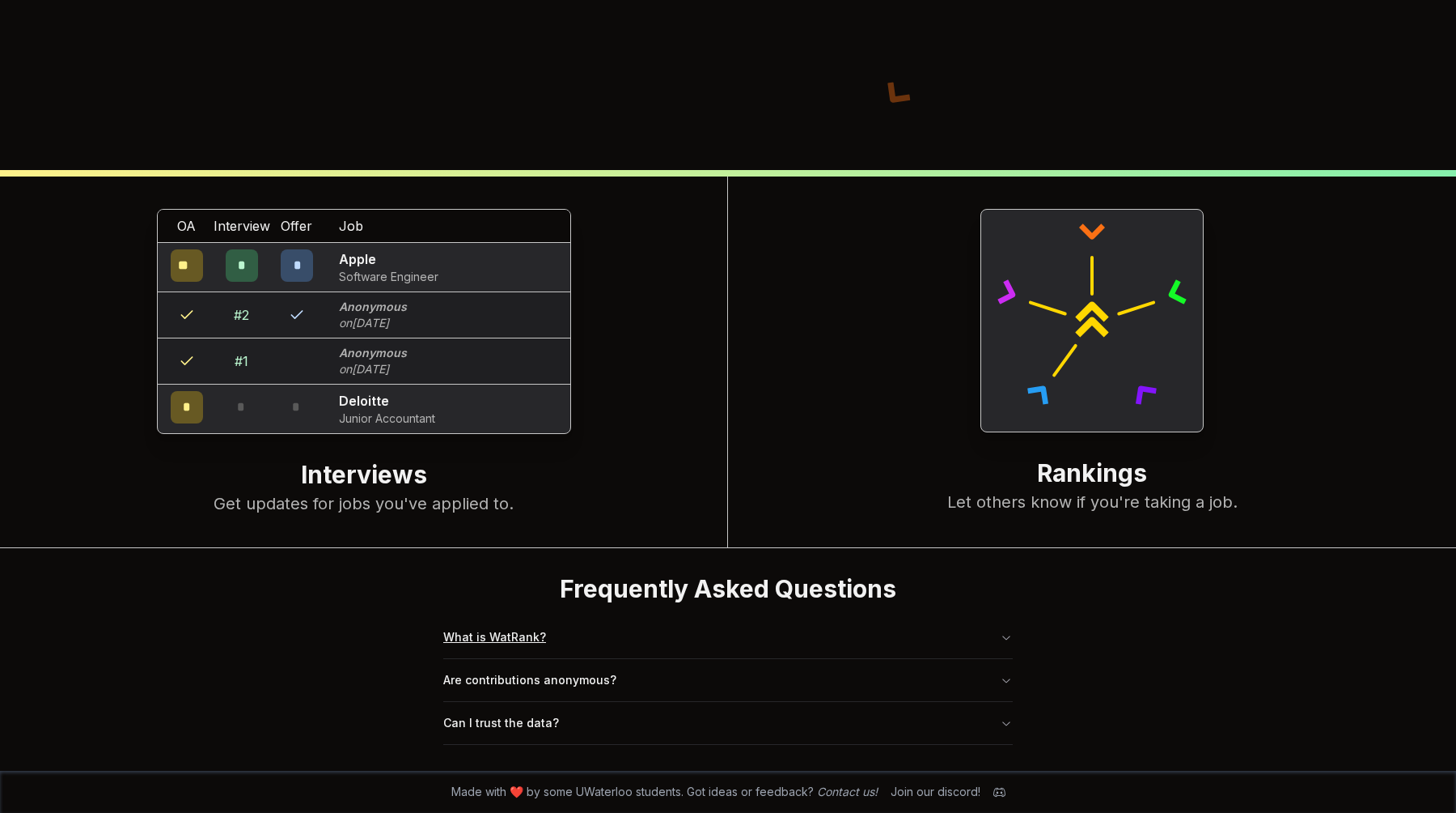
click at [576, 637] on button "What is WatRank?" at bounding box center [728, 637] width 570 height 42
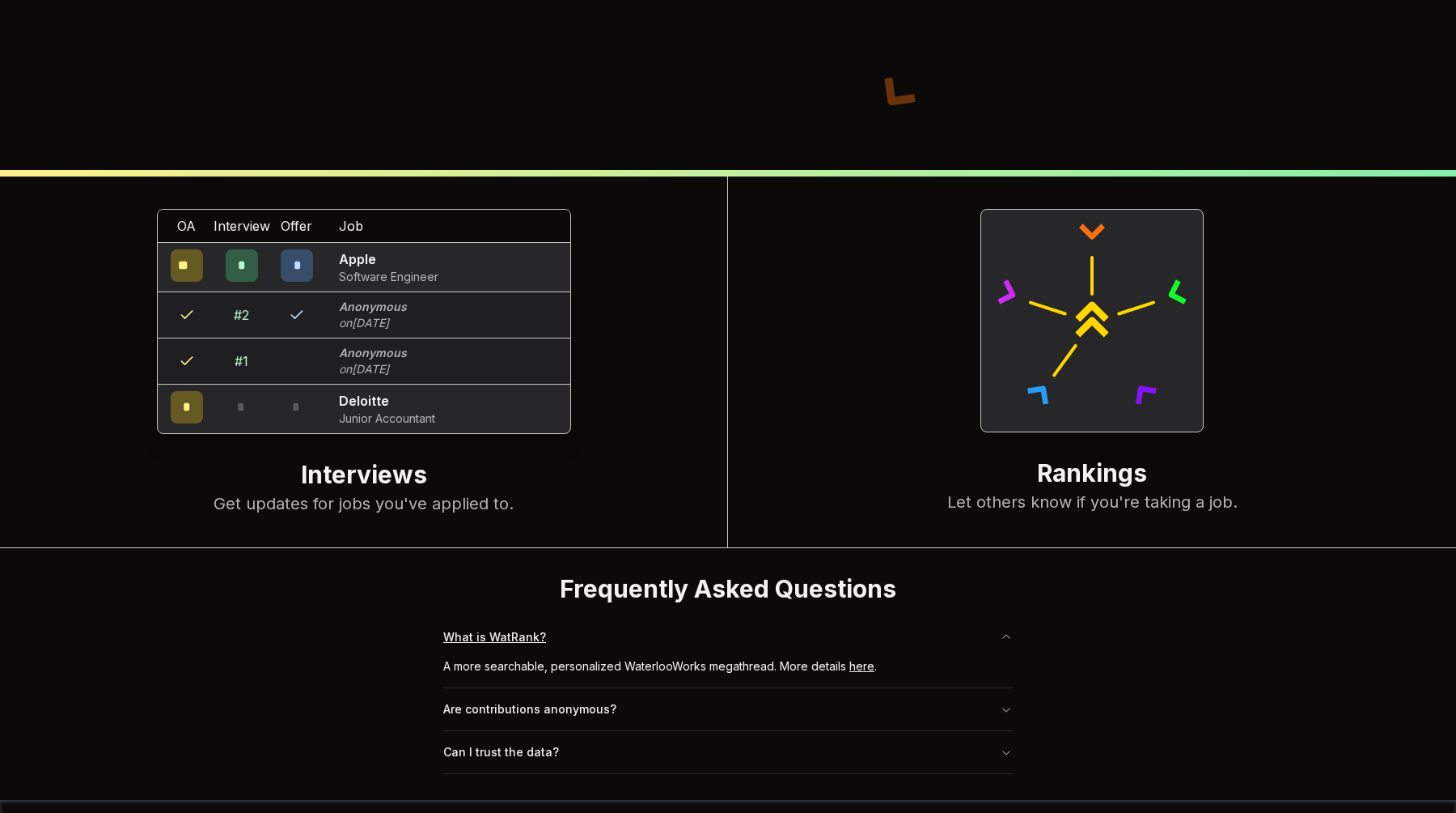
scroll to position [652, 0]
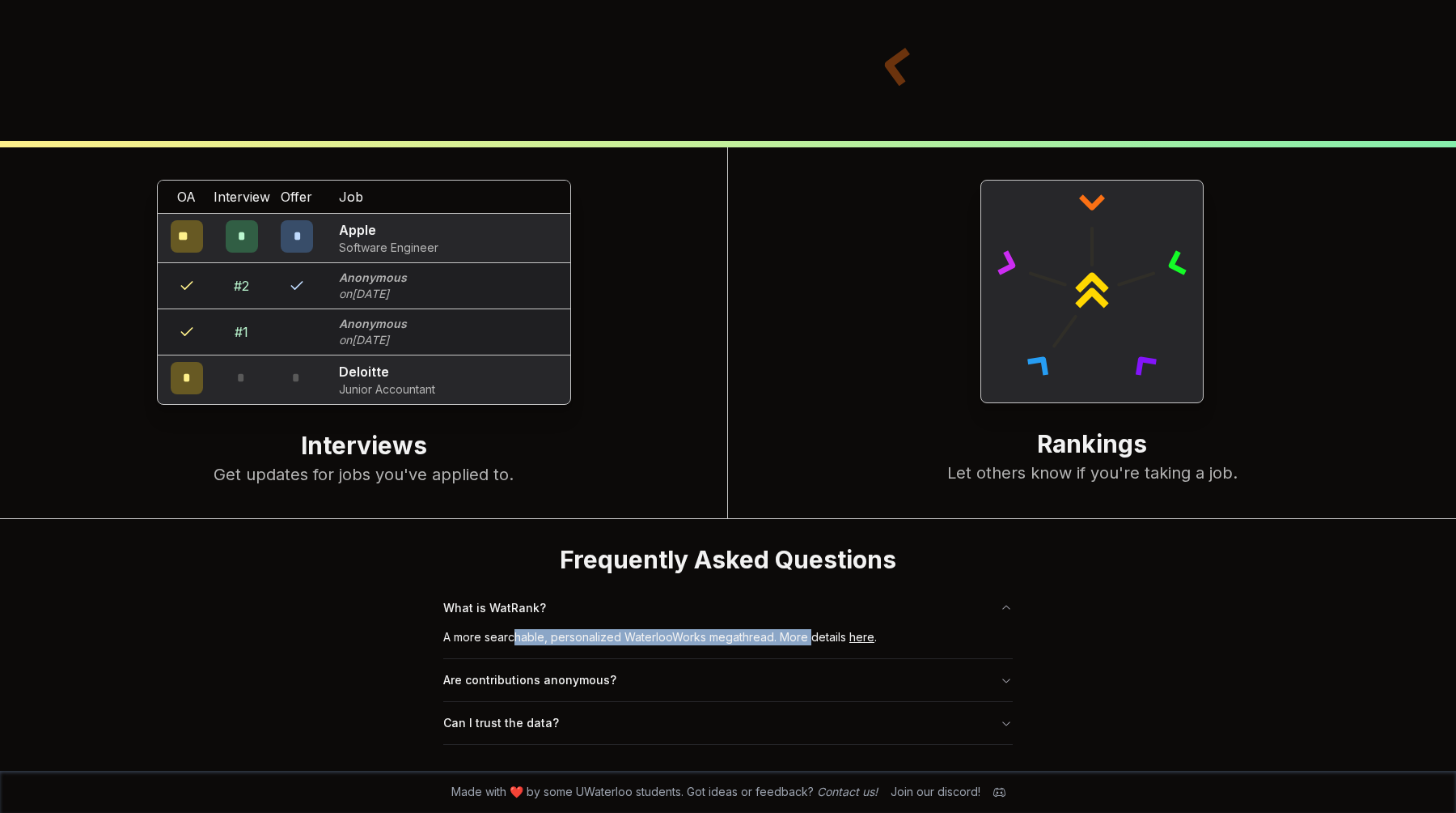
drag, startPoint x: 576, startPoint y: 637, endPoint x: 808, endPoint y: 632, distance: 232.1
click at [808, 632] on div "A more searchable, personalized WaterlooWorks megathread. More details here ." at bounding box center [728, 643] width 570 height 29
drag, startPoint x: 808, startPoint y: 632, endPoint x: 817, endPoint y: 647, distance: 17.5
click at [817, 647] on div "A more searchable, personalized WaterlooWorks megathread. More details here ." at bounding box center [728, 643] width 570 height 29
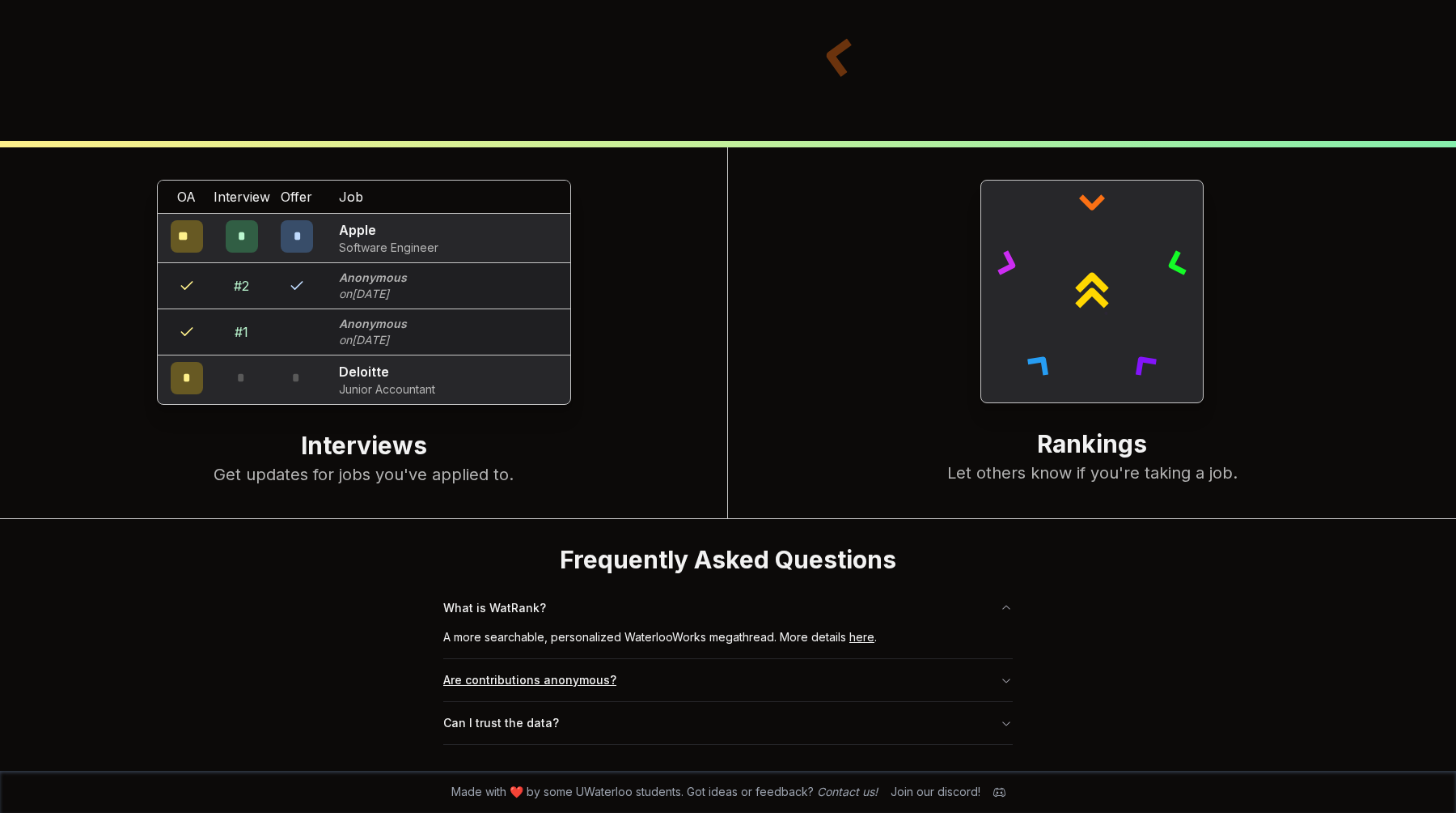
drag, startPoint x: 817, startPoint y: 647, endPoint x: 661, endPoint y: 667, distance: 157.3
click at [661, 667] on button "Are contributions anonymous?" at bounding box center [728, 680] width 570 height 42
click at [616, 707] on button "Can I trust the data?" at bounding box center [728, 722] width 570 height 42
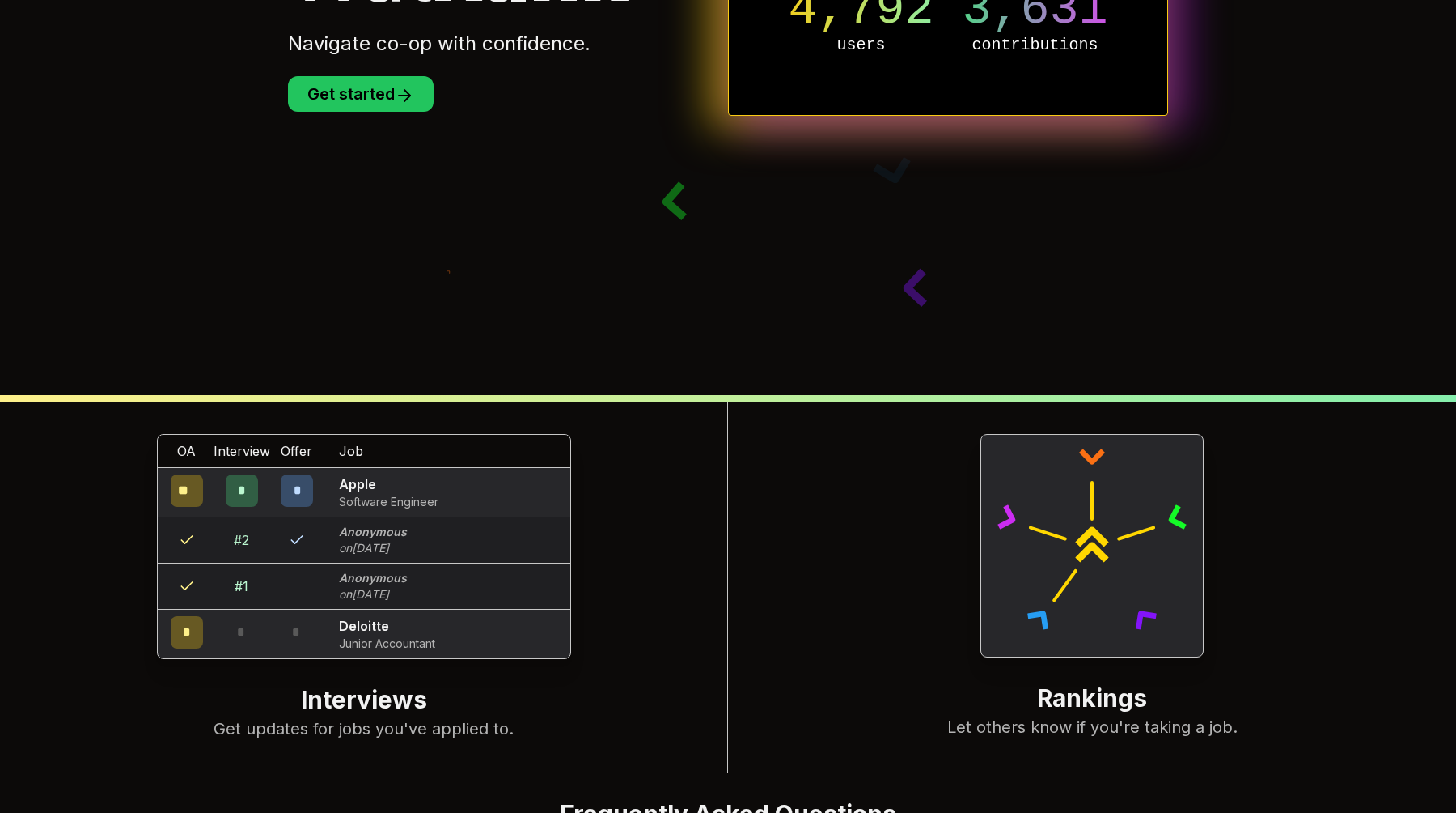
scroll to position [158, 0]
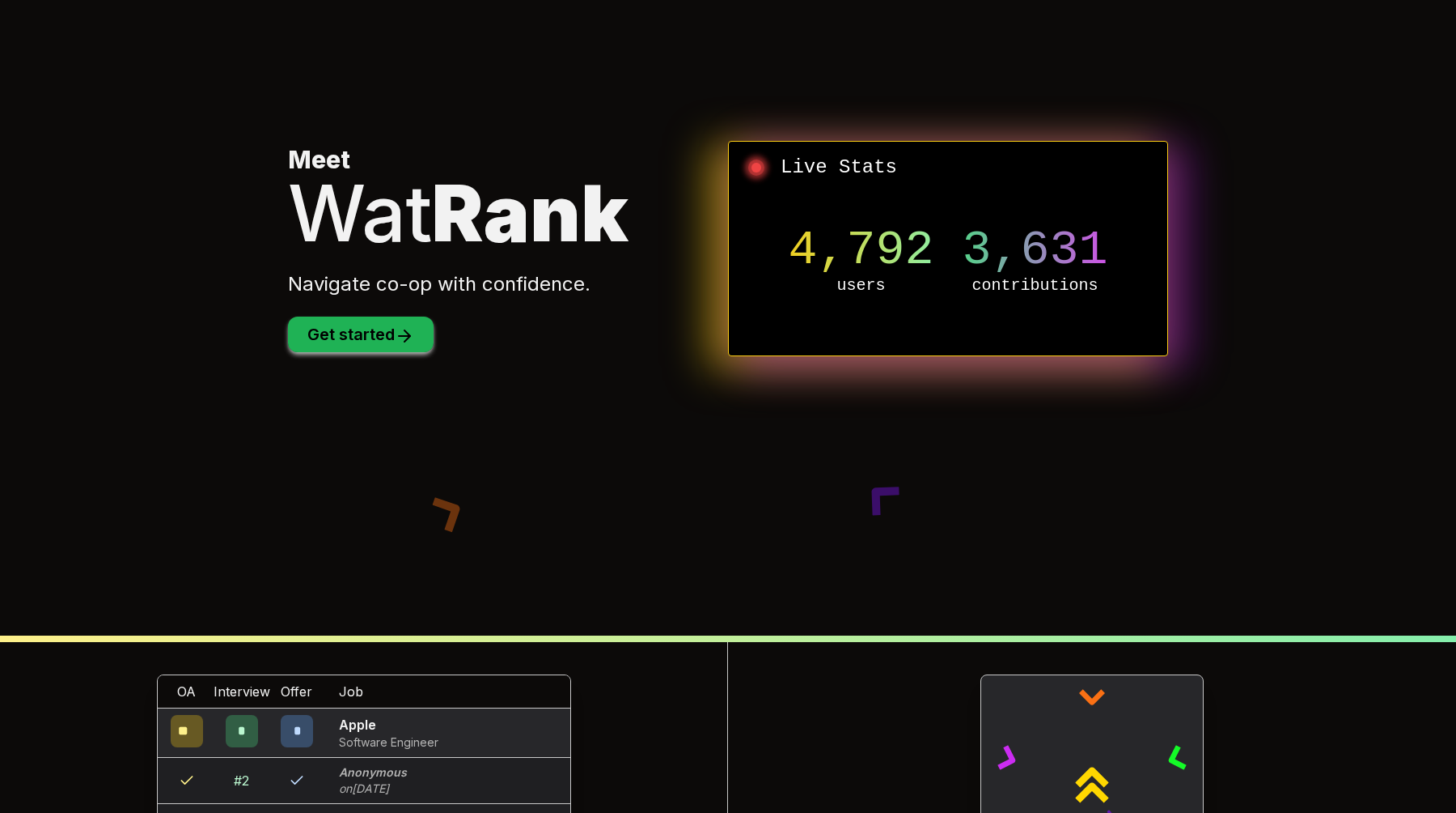
click at [369, 319] on button "Get started" at bounding box center [361, 334] width 146 height 35
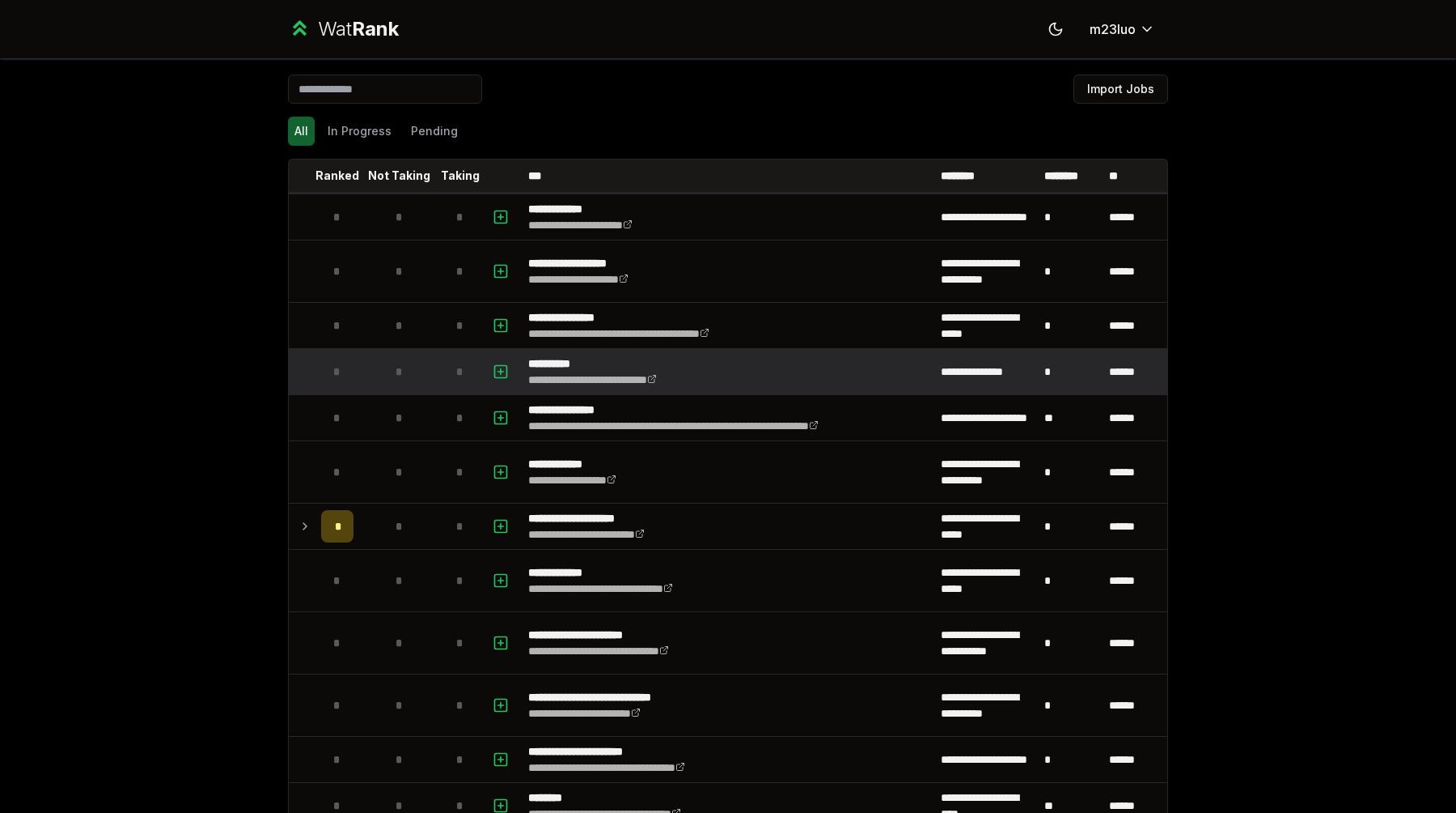
scroll to position [537, 0]
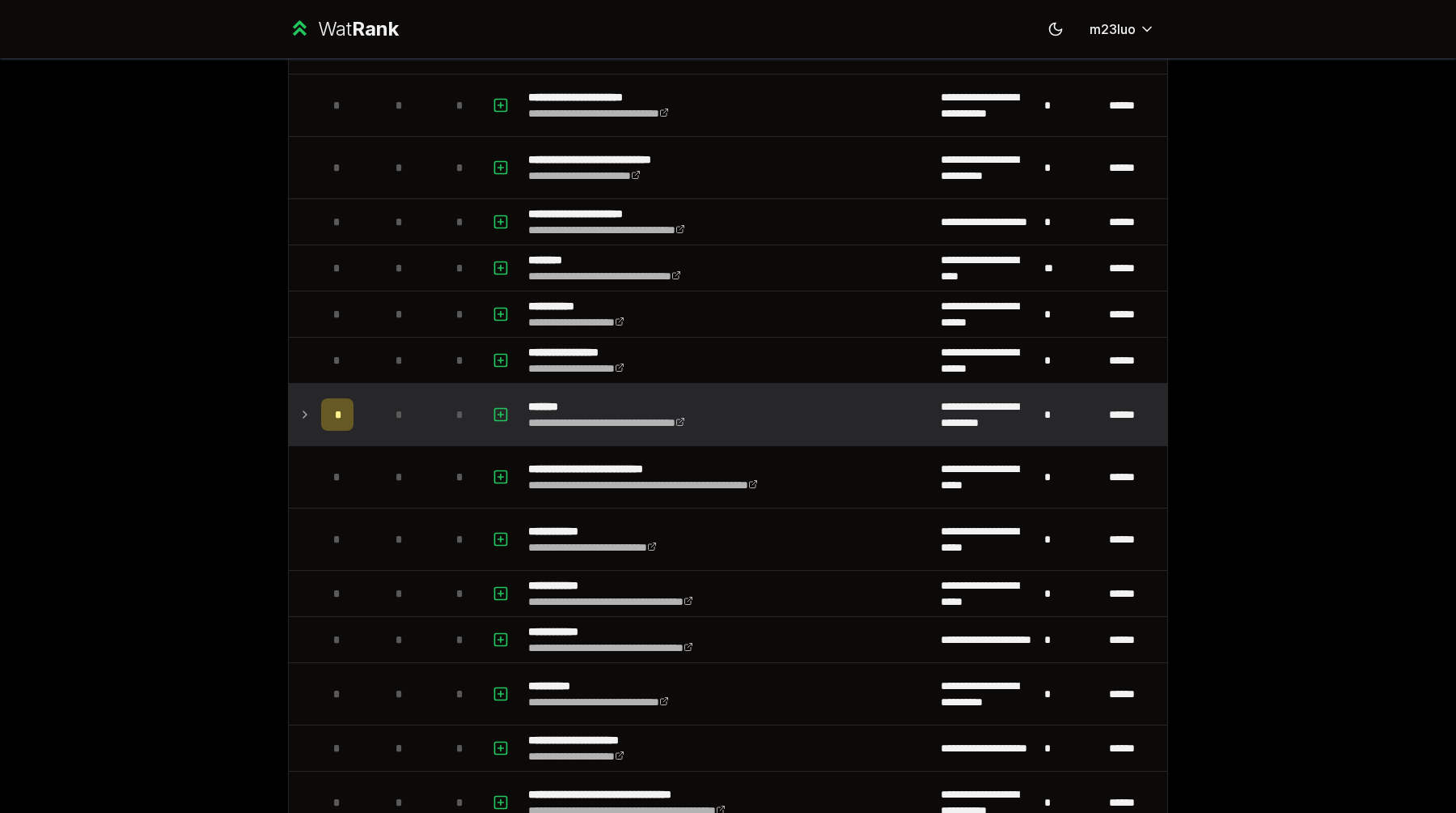
click at [308, 413] on icon at bounding box center [304, 414] width 13 height 19
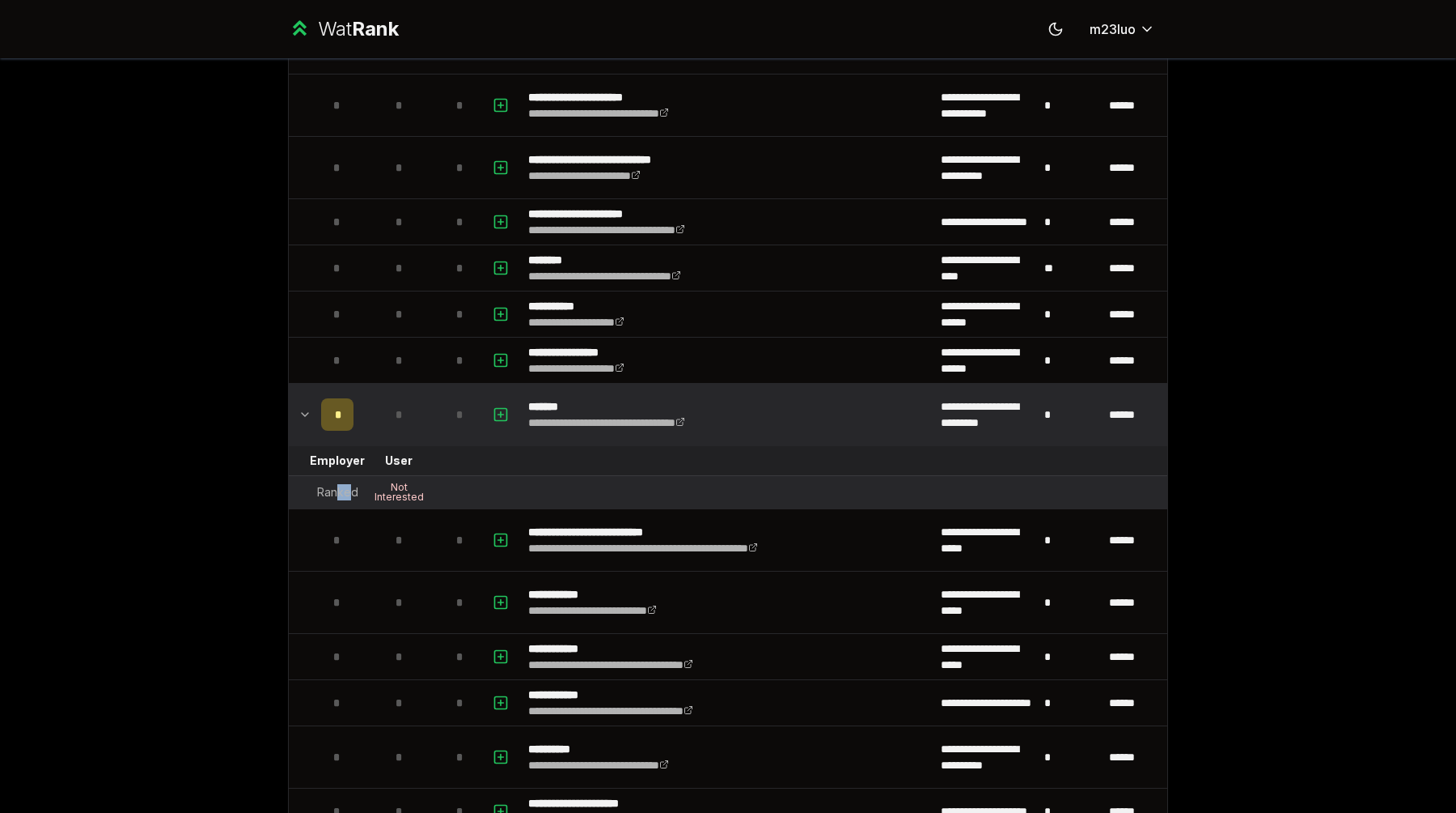
drag, startPoint x: 351, startPoint y: 495, endPoint x: 330, endPoint y: 494, distance: 21.0
click at [333, 494] on div "Ranked" at bounding box center [338, 492] width 41 height 16
drag, startPoint x: 382, startPoint y: 487, endPoint x: 426, endPoint y: 500, distance: 45.9
click at [426, 499] on div "Not Interested" at bounding box center [398, 492] width 65 height 19
click at [426, 500] on div "Not Interested" at bounding box center [398, 492] width 65 height 19
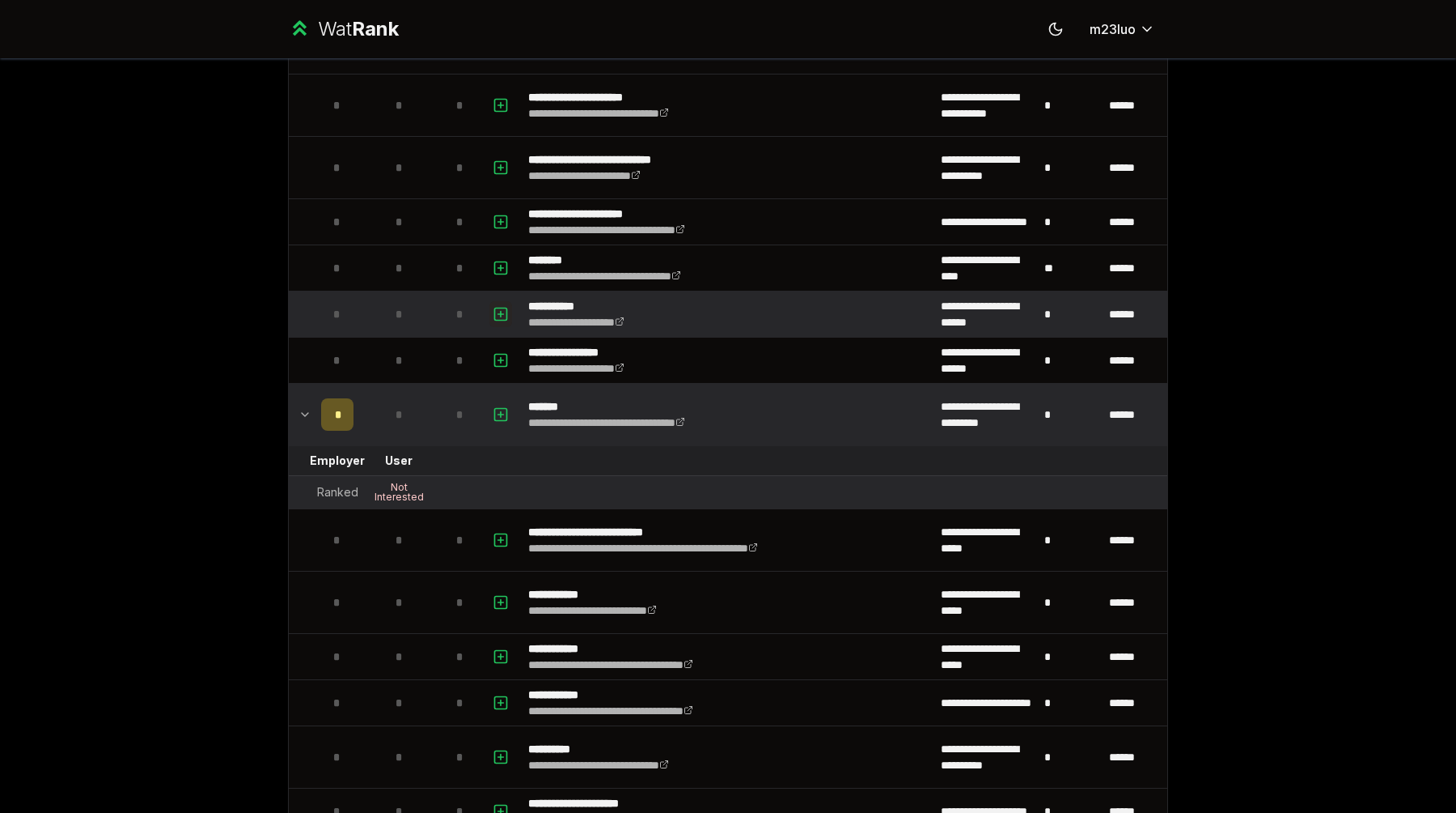
click at [508, 309] on icon "button" at bounding box center [500, 313] width 16 height 19
select select
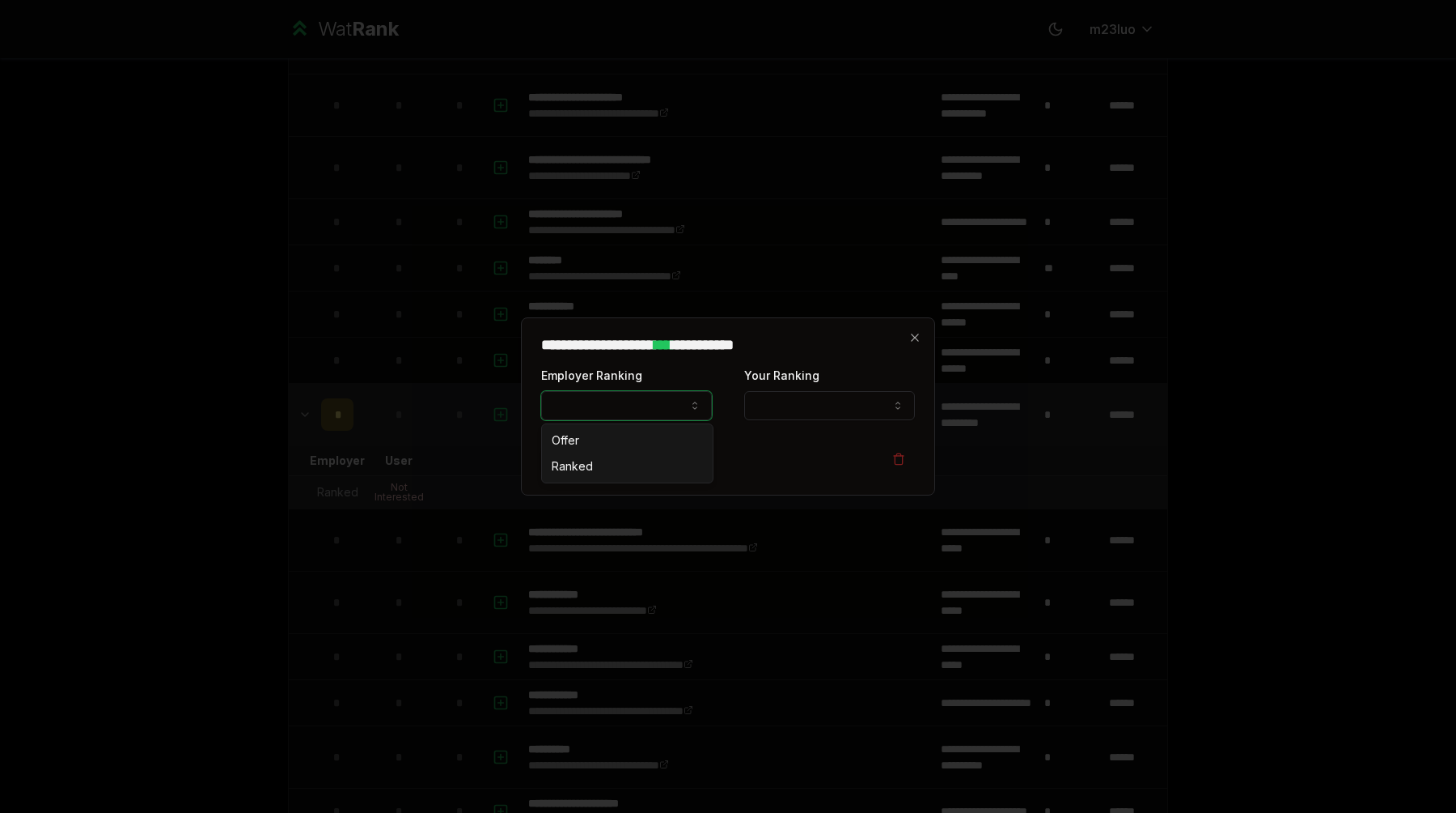
click at [668, 401] on button "Employer Ranking" at bounding box center [627, 405] width 171 height 29
click at [664, 407] on button "Employer Ranking" at bounding box center [627, 405] width 171 height 29
click at [916, 339] on icon "button" at bounding box center [915, 337] width 13 height 13
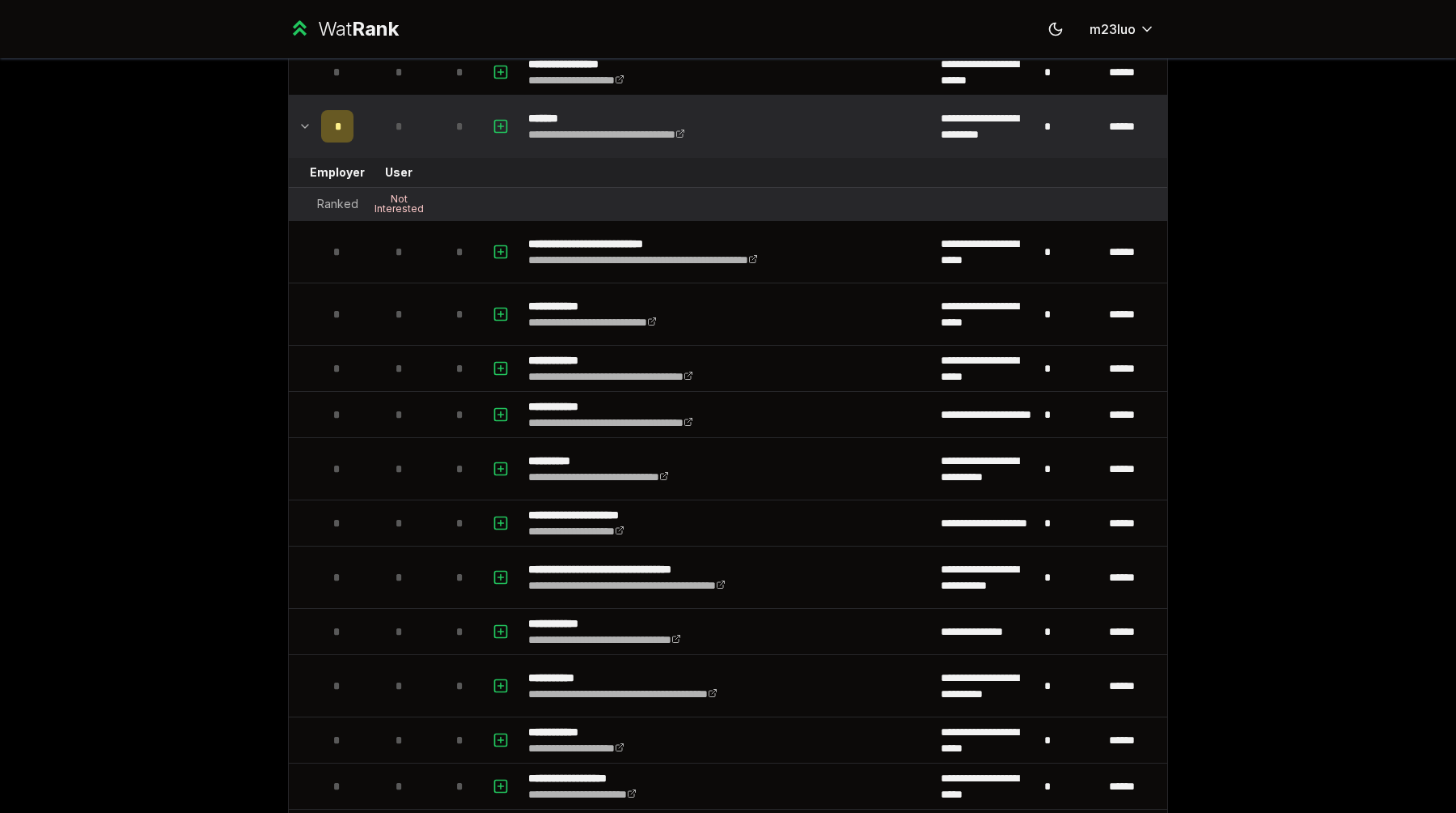
scroll to position [810, 0]
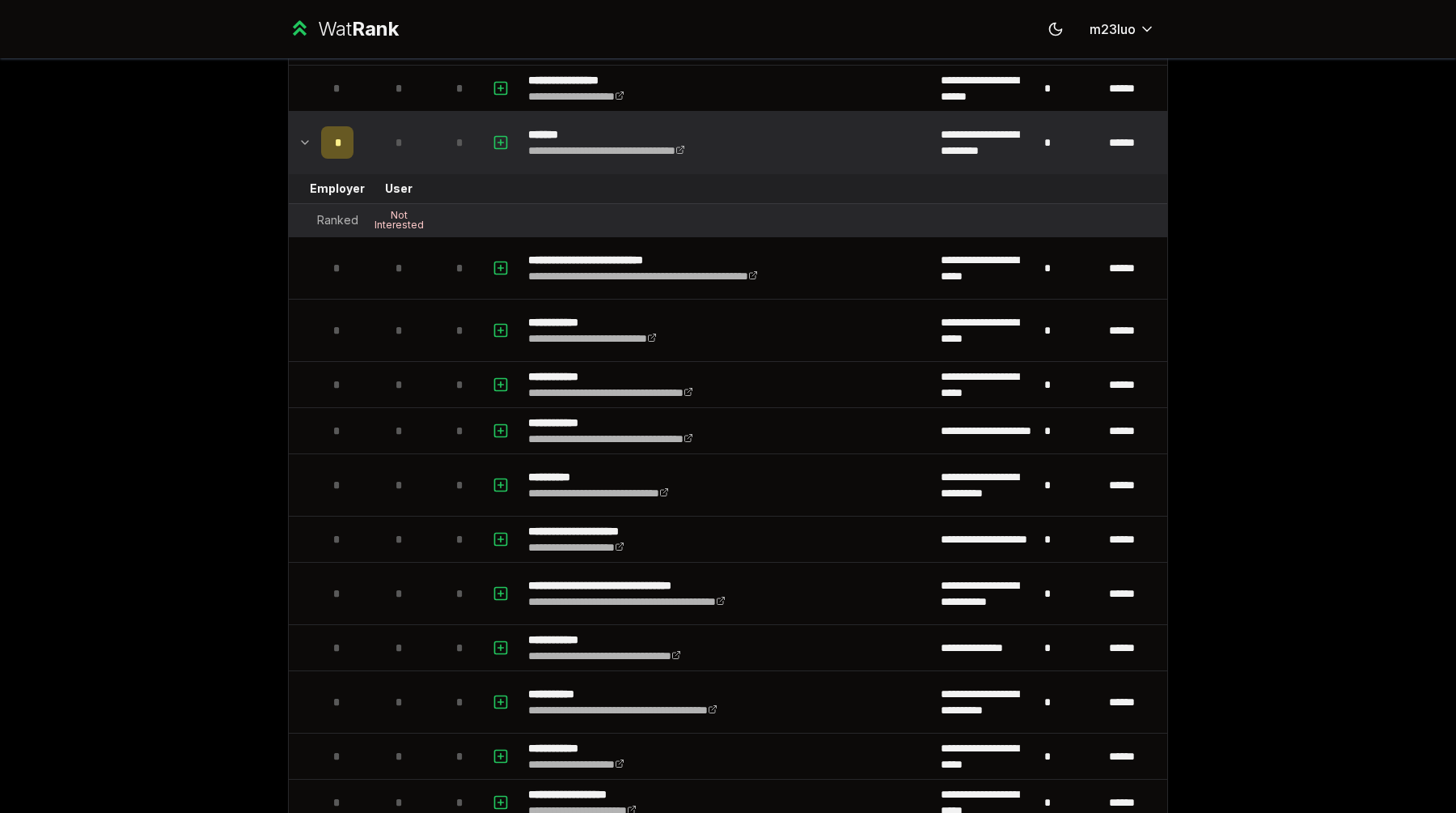
click at [1251, 343] on div "**********" at bounding box center [728, 406] width 1456 height 813
